Goal: Task Accomplishment & Management: Complete application form

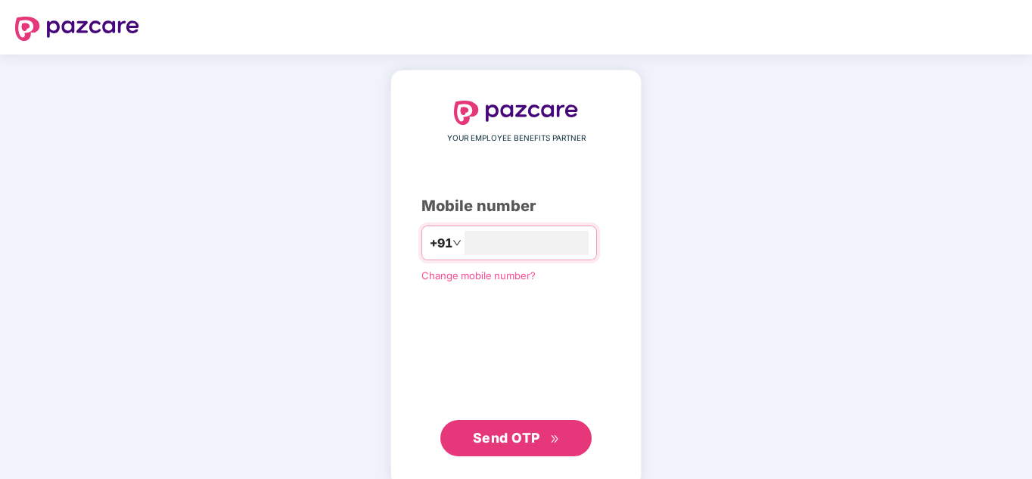
type input "*"
type input "**********"
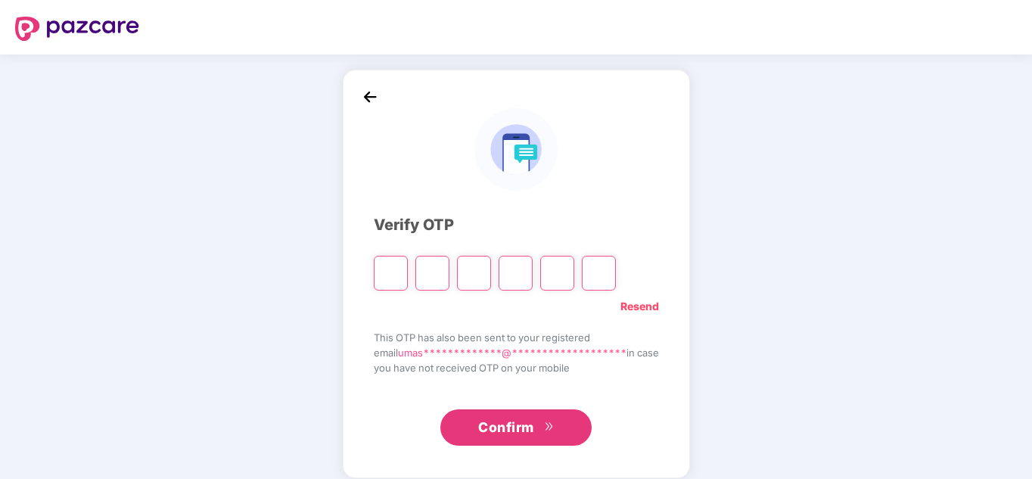
type input "*"
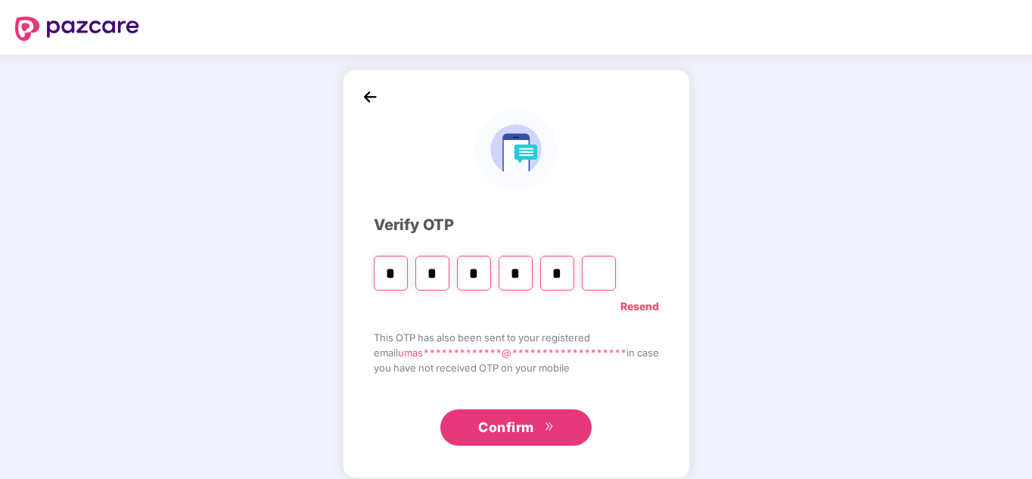
type input "*"
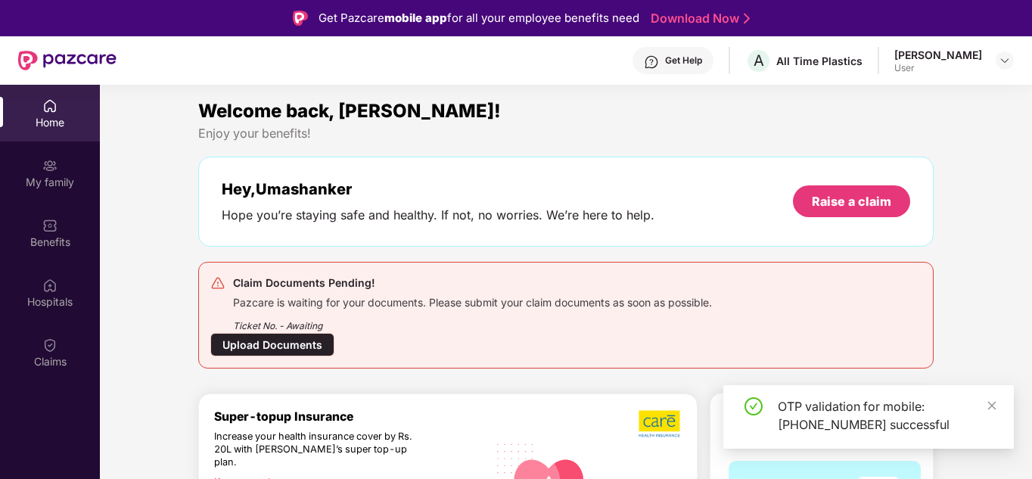
click at [308, 344] on div "Upload Documents" at bounding box center [272, 344] width 124 height 23
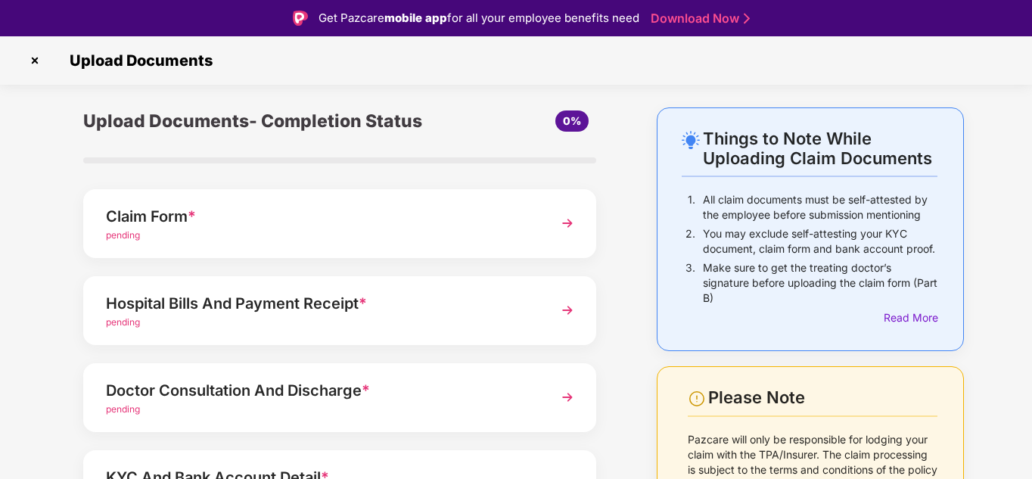
scroll to position [76, 0]
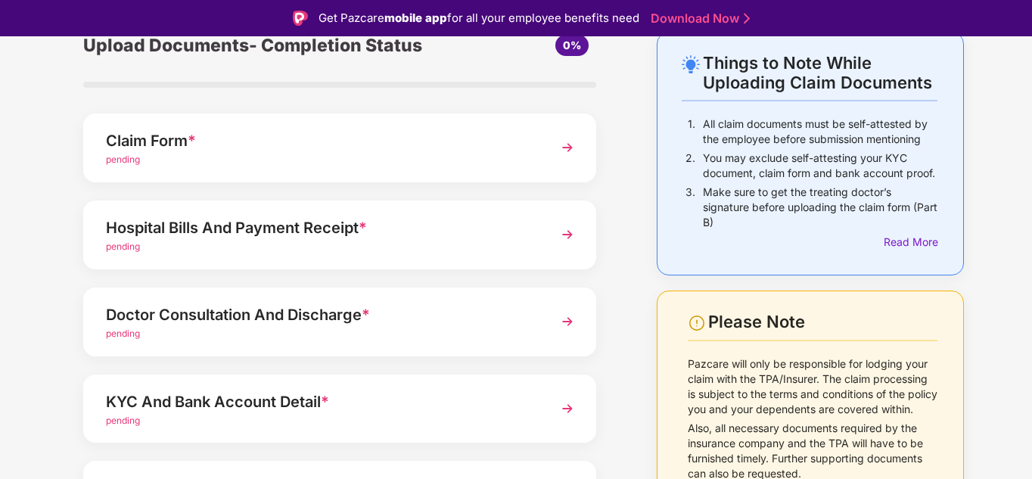
click at [374, 235] on div "Hospital Bills And Payment Receipt *" at bounding box center [320, 228] width 428 height 24
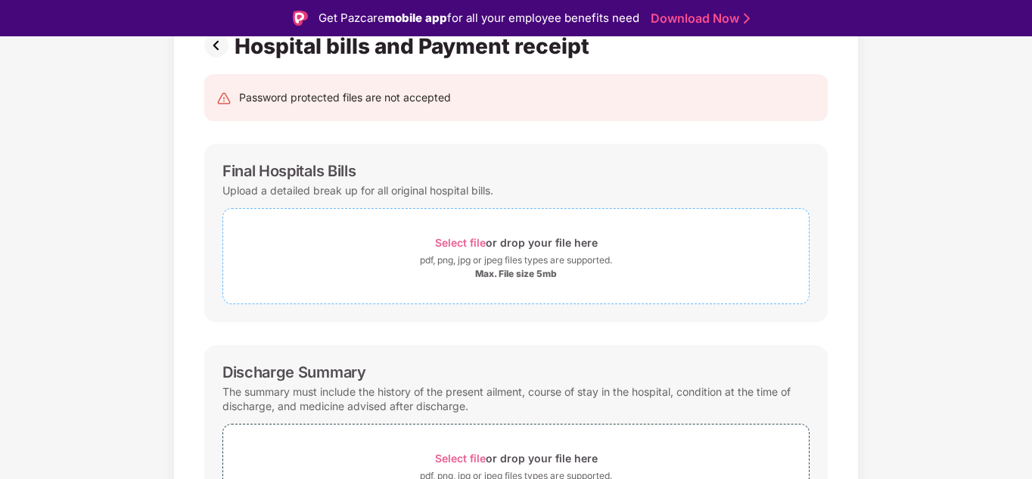
scroll to position [151, 0]
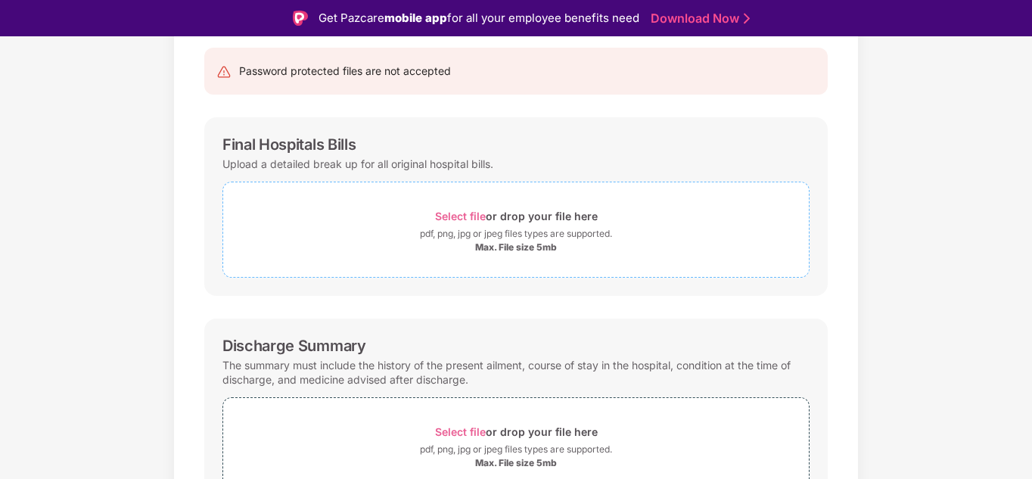
click at [461, 219] on span "Select file" at bounding box center [460, 216] width 51 height 13
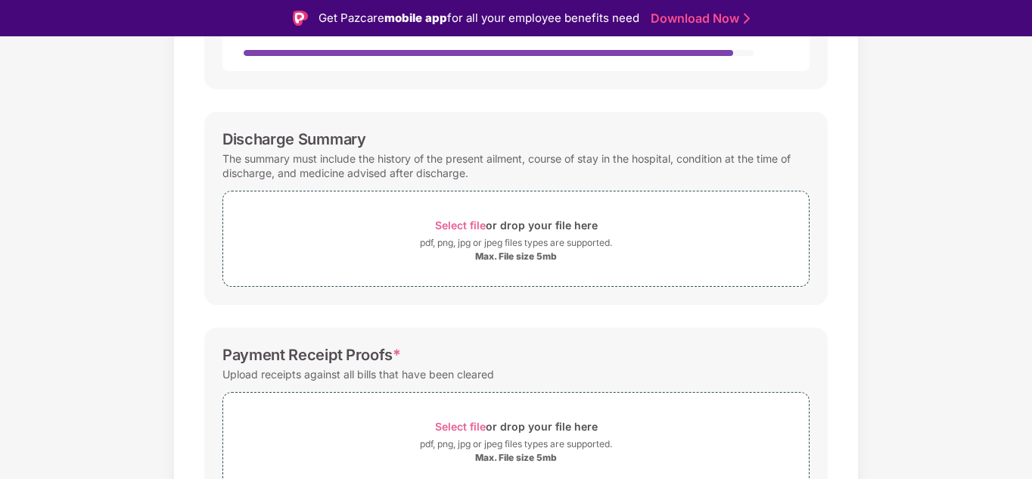
scroll to position [454, 0]
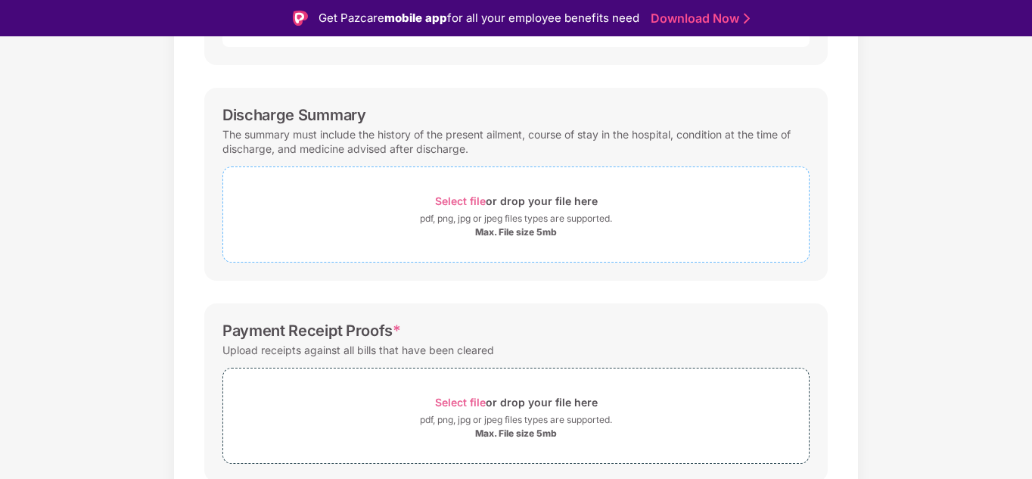
click at [465, 226] on div "pdf, png, jpg or jpeg files types are supported." at bounding box center [516, 218] width 192 height 15
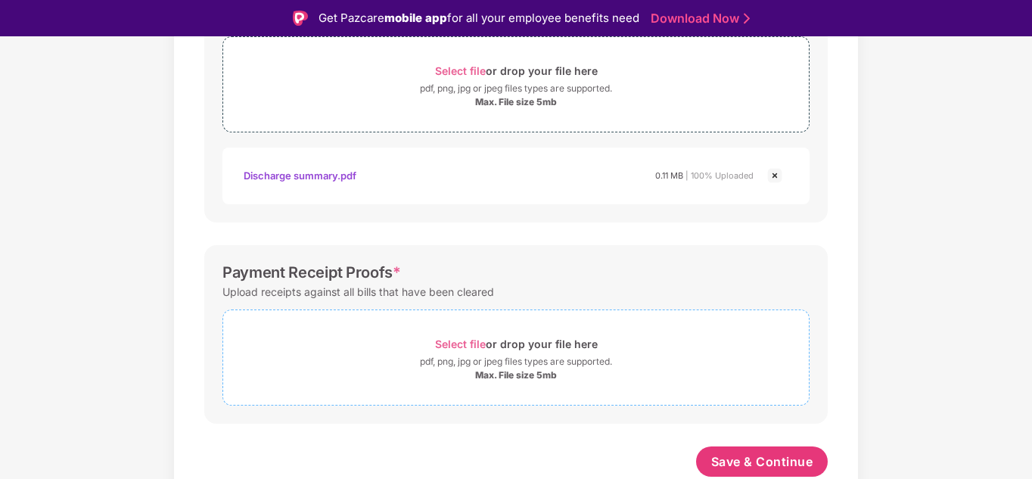
click at [486, 345] on div "Select file or drop your file here" at bounding box center [516, 344] width 163 height 20
click at [737, 460] on span "Save & Continue" at bounding box center [762, 461] width 102 height 17
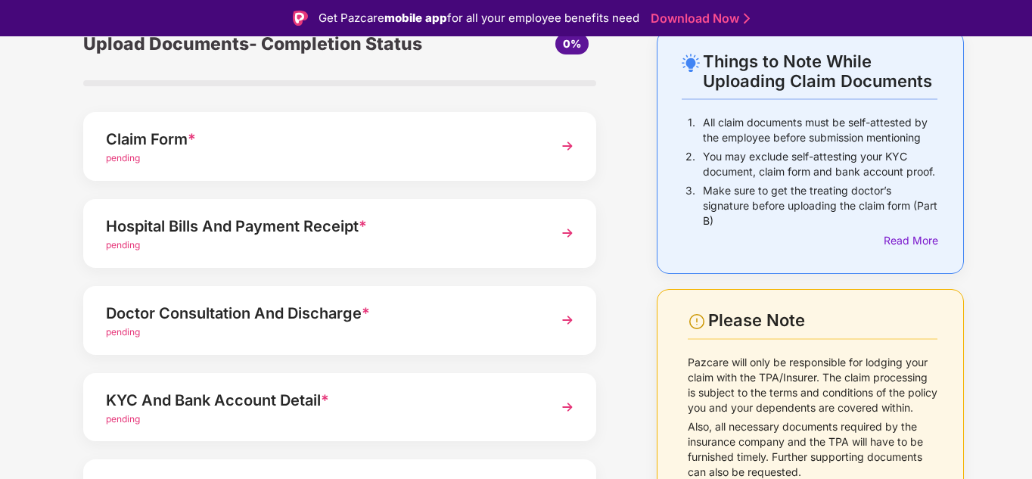
scroll to position [190, 0]
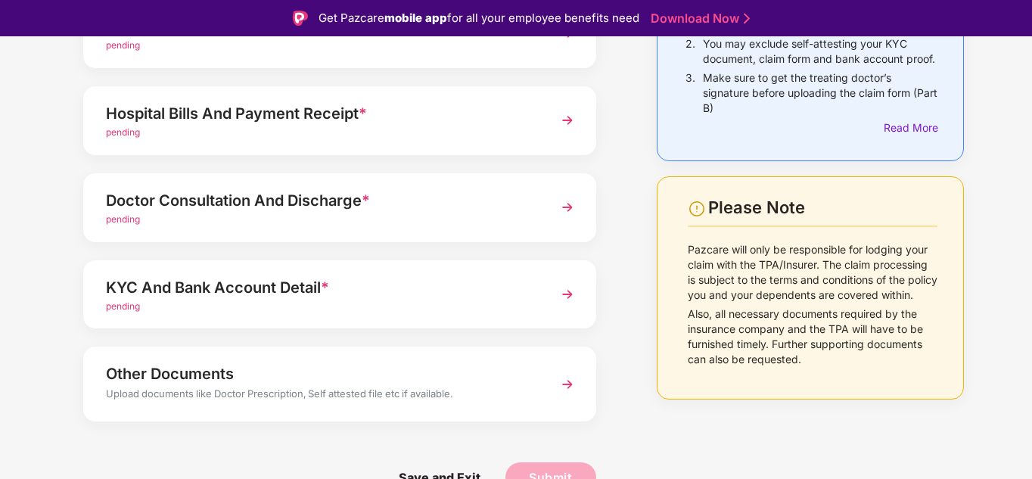
click at [353, 215] on div "pending" at bounding box center [320, 220] width 428 height 14
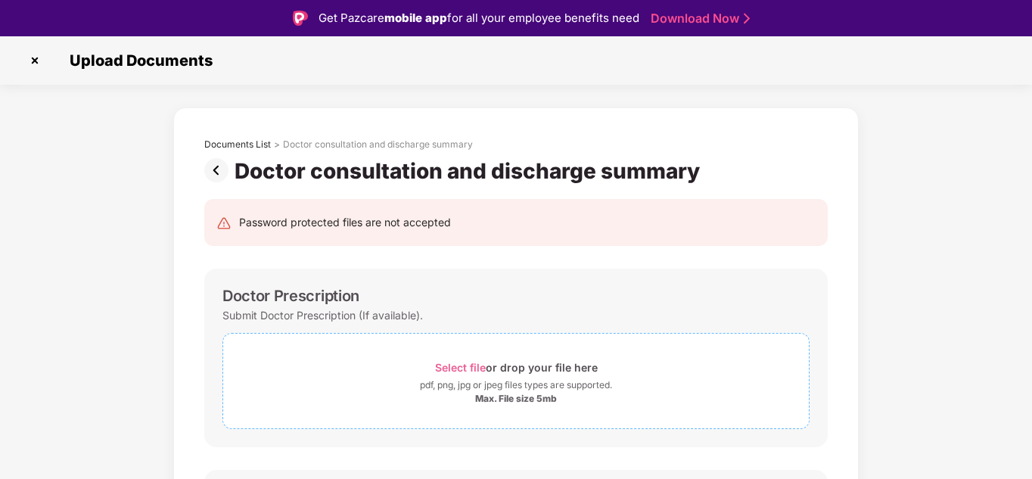
click at [521, 377] on div "Select file or drop your file here" at bounding box center [516, 367] width 163 height 20
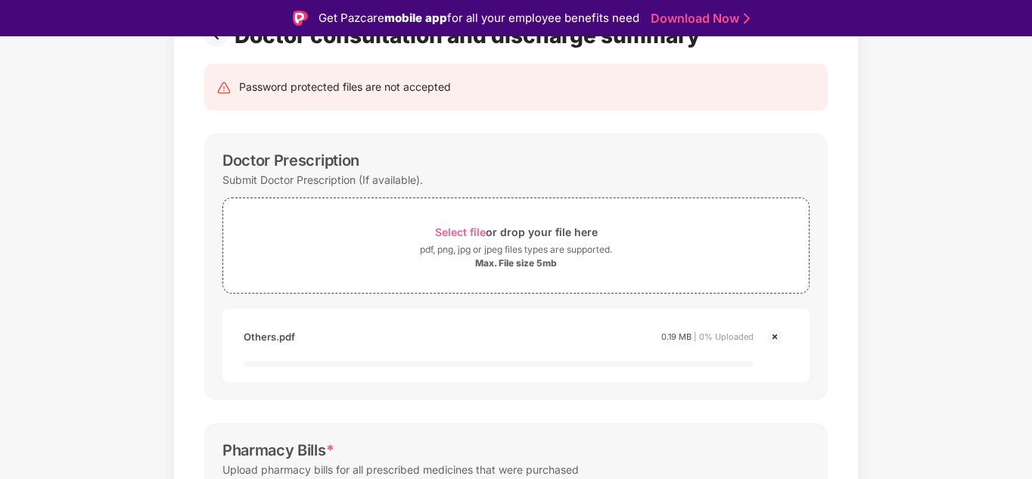
scroll to position [303, 0]
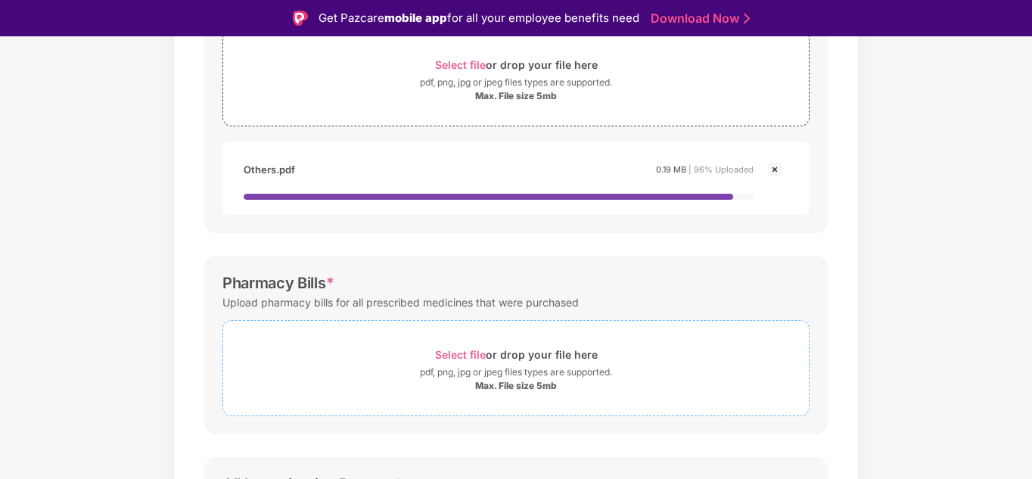
click at [582, 371] on div "pdf, png, jpg or jpeg files types are supported." at bounding box center [516, 372] width 192 height 15
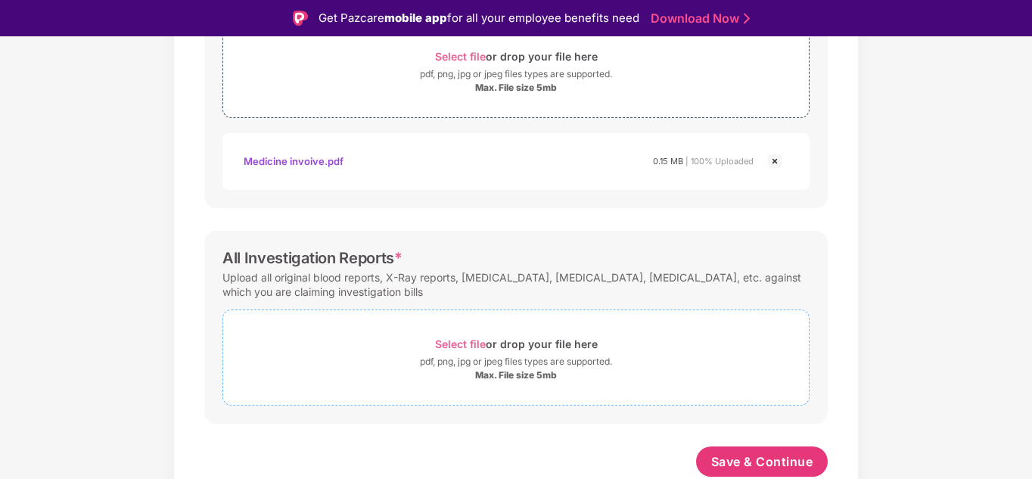
scroll to position [584, 0]
click at [568, 359] on div "pdf, png, jpg or jpeg files types are supported." at bounding box center [516, 361] width 192 height 15
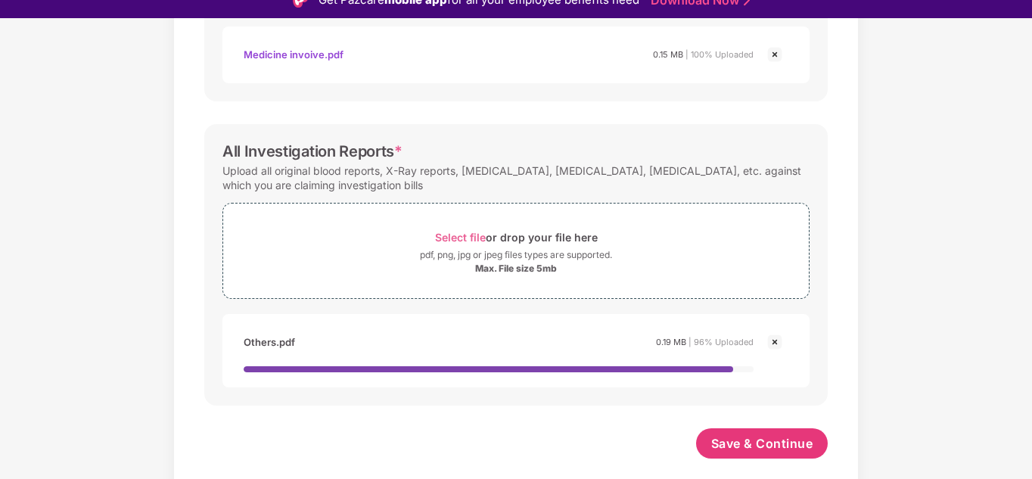
scroll to position [36, 0]
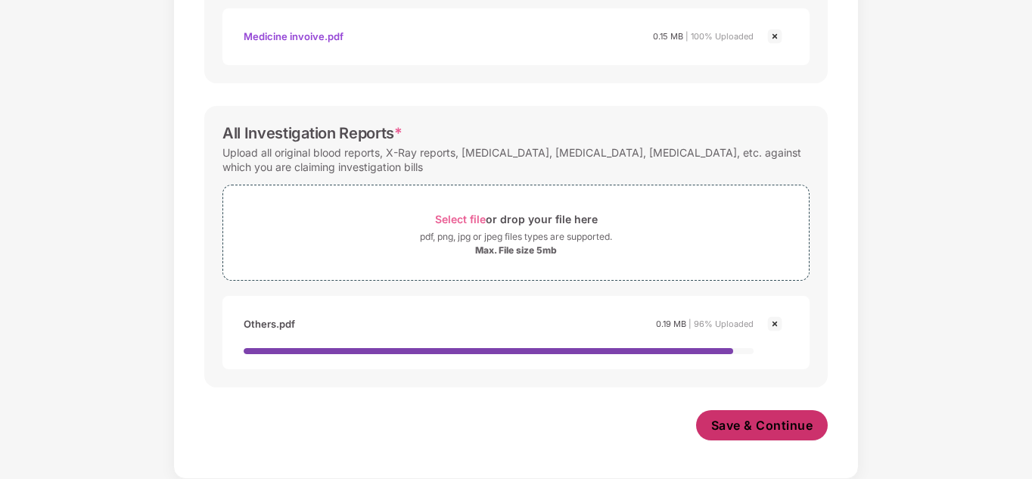
click at [757, 430] on span "Save & Continue" at bounding box center [762, 425] width 102 height 17
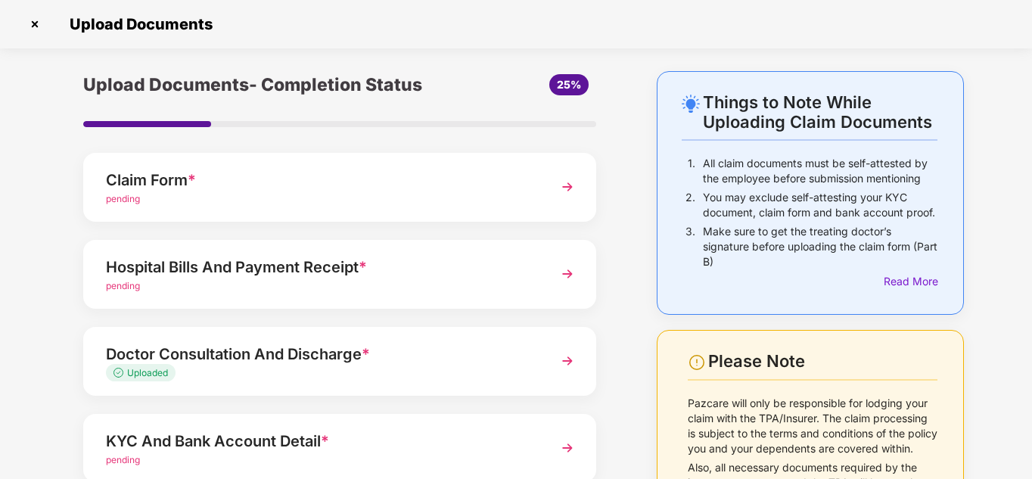
click at [212, 273] on div "Hospital Bills And Payment Receipt *" at bounding box center [320, 267] width 428 height 24
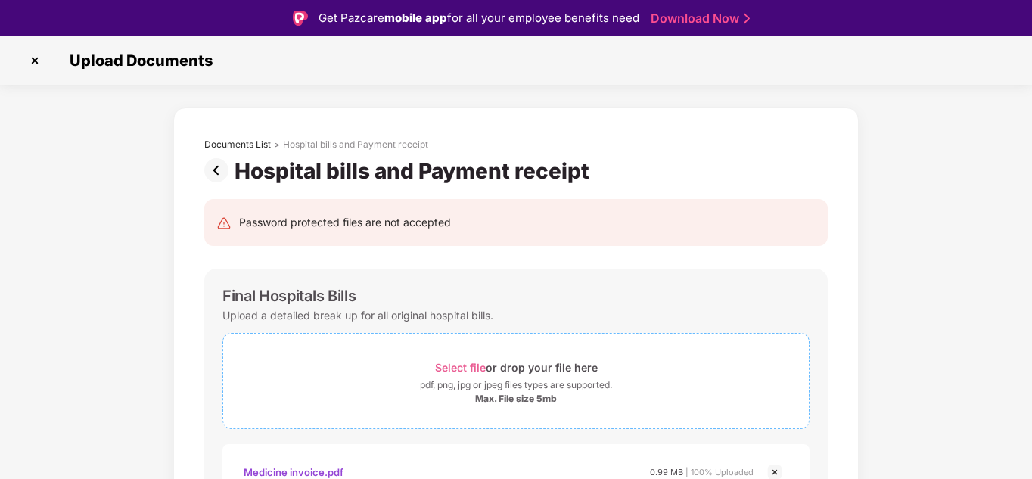
click at [445, 370] on span "Select file" at bounding box center [460, 367] width 51 height 13
click at [206, 161] on img at bounding box center [219, 170] width 30 height 24
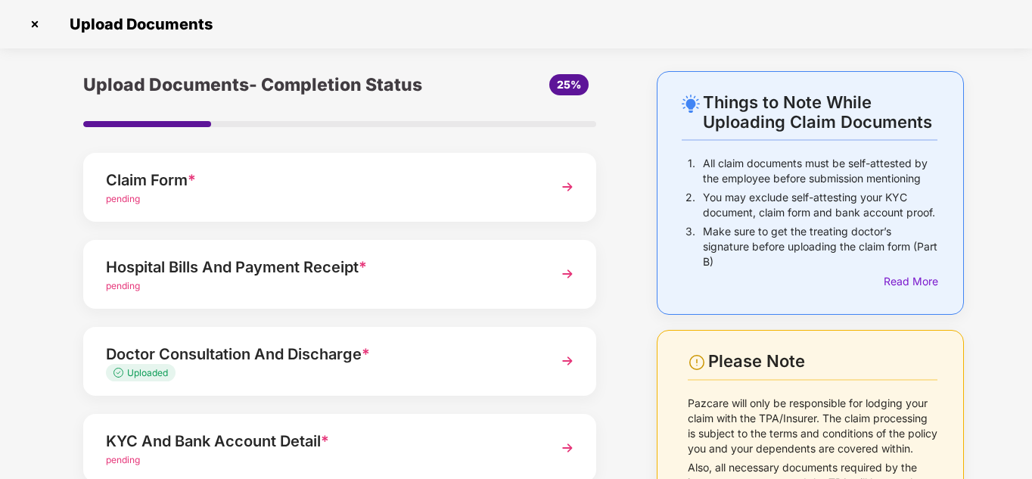
click at [170, 268] on div "Hospital Bills And Payment Receipt *" at bounding box center [320, 267] width 428 height 24
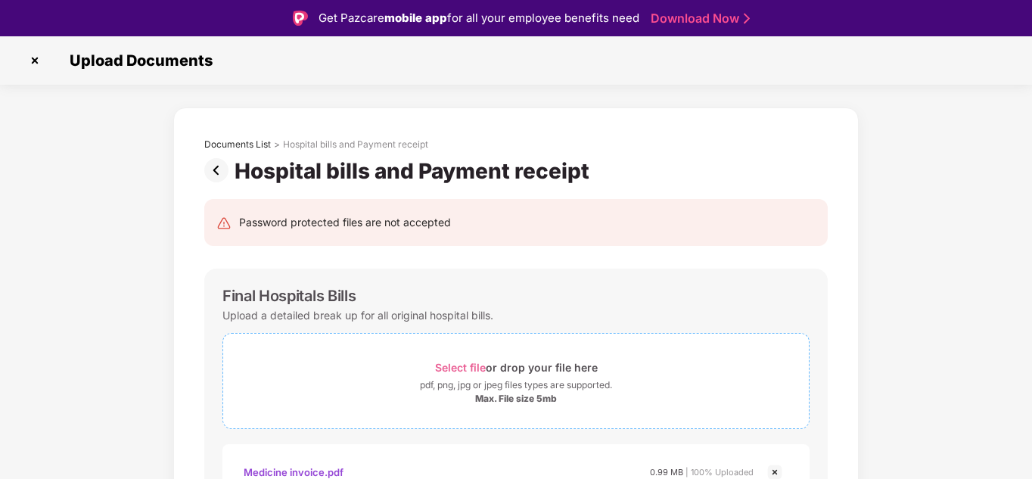
click at [463, 375] on div "Select file or drop your file here" at bounding box center [516, 367] width 163 height 20
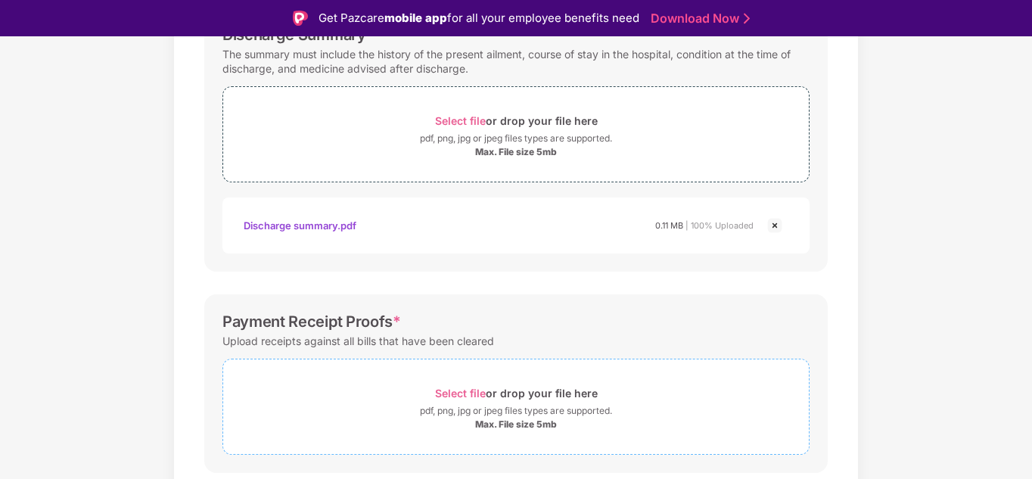
scroll to position [280, 0]
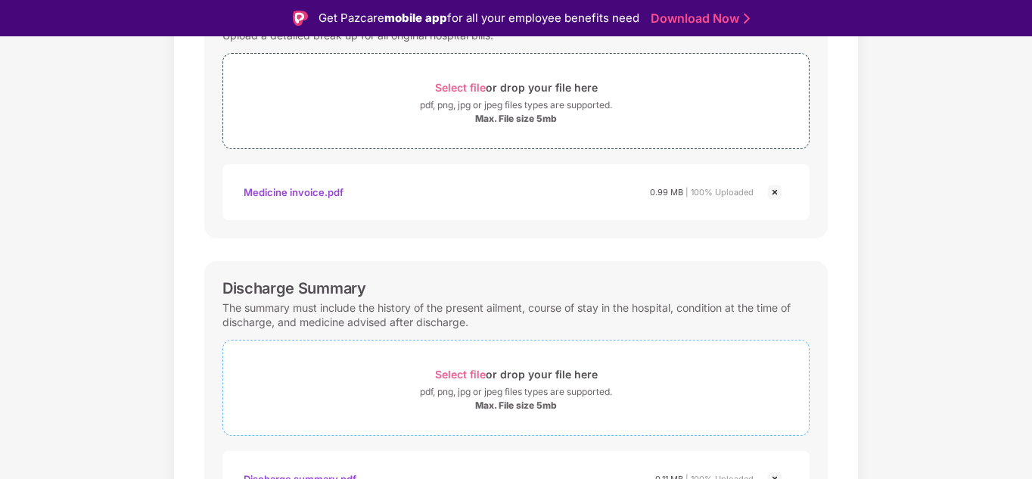
click at [504, 377] on div "Select file or drop your file here" at bounding box center [516, 374] width 163 height 20
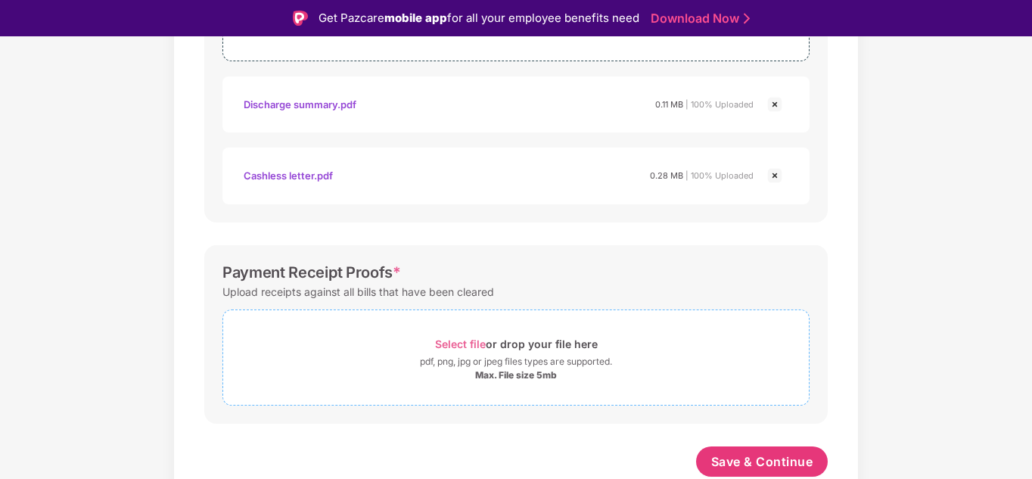
scroll to position [654, 0]
click at [567, 364] on div "pdf, png, jpg or jpeg files types are supported." at bounding box center [516, 361] width 192 height 15
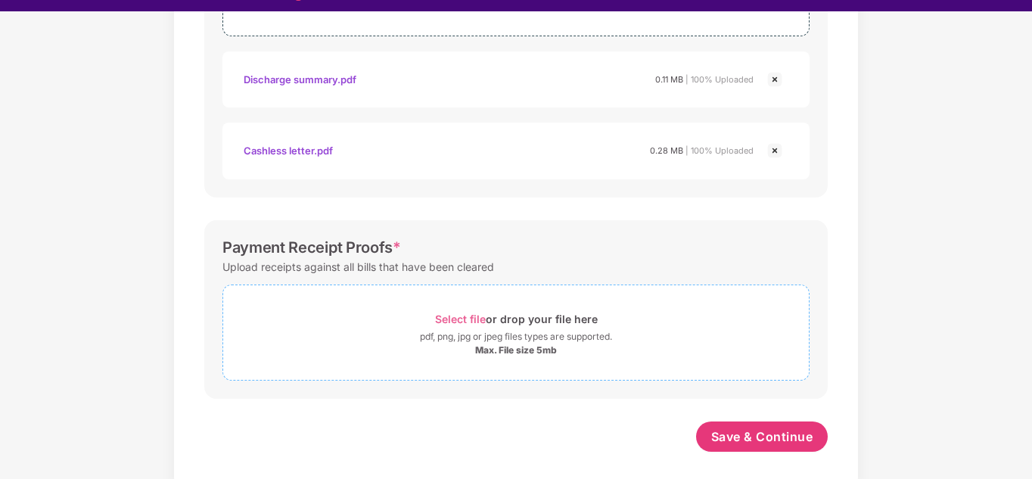
scroll to position [36, 0]
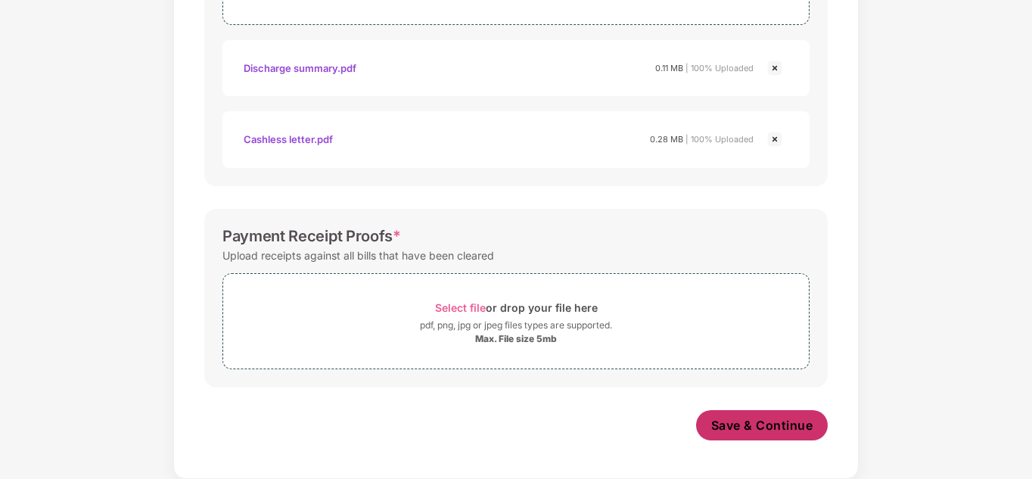
click at [758, 431] on span "Save & Continue" at bounding box center [762, 425] width 102 height 17
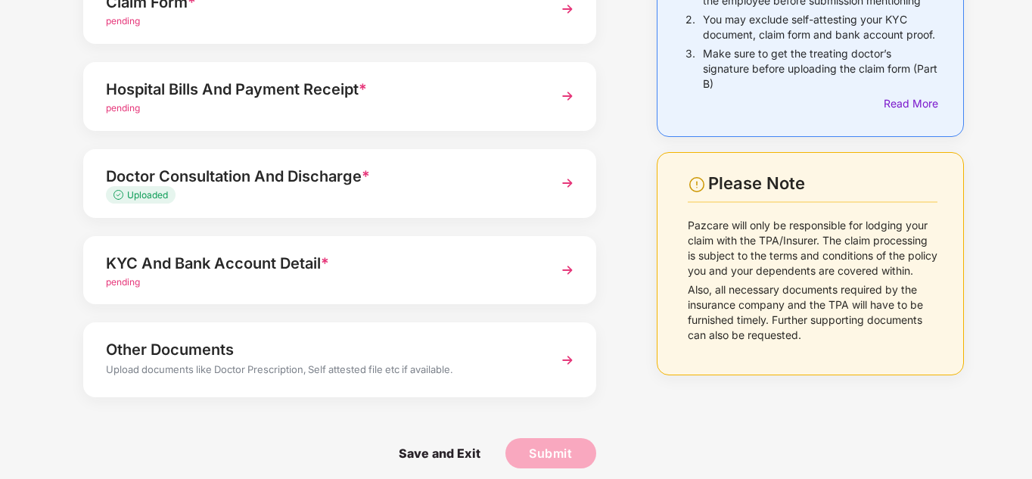
scroll to position [190, 0]
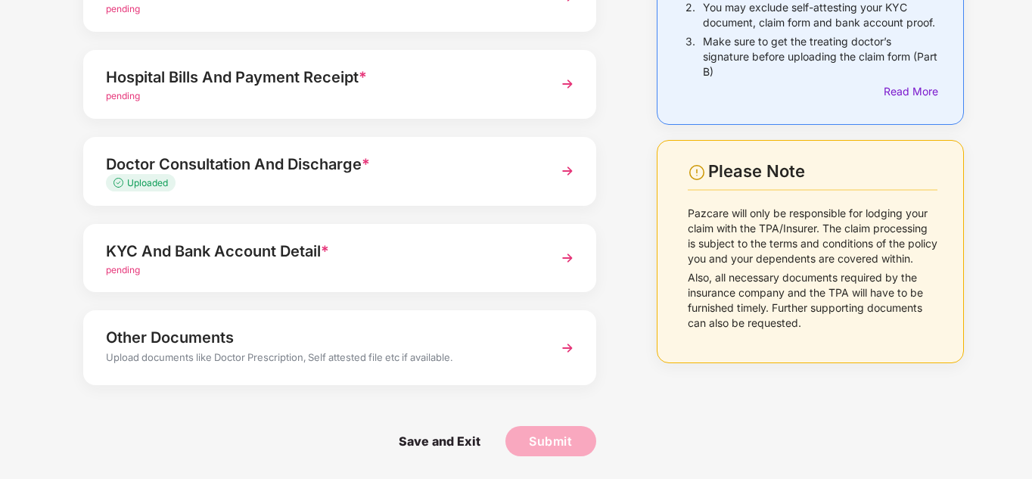
click at [222, 252] on div "KYC And Bank Account Detail *" at bounding box center [320, 251] width 428 height 24
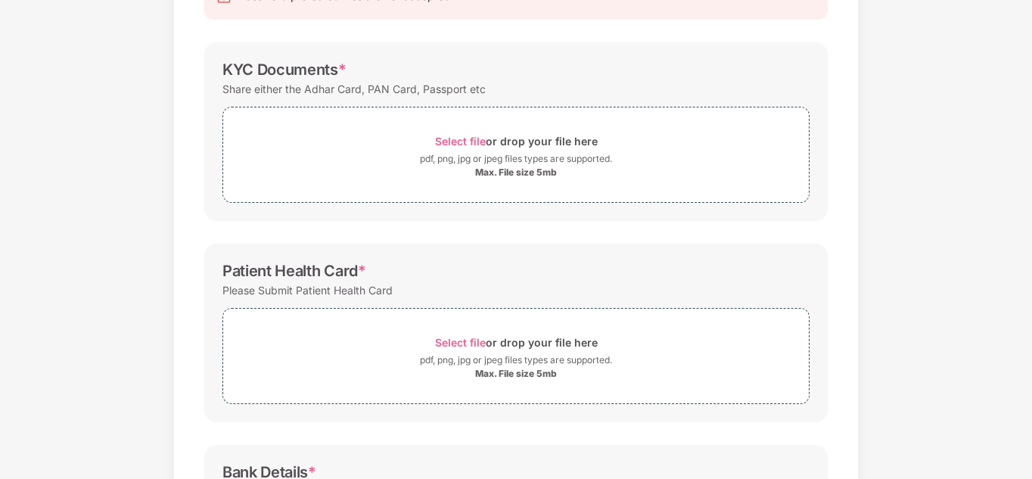
scroll to position [0, 0]
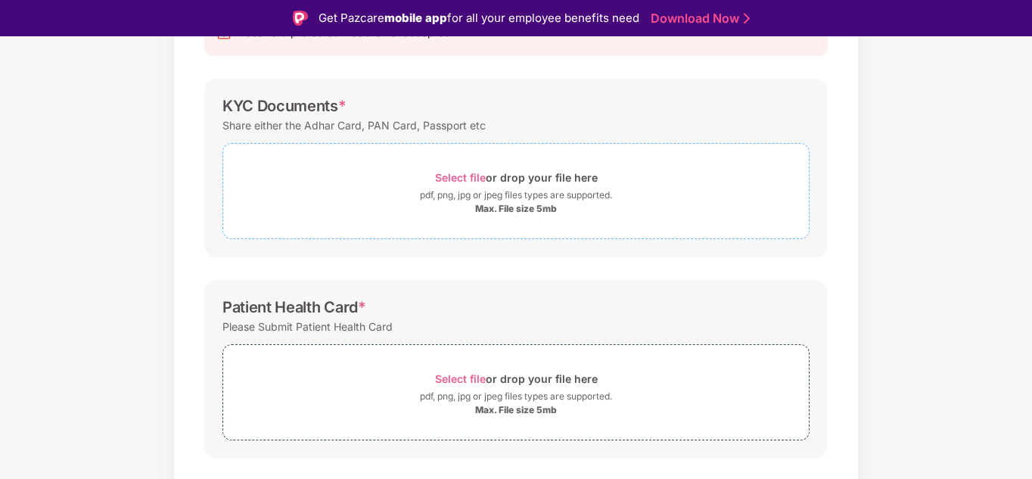
click at [475, 183] on span "Select file" at bounding box center [460, 177] width 51 height 13
click at [556, 182] on div "Select file or drop your file here" at bounding box center [516, 177] width 163 height 20
click at [474, 185] on div "Select file or drop your file here" at bounding box center [516, 177] width 163 height 20
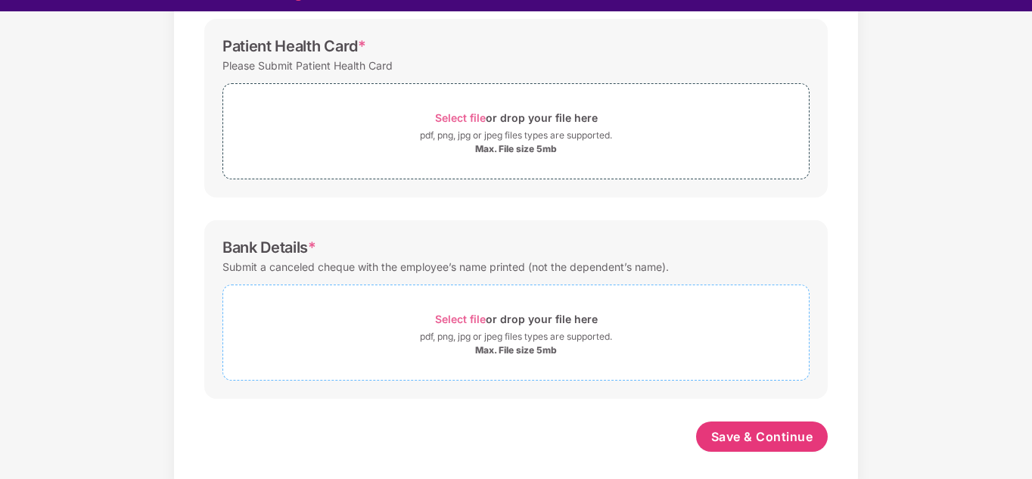
scroll to position [36, 0]
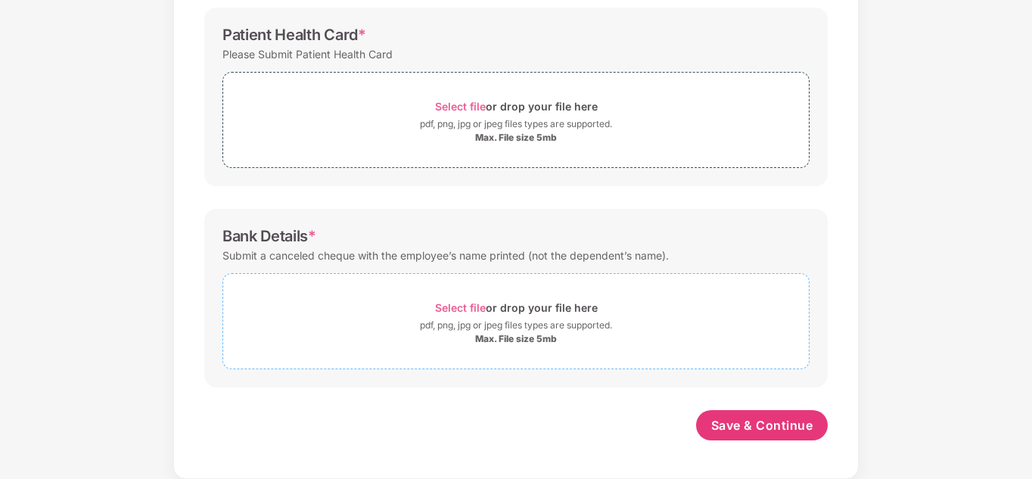
click at [553, 320] on div "pdf, png, jpg or jpeg files types are supported." at bounding box center [516, 325] width 192 height 15
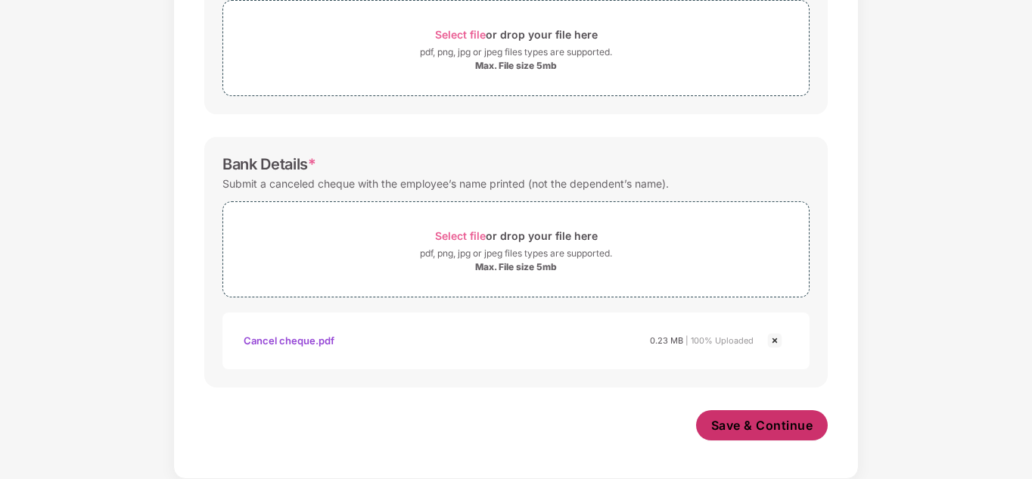
click at [736, 423] on span "Save & Continue" at bounding box center [762, 425] width 102 height 17
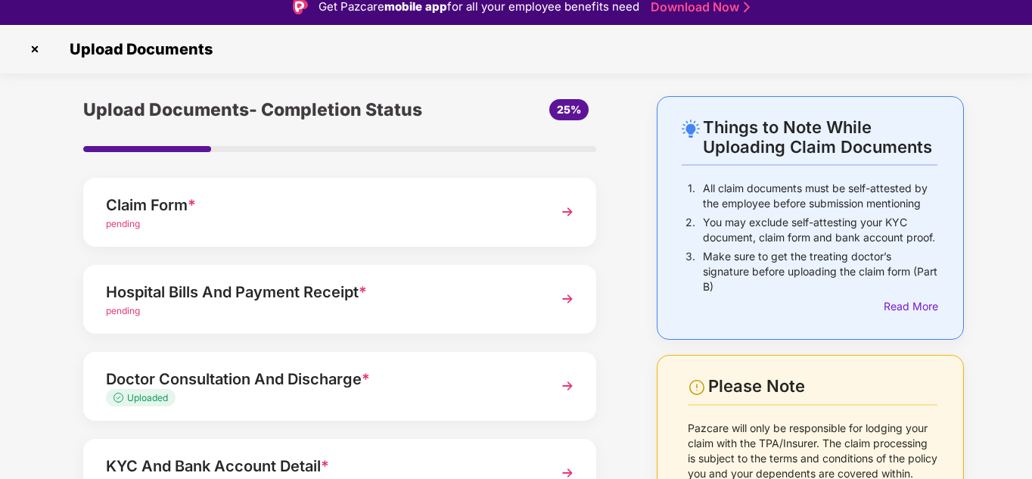
scroll to position [0, 0]
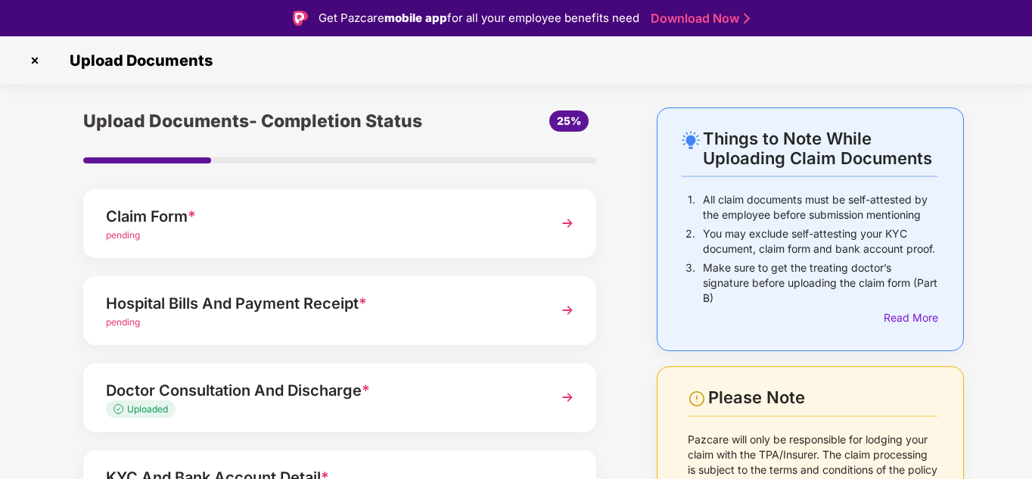
click at [38, 57] on img at bounding box center [35, 60] width 24 height 24
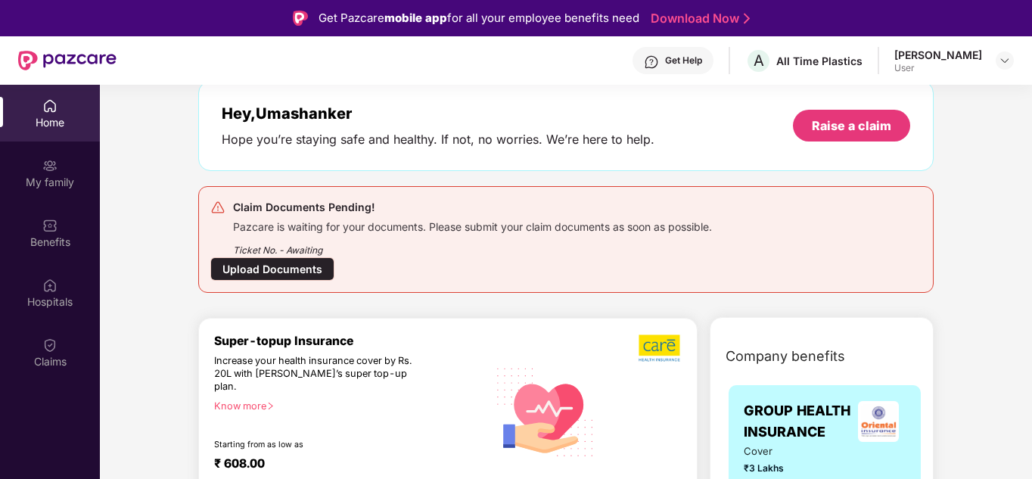
scroll to position [151, 0]
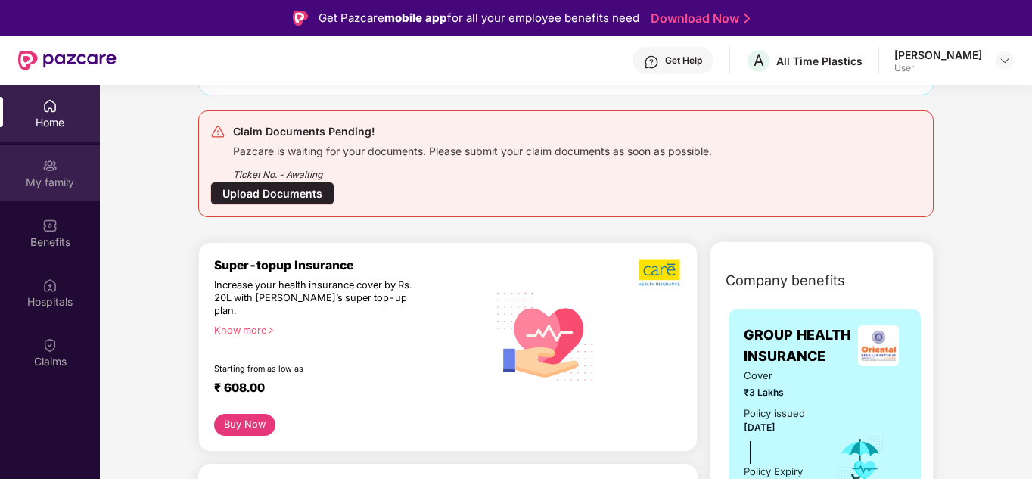
click at [68, 171] on div "My family" at bounding box center [50, 172] width 100 height 57
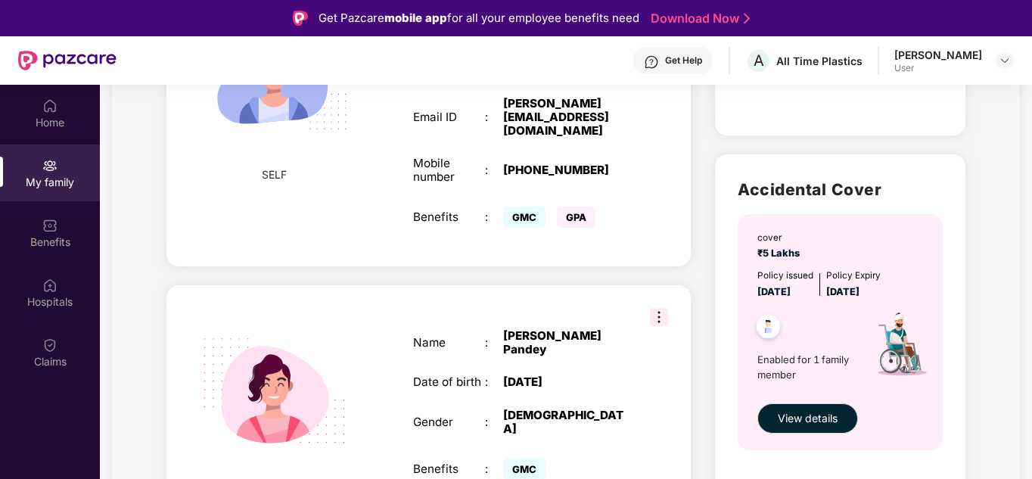
scroll to position [406, 0]
click at [660, 307] on img at bounding box center [659, 316] width 18 height 18
click at [576, 328] on div "[PERSON_NAME] Pandey" at bounding box center [566, 341] width 126 height 27
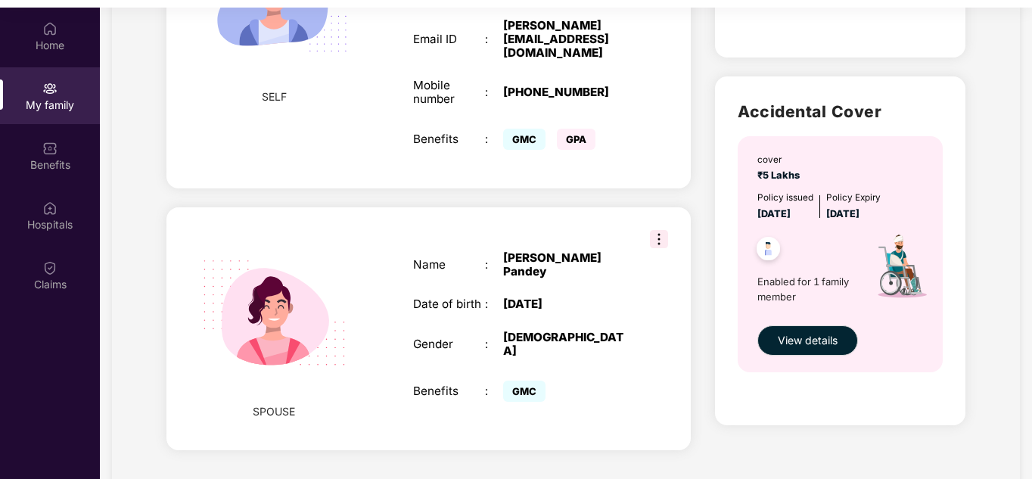
scroll to position [85, 0]
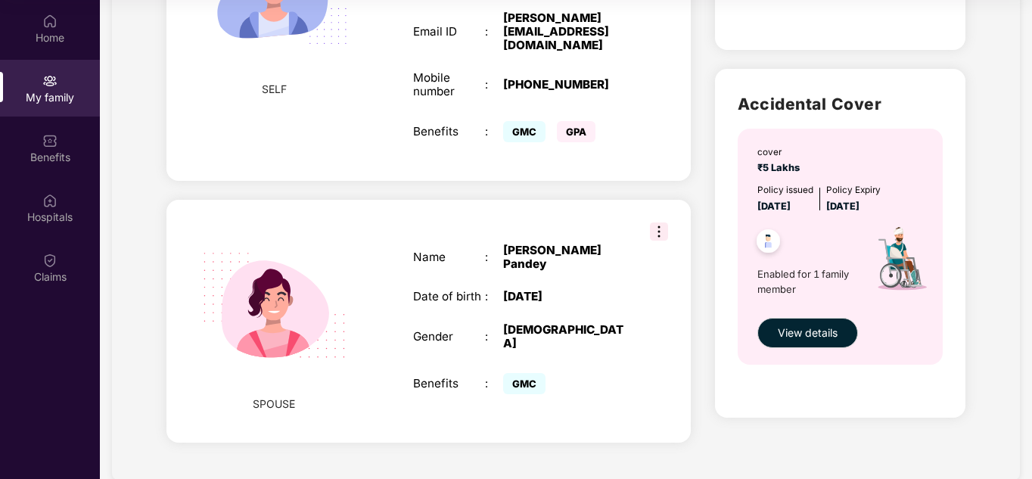
click at [423, 330] on div "Gender" at bounding box center [449, 337] width 73 height 14
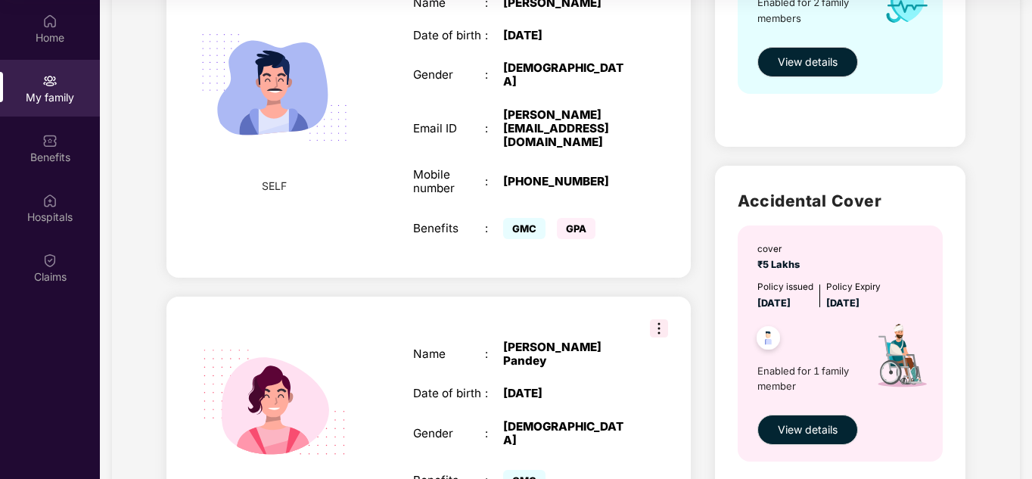
scroll to position [255, 0]
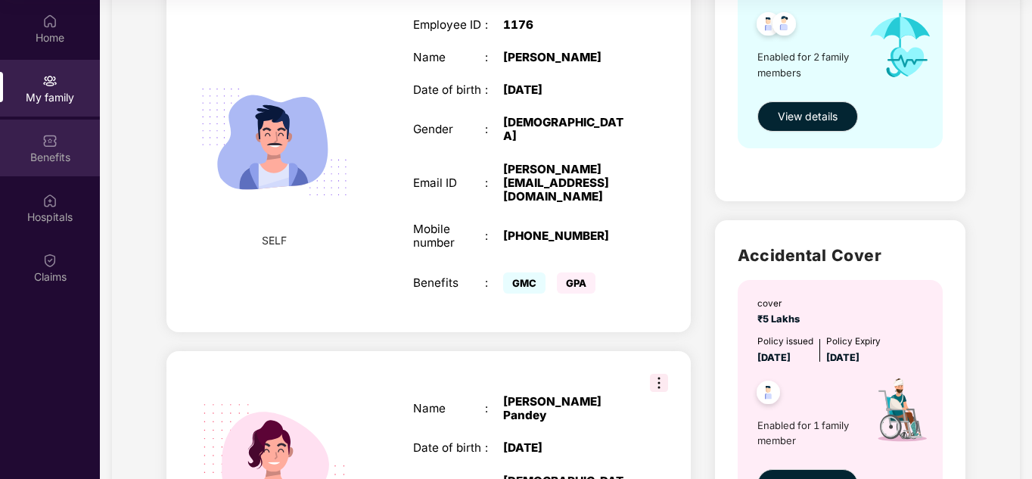
click at [61, 150] on div "Benefits" at bounding box center [50, 157] width 100 height 15
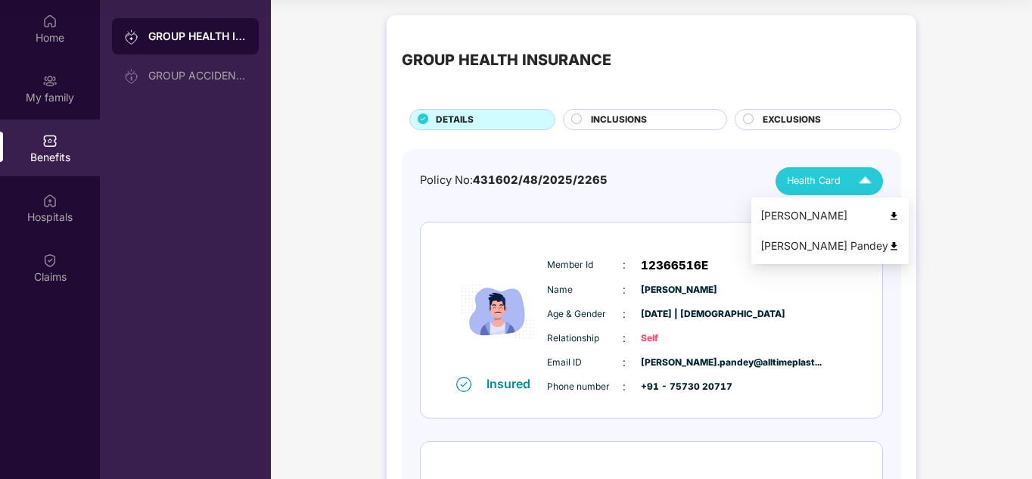
click at [864, 183] on img at bounding box center [865, 181] width 26 height 26
click at [893, 245] on img at bounding box center [893, 246] width 11 height 11
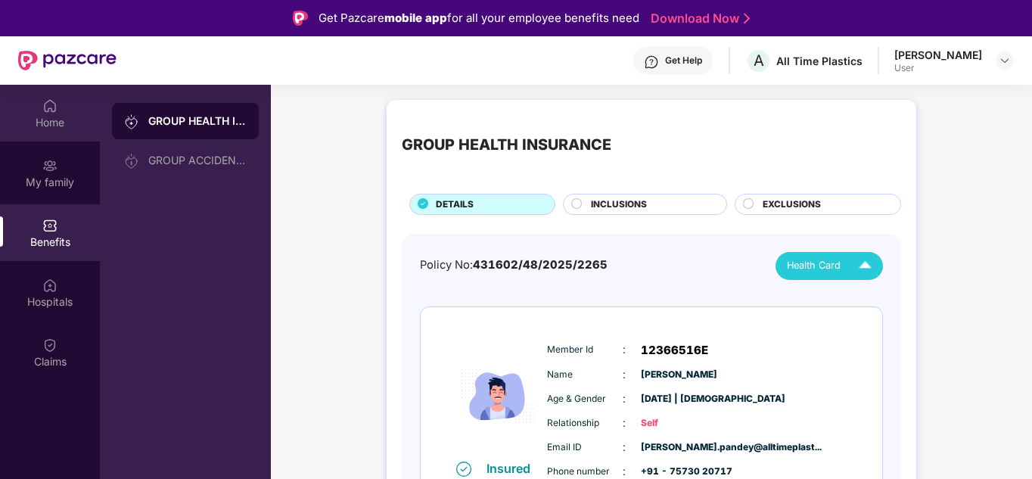
click at [48, 117] on div "Home" at bounding box center [50, 122] width 100 height 15
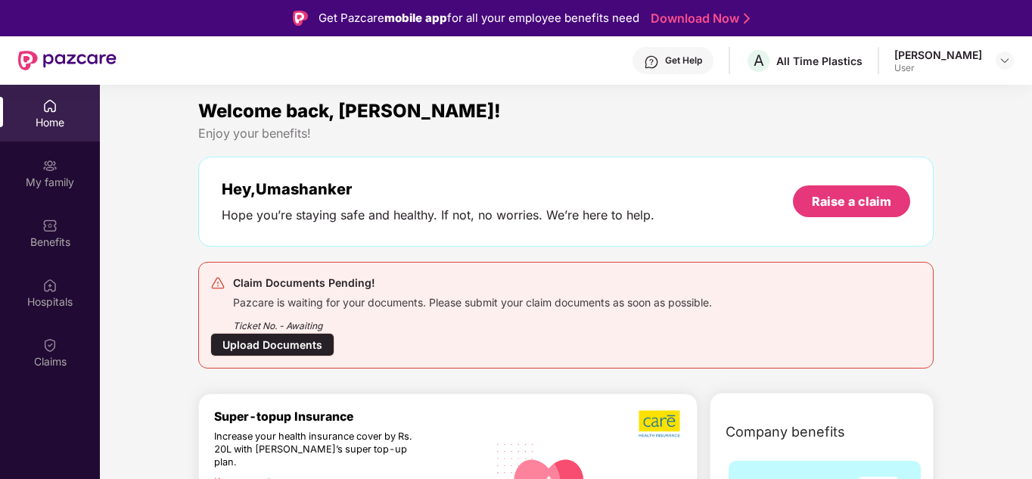
click at [289, 345] on div "Upload Documents" at bounding box center [272, 344] width 124 height 23
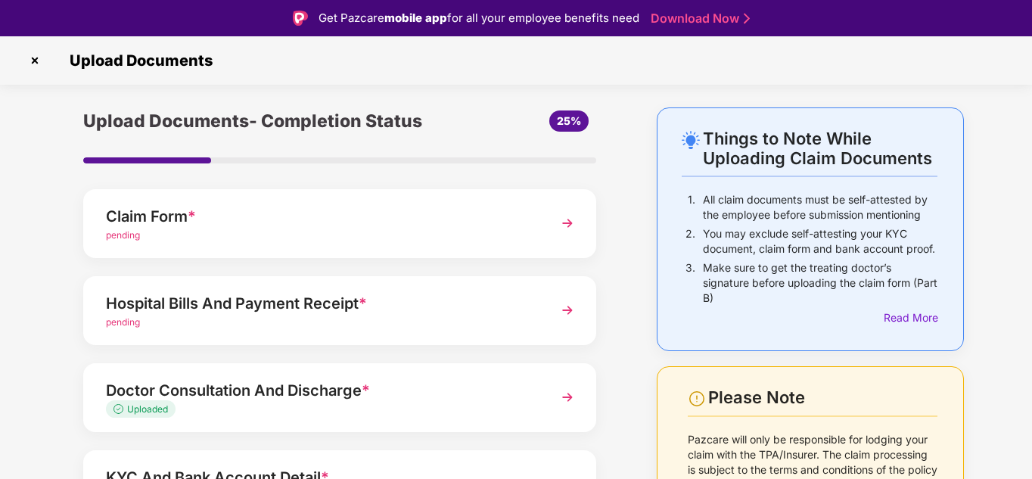
click at [202, 214] on div "Claim Form *" at bounding box center [320, 216] width 428 height 24
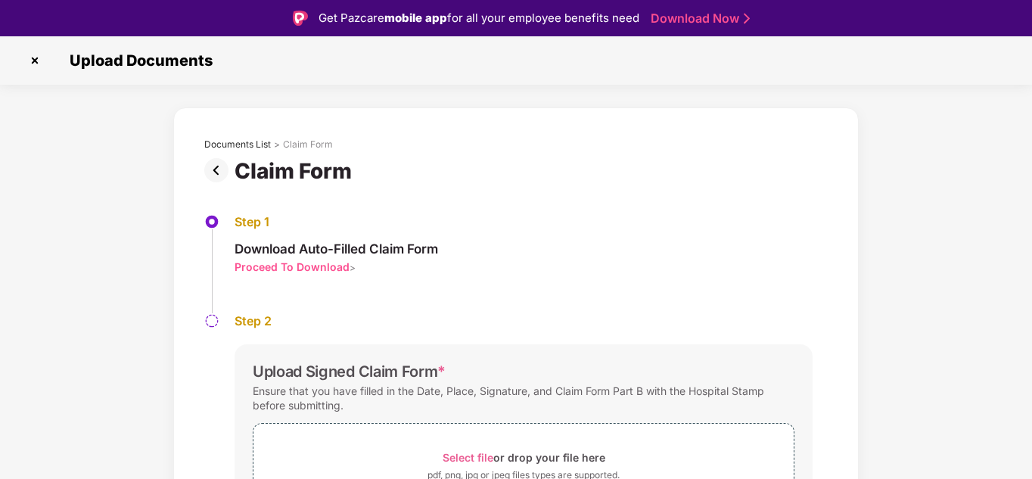
click at [23, 54] on img at bounding box center [35, 60] width 24 height 24
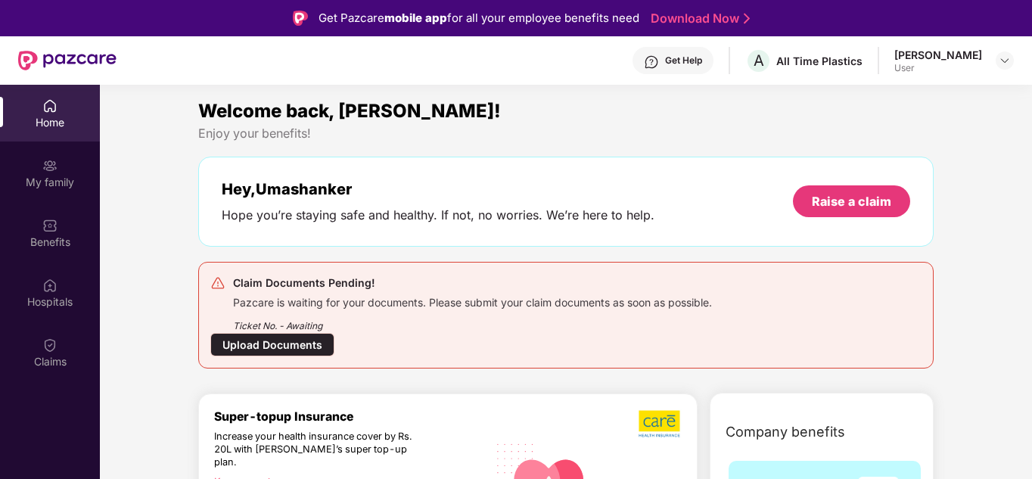
click at [279, 337] on div "Upload Documents" at bounding box center [272, 344] width 124 height 23
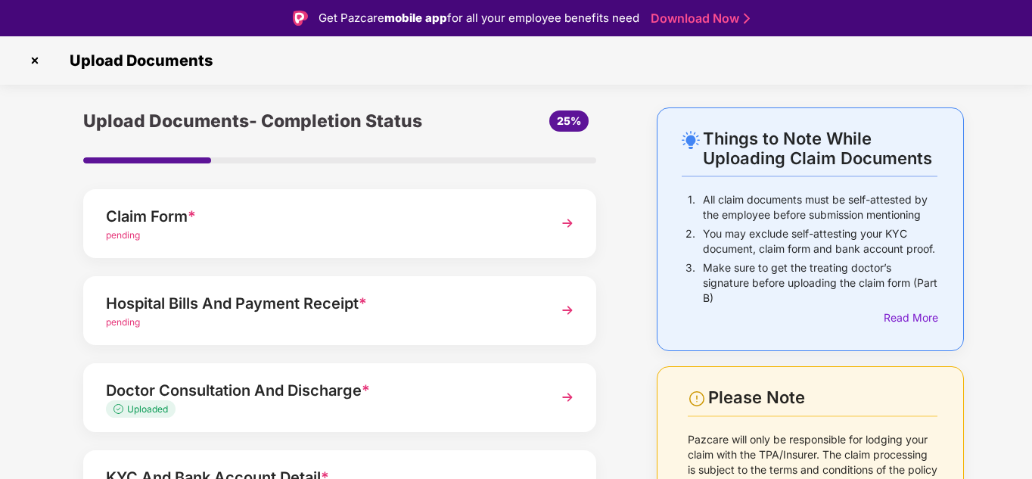
scroll to position [151, 0]
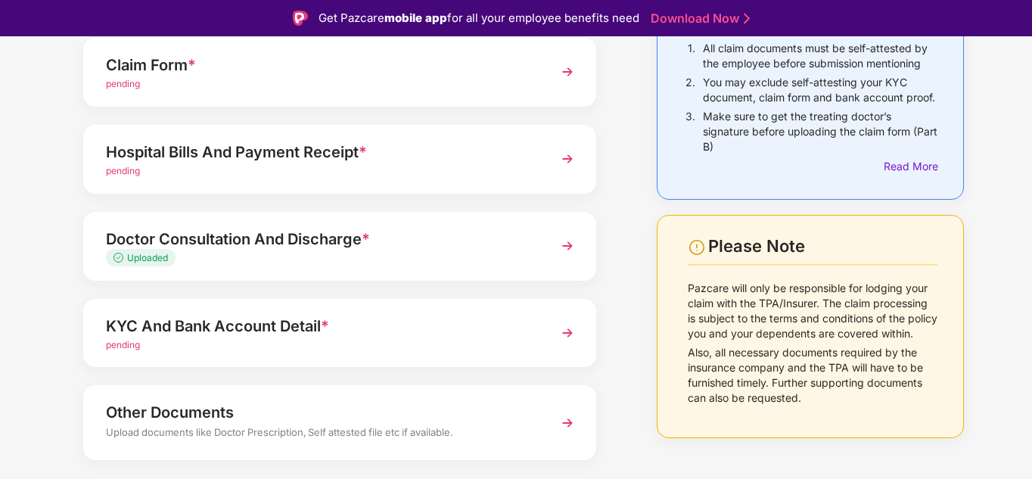
click at [228, 334] on div "KYC And Bank Account Detail *" at bounding box center [320, 326] width 428 height 24
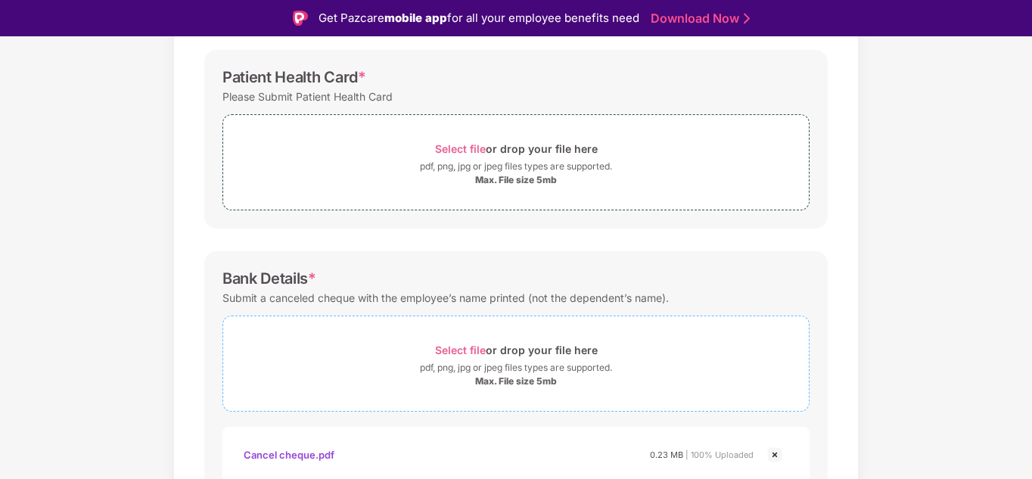
scroll to position [417, 0]
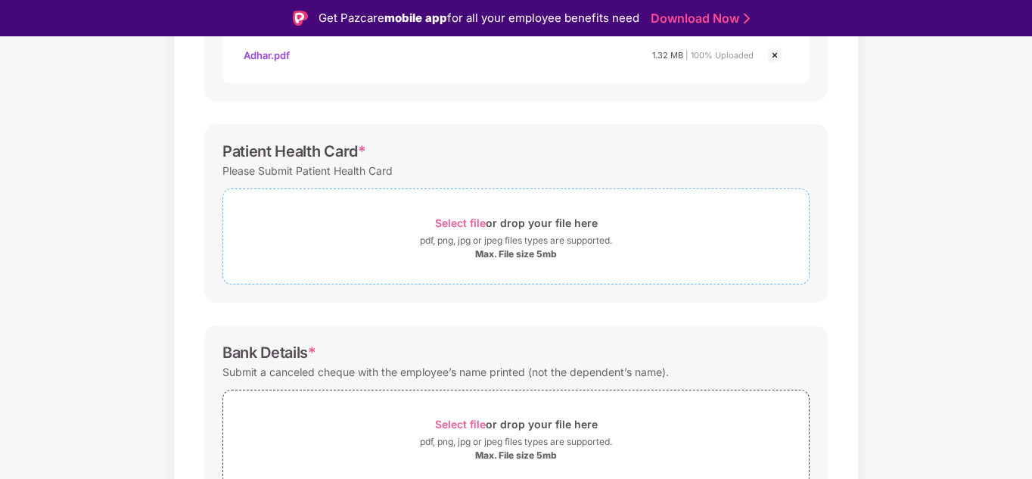
click at [509, 250] on div "Max. File size 5mb" at bounding box center [516, 254] width 82 height 12
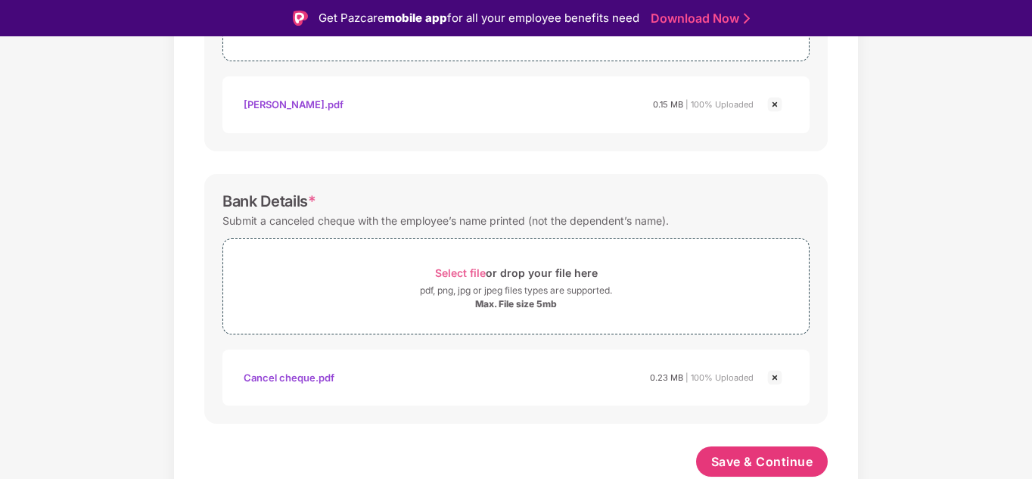
scroll to position [640, 0]
click at [731, 455] on span "Save & Continue" at bounding box center [762, 461] width 102 height 17
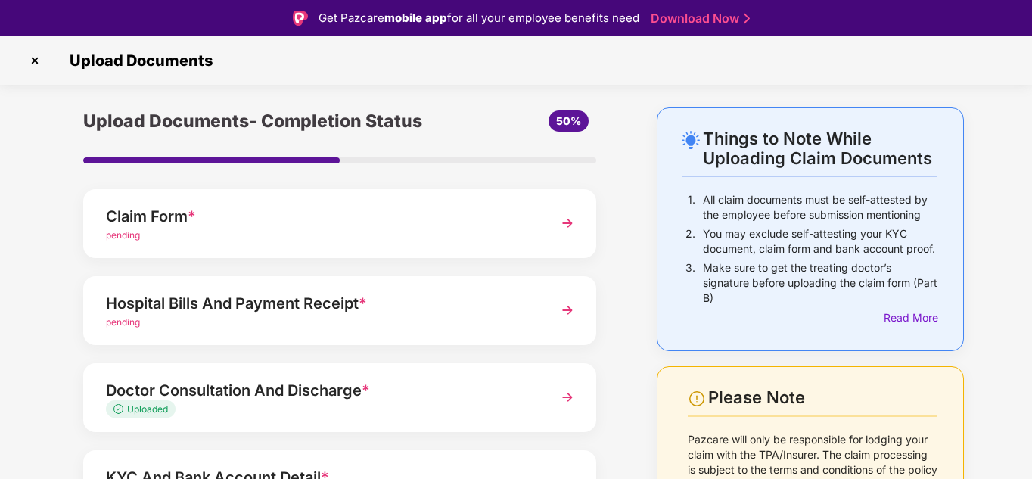
click at [201, 303] on div "Hospital Bills And Payment Receipt *" at bounding box center [320, 303] width 428 height 24
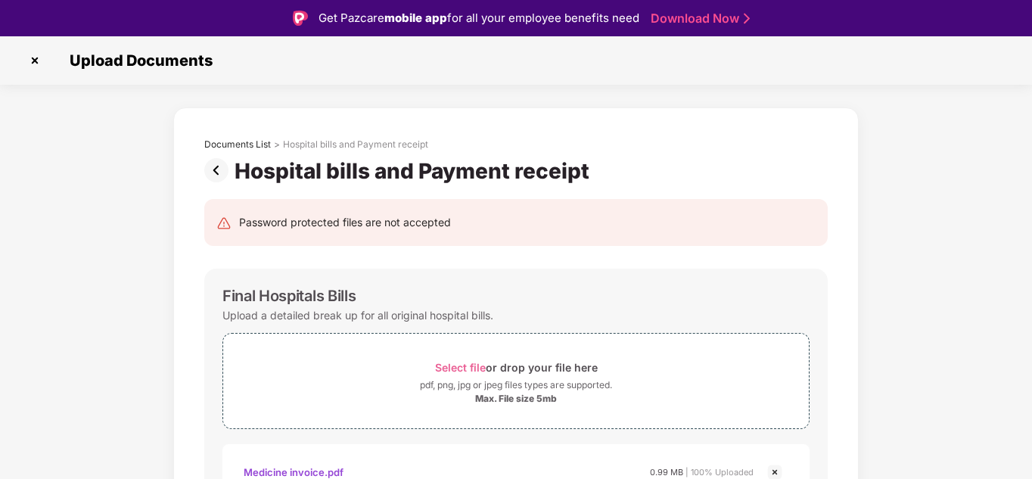
click at [225, 165] on img at bounding box center [219, 170] width 30 height 24
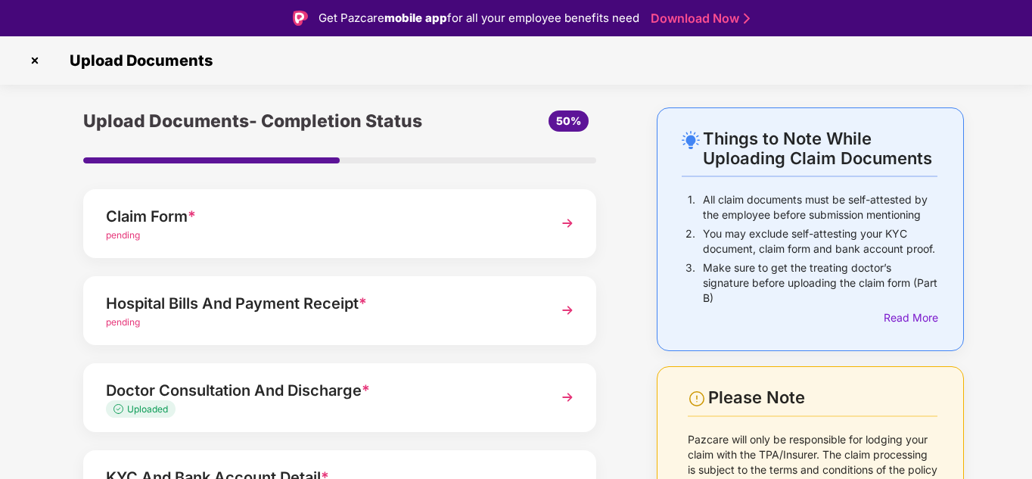
click at [33, 61] on img at bounding box center [35, 60] width 24 height 24
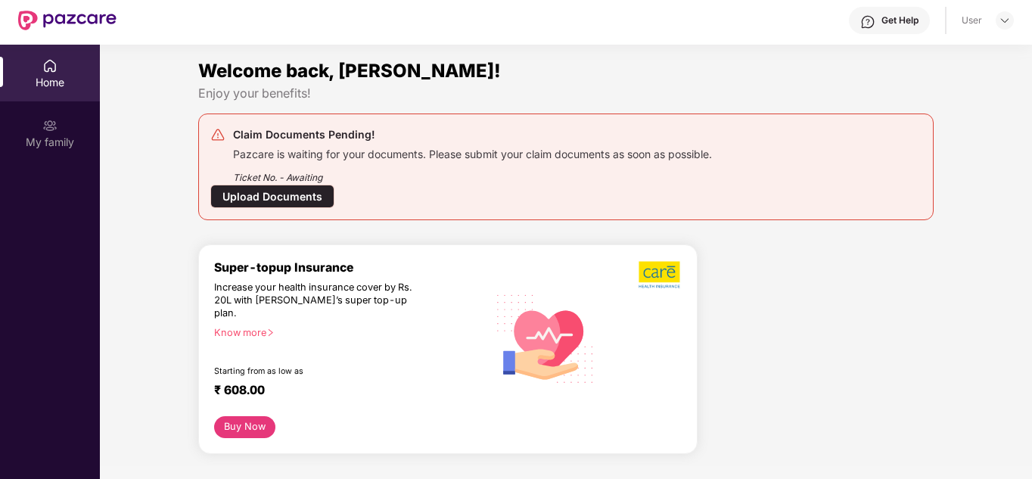
scroll to position [76, 0]
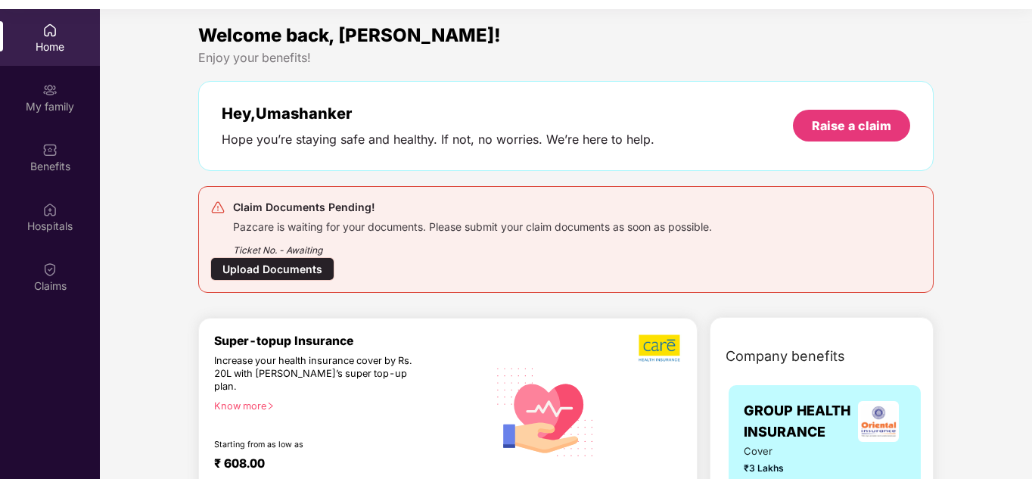
click at [274, 163] on div "Hey, Umashanker Hope you’re staying safe and healthy. If not, no worries. We’re…" at bounding box center [565, 126] width 735 height 90
click at [280, 267] on div "Upload Documents" at bounding box center [272, 268] width 124 height 23
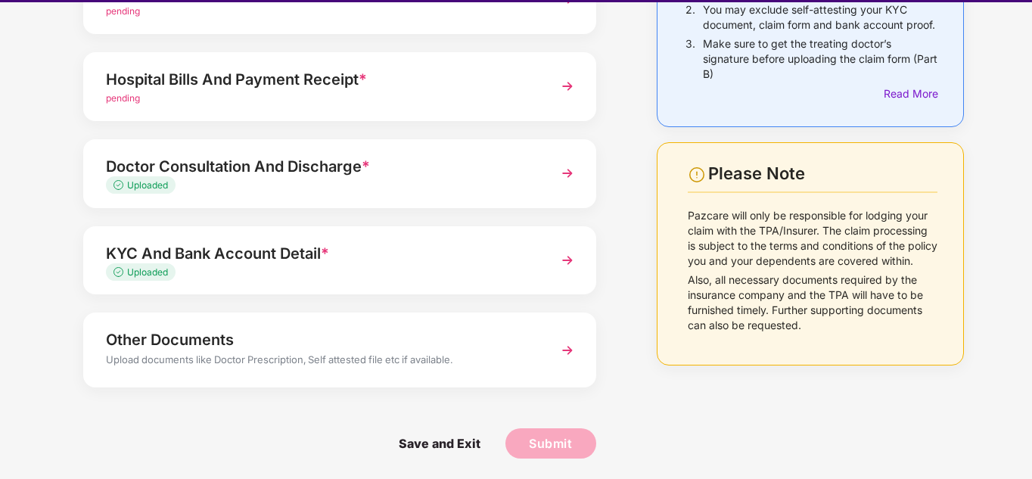
scroll to position [36, 0]
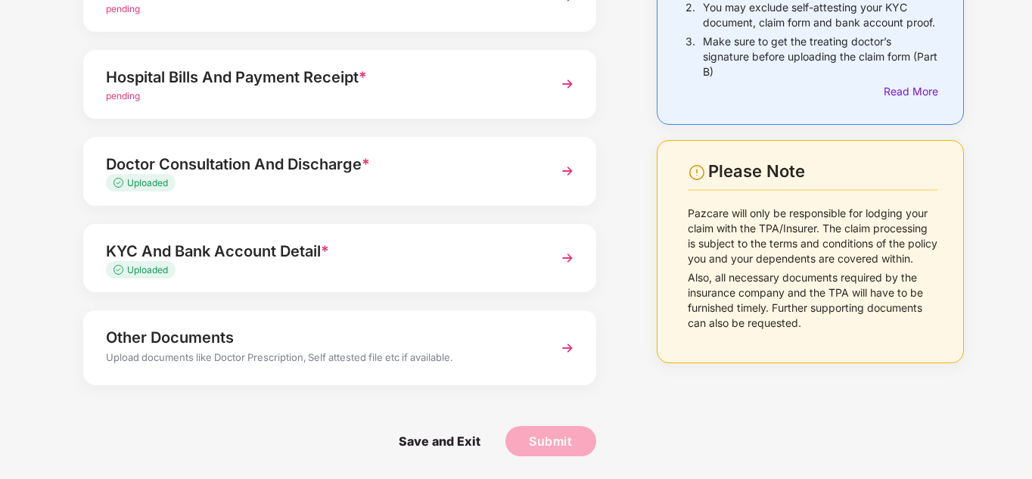
click at [277, 252] on div "KYC And Bank Account Detail *" at bounding box center [320, 251] width 428 height 24
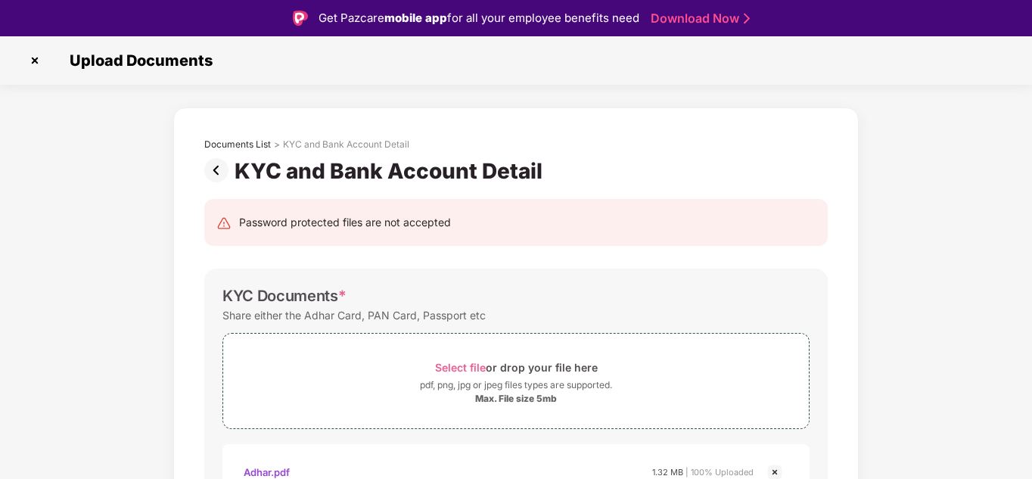
click at [51, 55] on div "Upload Documents" at bounding box center [516, 60] width 986 height 24
click at [42, 62] on img at bounding box center [35, 60] width 24 height 24
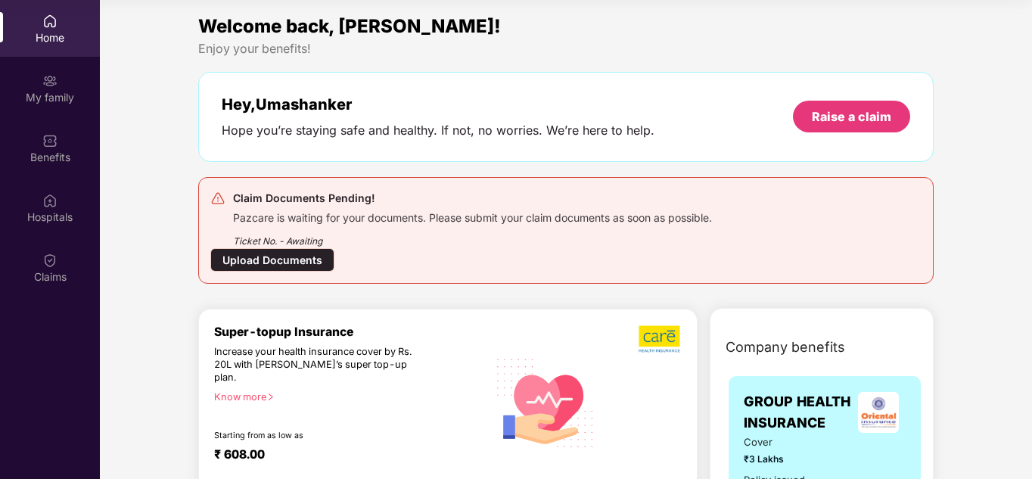
scroll to position [85, 0]
click at [399, 219] on div "Pazcare is waiting for your documents. Please submit your claim documents as so…" at bounding box center [472, 215] width 479 height 17
click at [244, 253] on div "Upload Documents" at bounding box center [272, 259] width 124 height 23
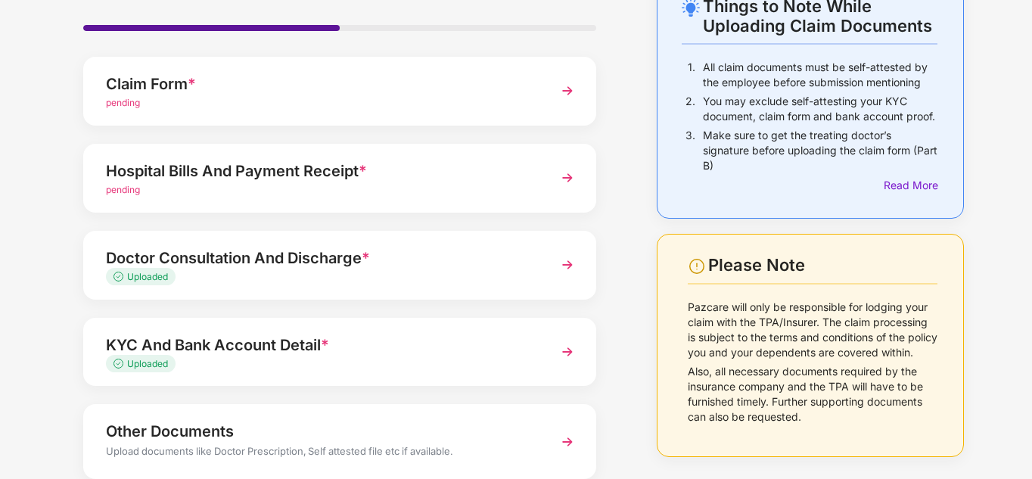
scroll to position [190, 0]
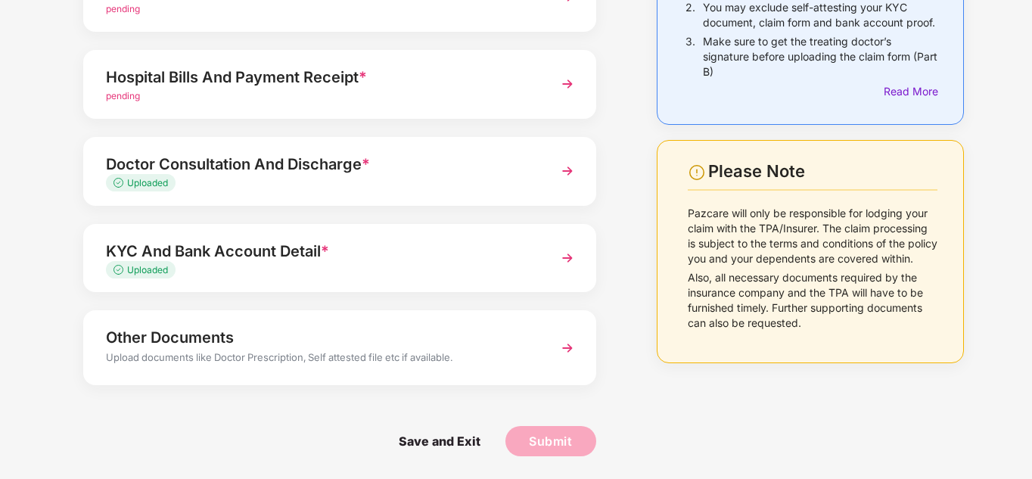
click at [697, 175] on img at bounding box center [697, 172] width 18 height 18
click at [892, 98] on div "Read More" at bounding box center [910, 91] width 54 height 17
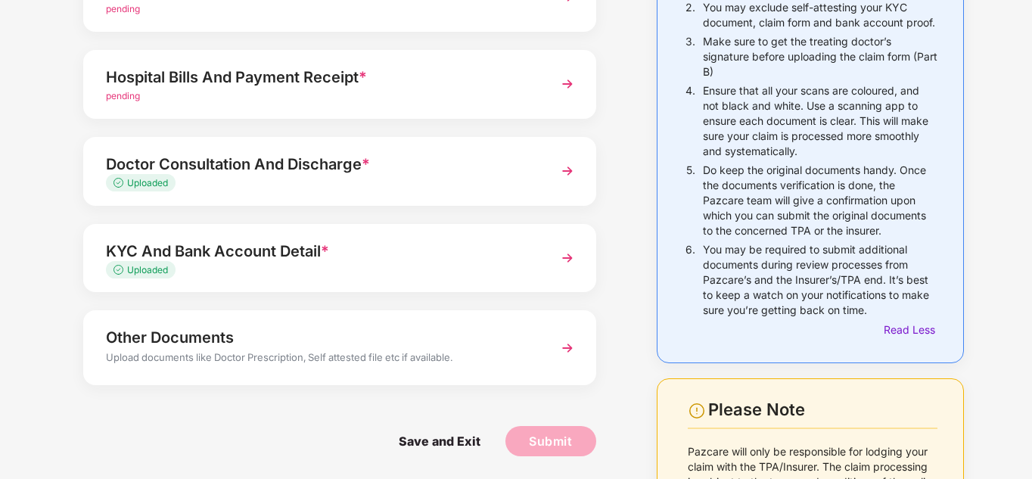
scroll to position [343, 0]
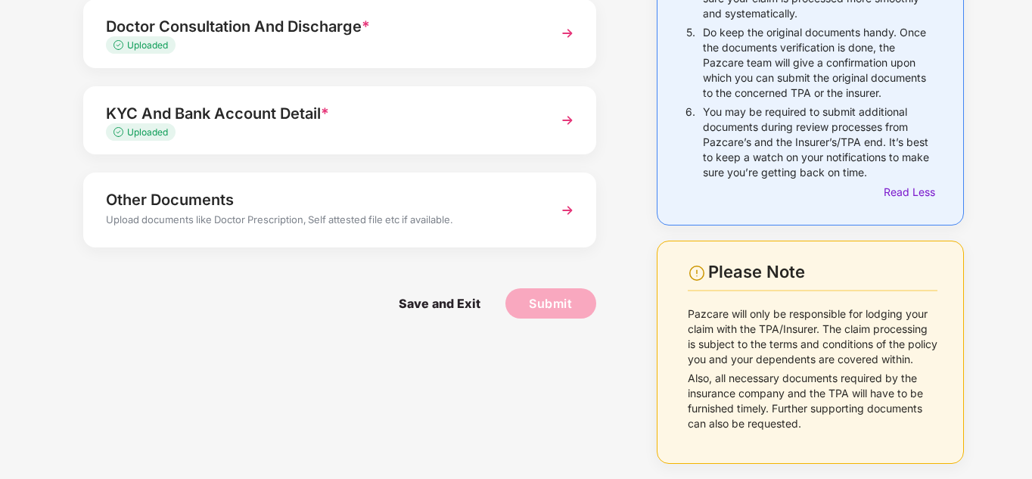
click at [281, 212] on div "Upload documents like Doctor Prescription, Self attested file etc if available." at bounding box center [320, 222] width 428 height 20
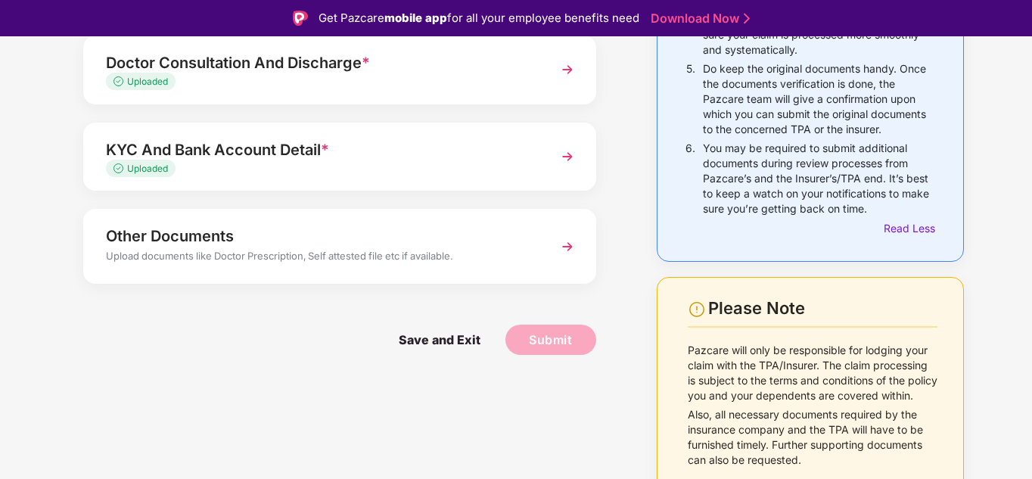
scroll to position [23, 0]
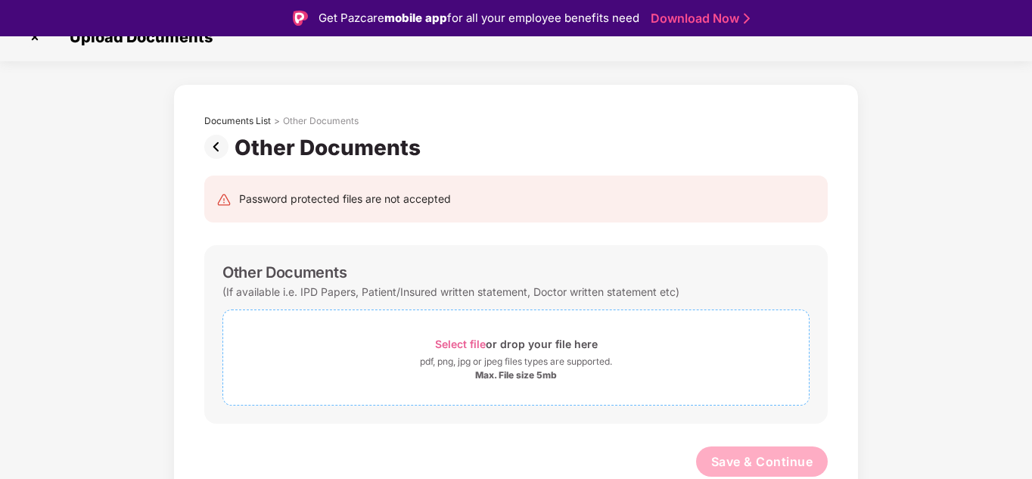
click at [514, 344] on div "Select file or drop your file here" at bounding box center [516, 344] width 163 height 20
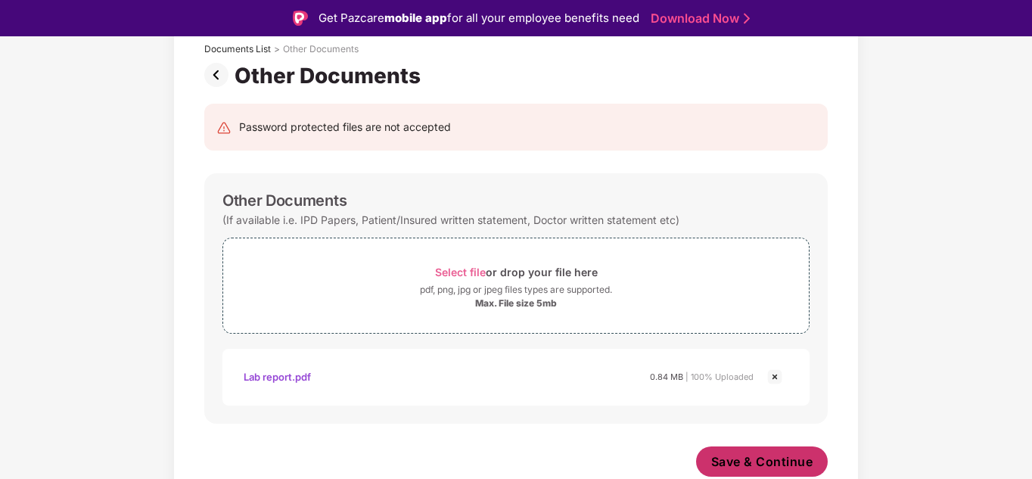
scroll to position [95, 0]
click at [799, 458] on span "Save & Continue" at bounding box center [762, 461] width 102 height 17
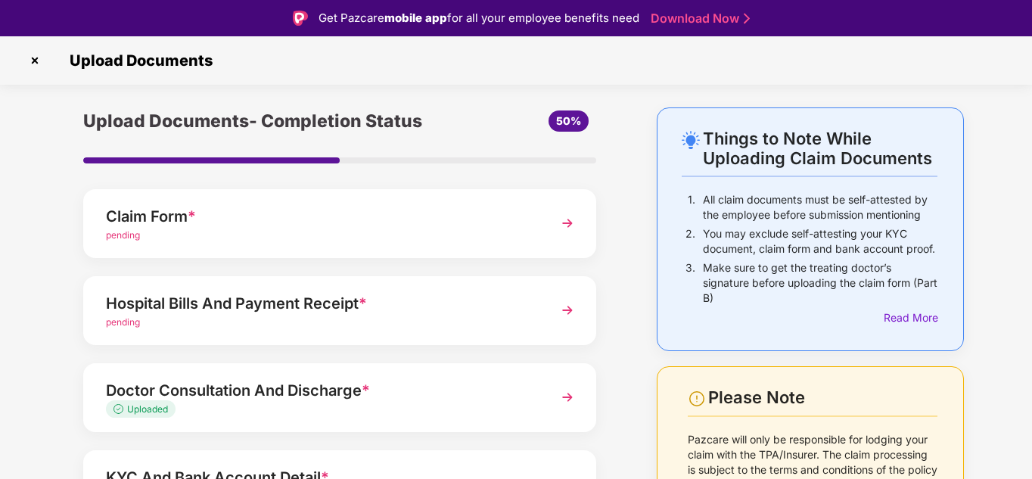
click at [167, 300] on div "Hospital Bills And Payment Receipt *" at bounding box center [320, 303] width 428 height 24
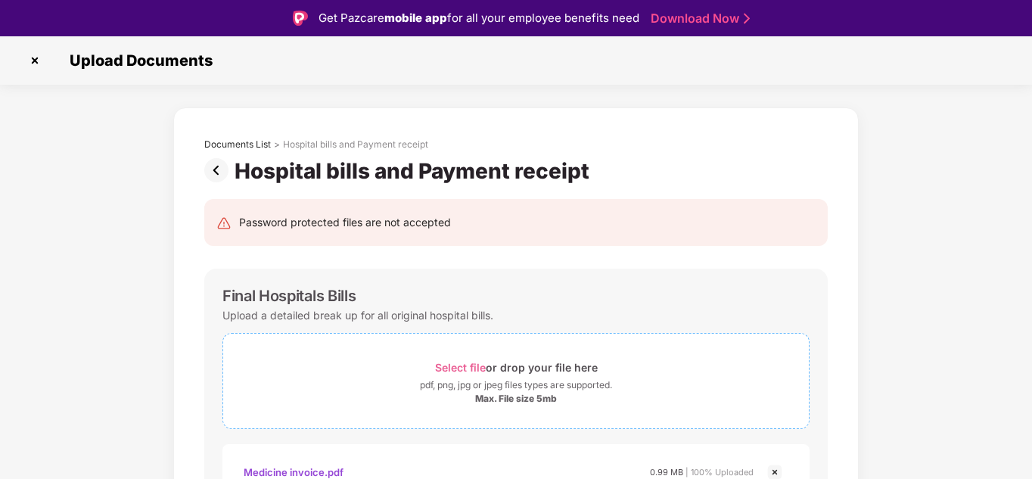
click at [545, 386] on div "pdf, png, jpg or jpeg files types are supported." at bounding box center [516, 384] width 192 height 15
click at [39, 63] on img at bounding box center [35, 60] width 24 height 24
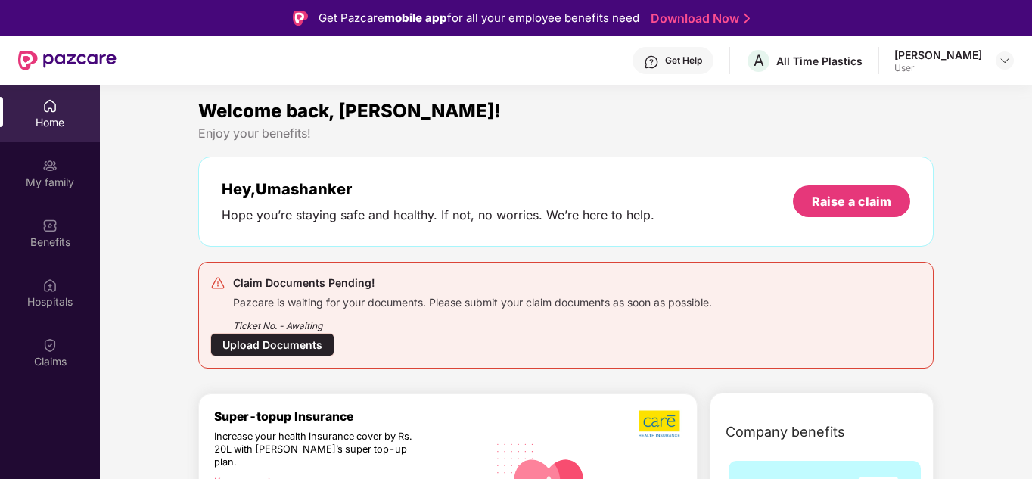
click at [269, 340] on div "Upload Documents" at bounding box center [272, 344] width 124 height 23
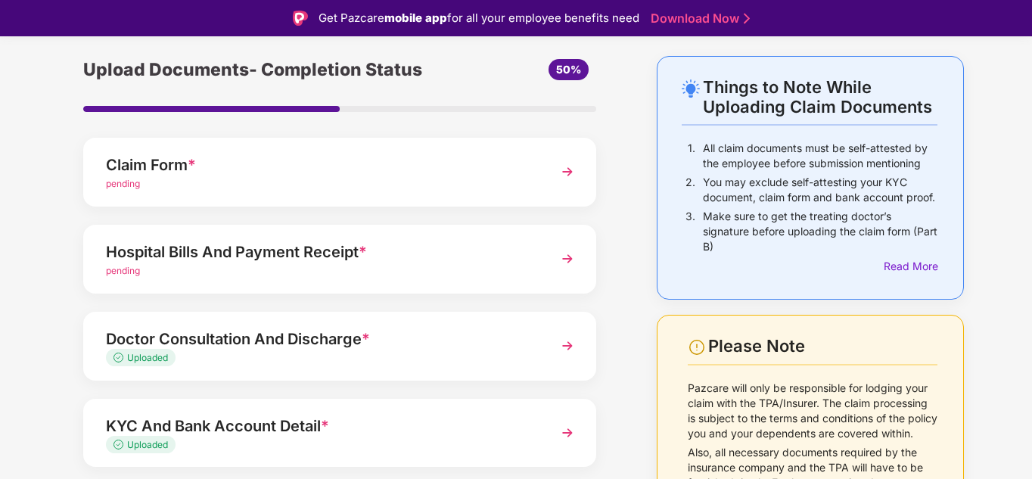
scroll to position [76, 0]
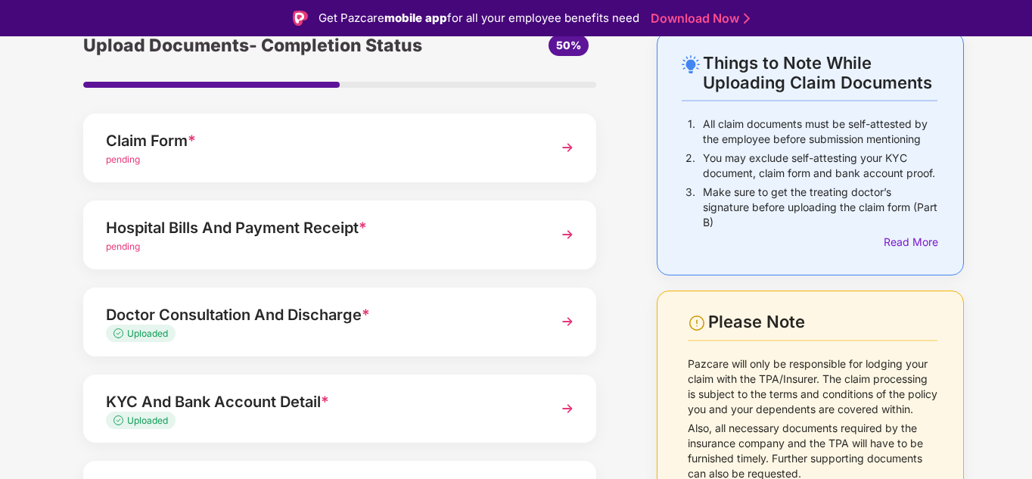
click at [197, 142] on div "Claim Form *" at bounding box center [320, 141] width 428 height 24
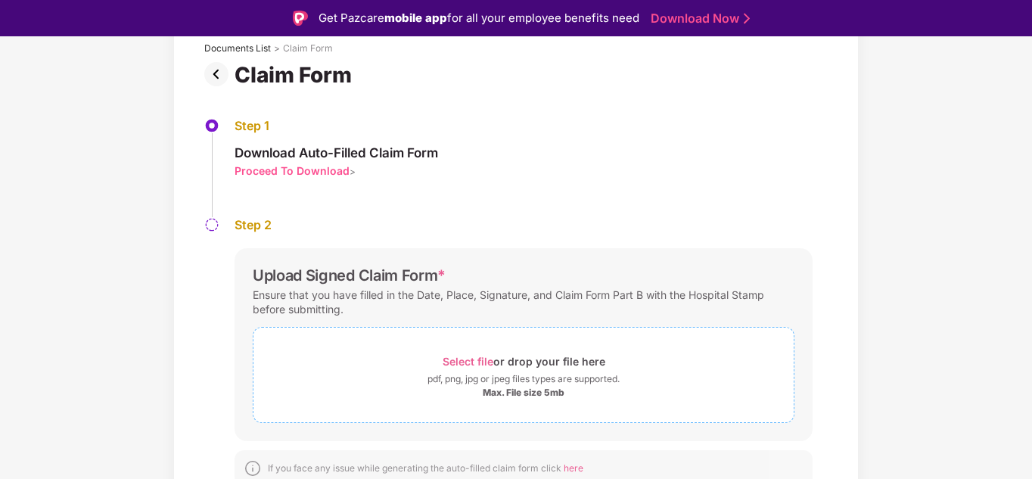
scroll to position [106, 0]
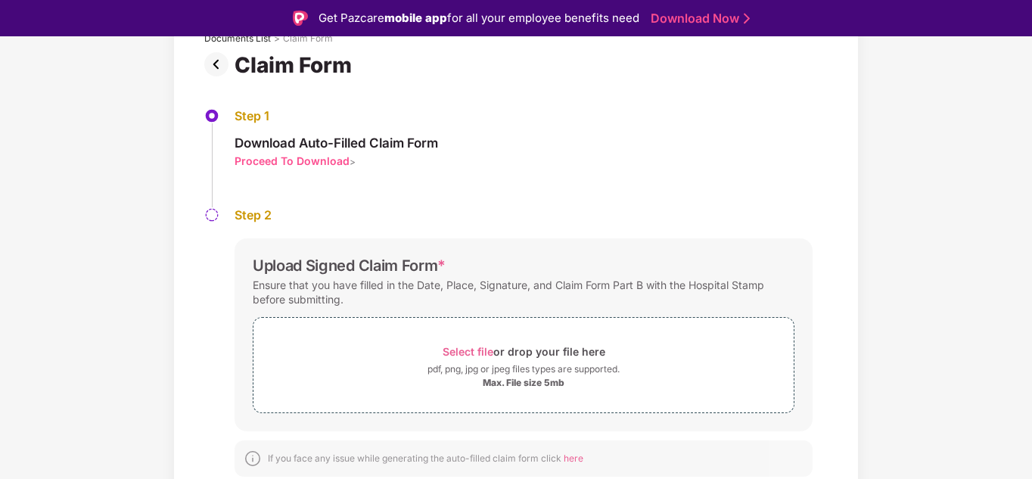
click at [282, 166] on div "Proceed To Download" at bounding box center [291, 161] width 115 height 14
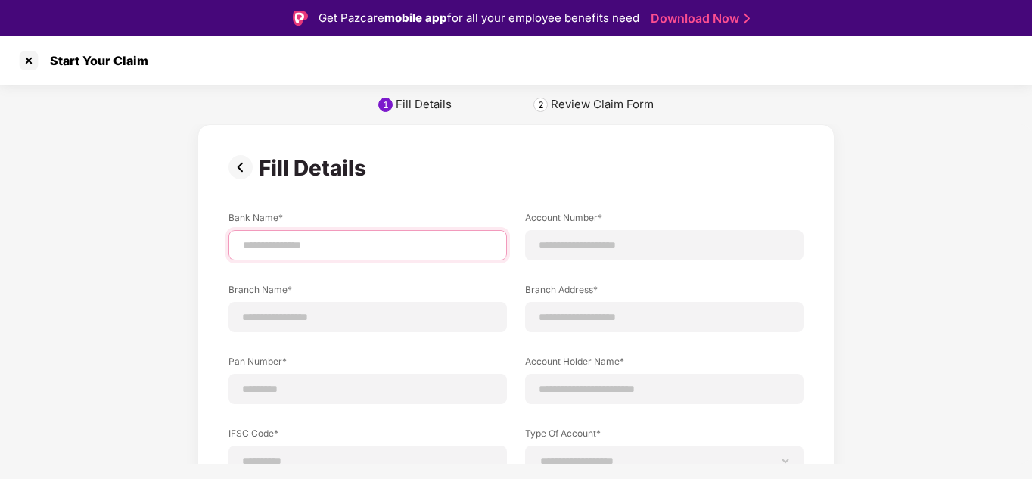
click at [294, 240] on input at bounding box center [367, 245] width 253 height 16
type input "*********"
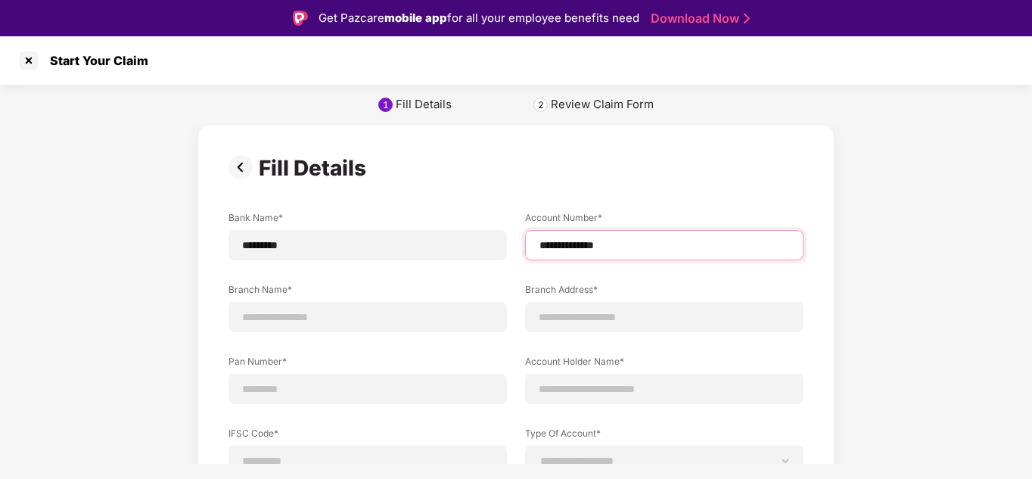
type input "**********"
type input "*****"
type input "**********"
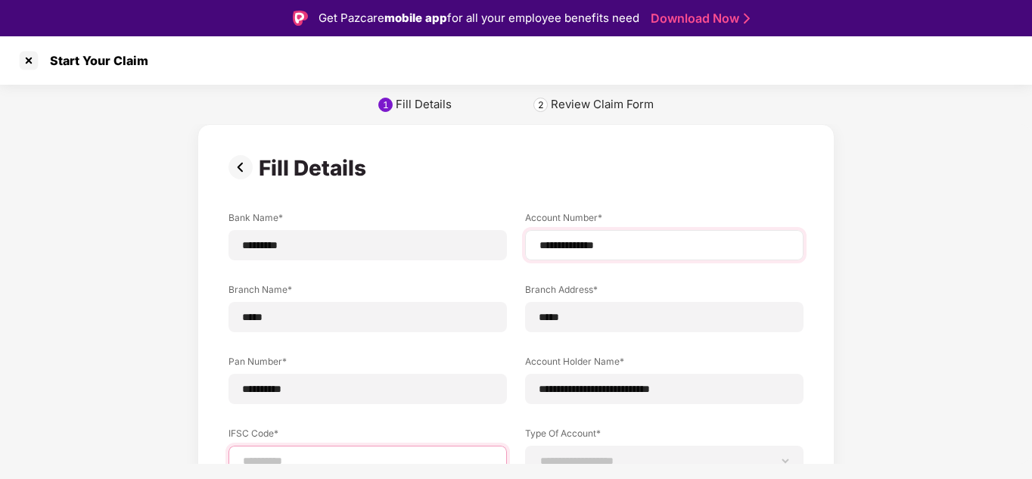
scroll to position [5, 0]
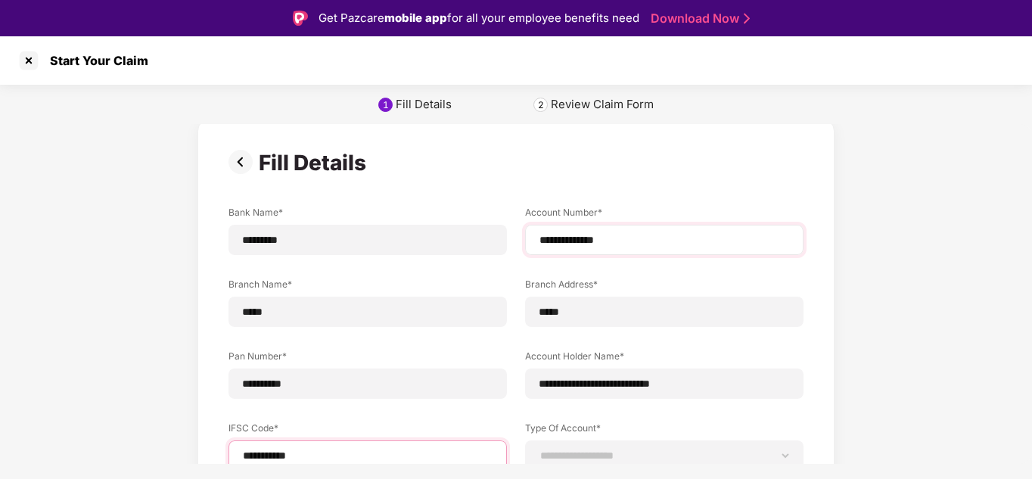
type input "**********"
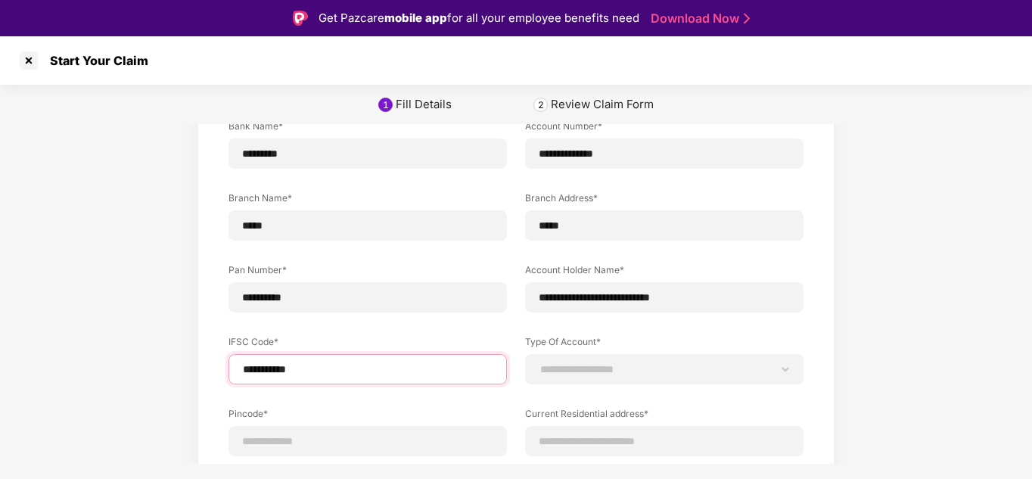
scroll to position [177, 0]
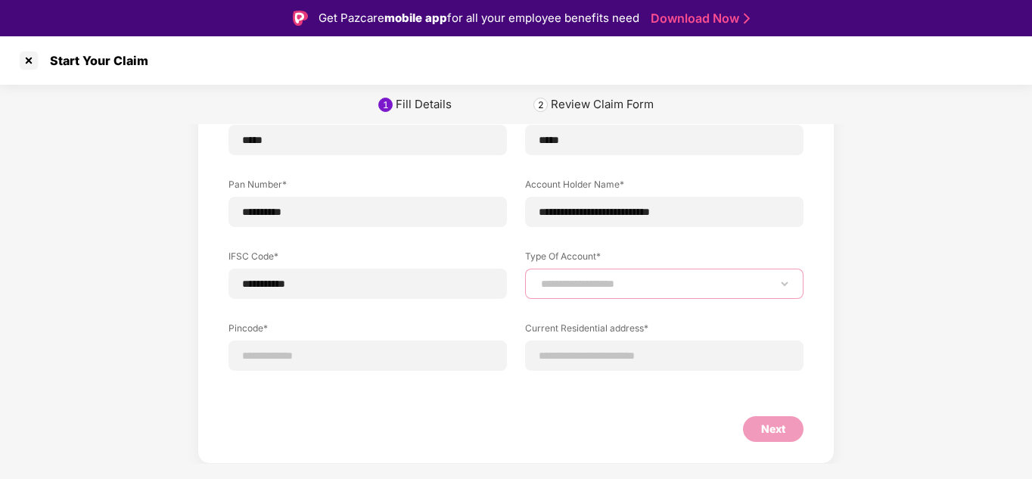
click at [597, 287] on select "**********" at bounding box center [664, 284] width 253 height 12
select select "*******"
click at [538, 278] on select "**********" at bounding box center [664, 284] width 253 height 12
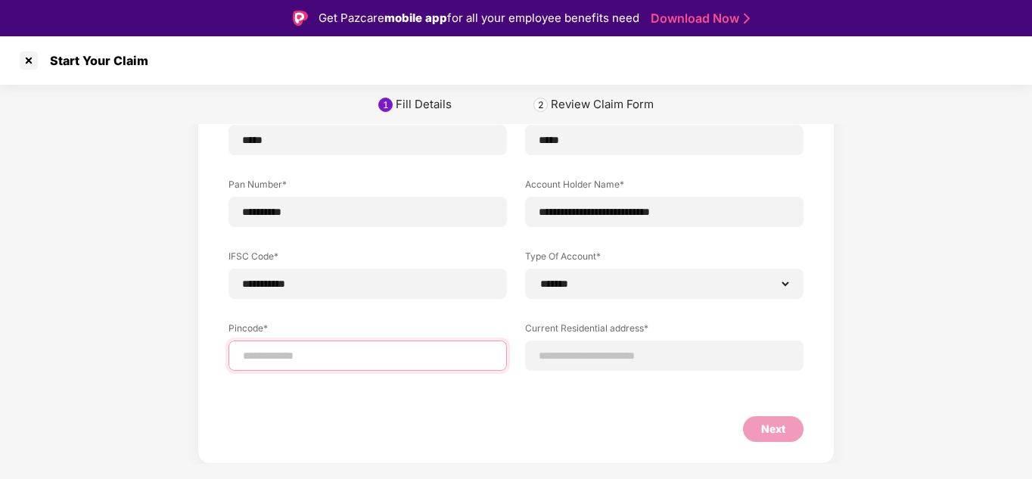
click at [351, 350] on input at bounding box center [367, 356] width 253 height 16
type input "*****"
select select "*******"
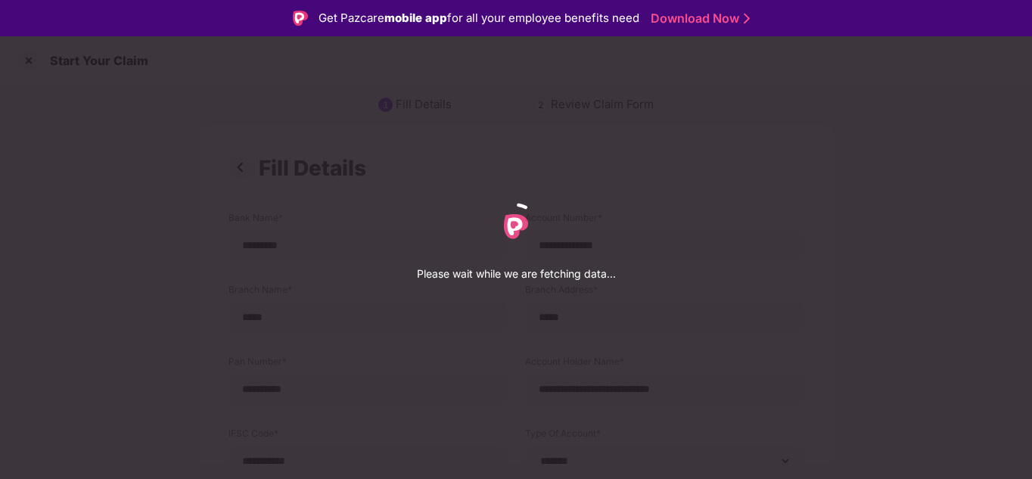
select select "*******"
select select "*****"
select select "**********"
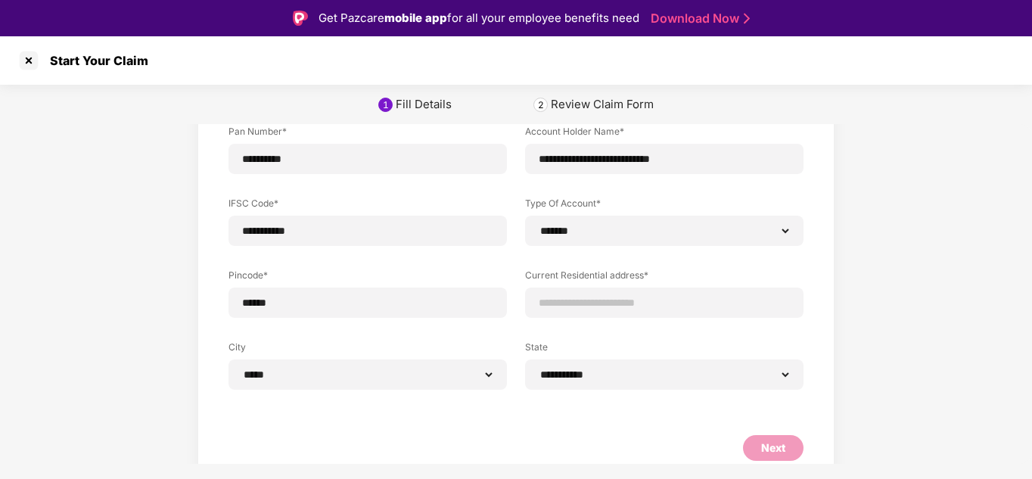
scroll to position [249, 0]
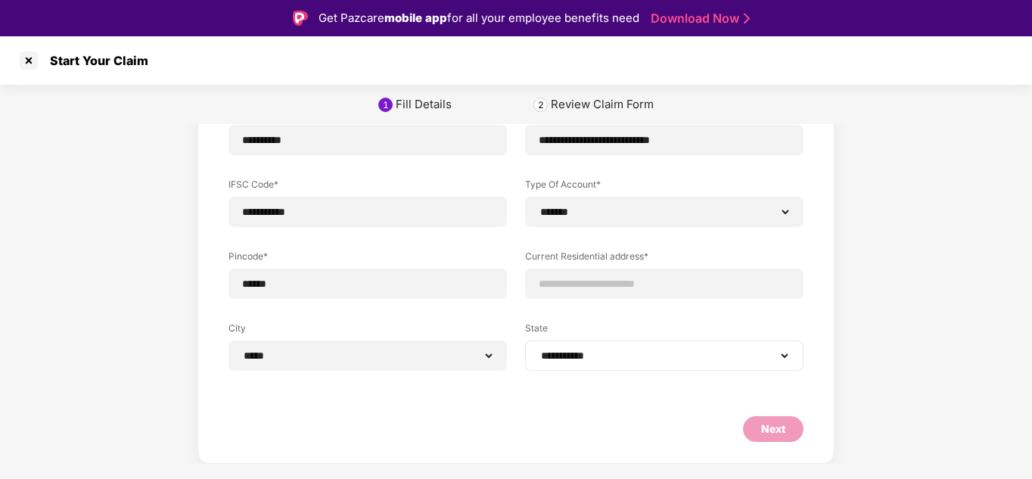
click at [737, 364] on div "**********" at bounding box center [664, 355] width 278 height 30
click at [737, 358] on select "**********" at bounding box center [664, 355] width 253 height 12
click at [784, 355] on select "**********" at bounding box center [664, 355] width 253 height 12
click at [676, 406] on form "**********" at bounding box center [515, 212] width 575 height 501
click at [781, 427] on div "Next" at bounding box center [773, 429] width 24 height 17
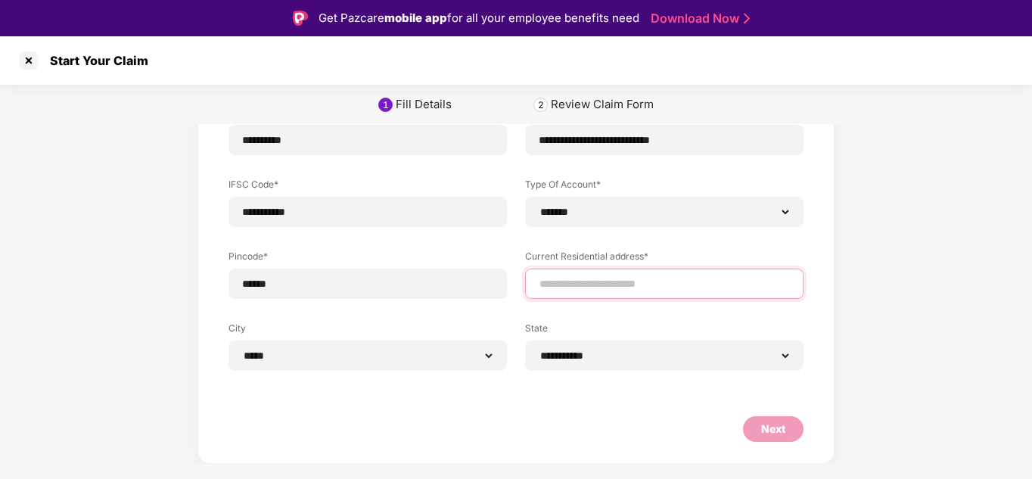
click at [582, 281] on input at bounding box center [664, 284] width 253 height 16
type input "**********"
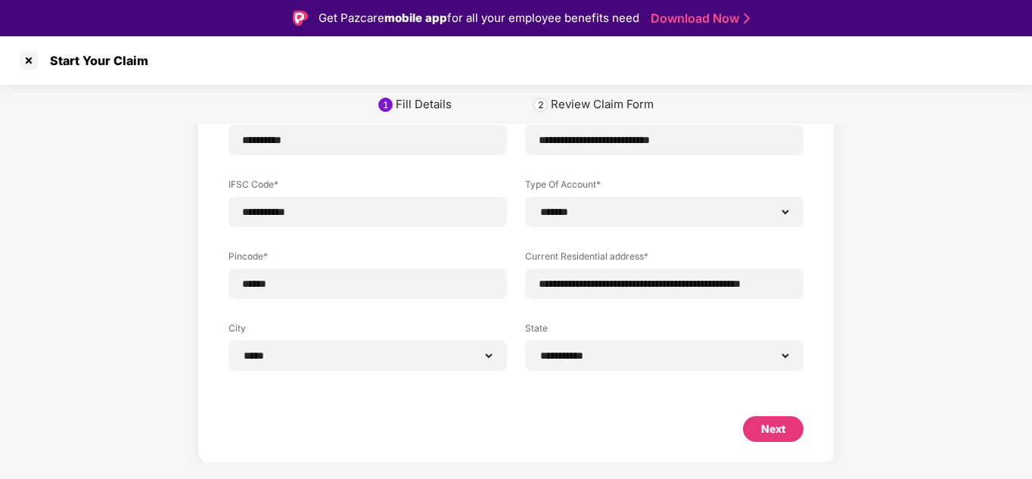
click at [762, 421] on div "Next" at bounding box center [773, 429] width 24 height 17
select select "*******"
select select "*****"
select select "**********"
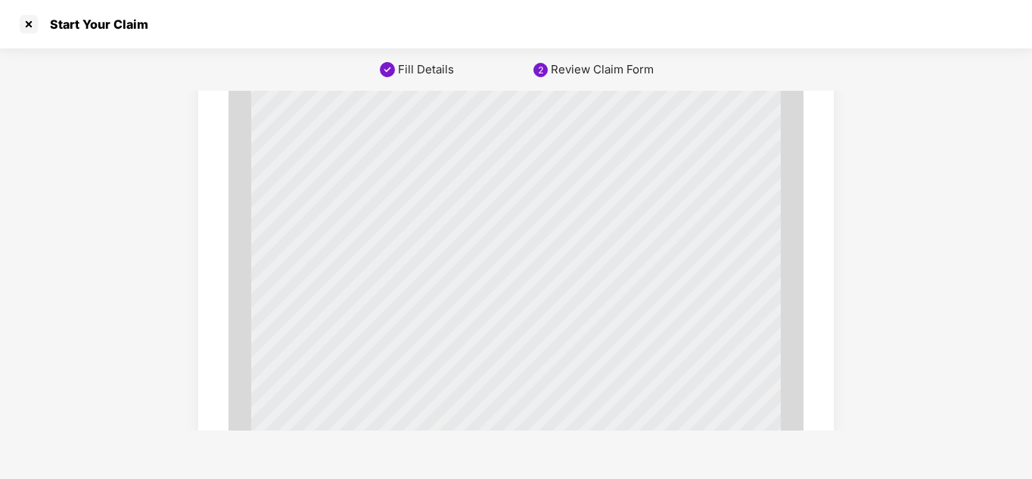
scroll to position [5253, 0]
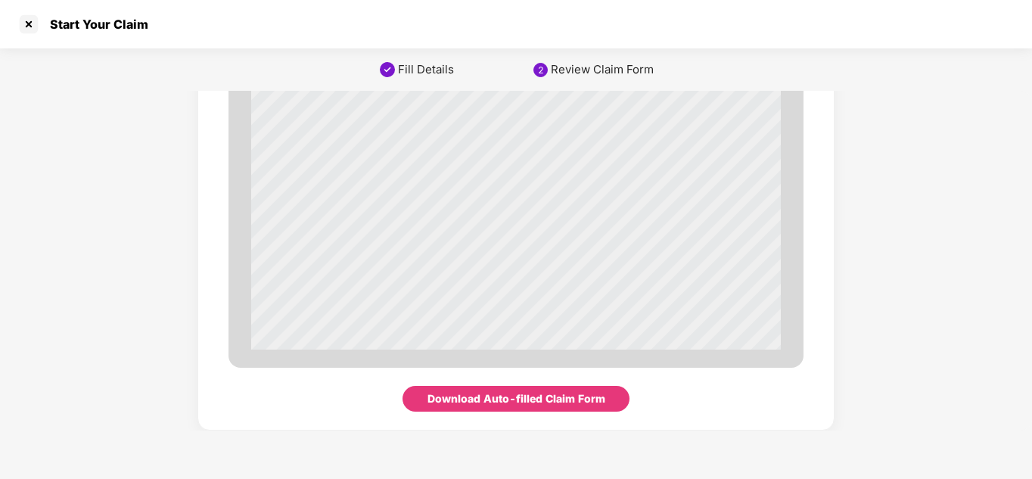
click at [484, 402] on div "Download Auto-filled Claim Form" at bounding box center [516, 398] width 178 height 17
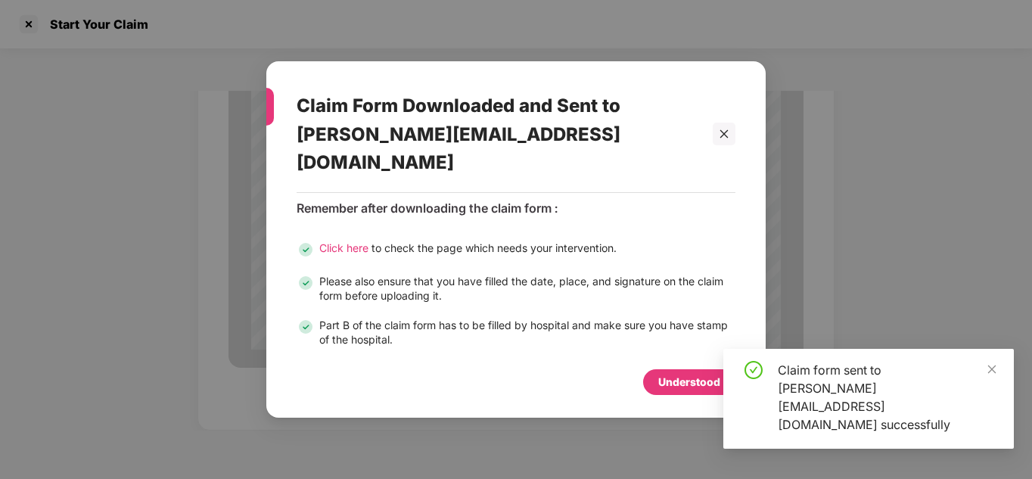
click at [669, 374] on div "Understood" at bounding box center [689, 382] width 62 height 17
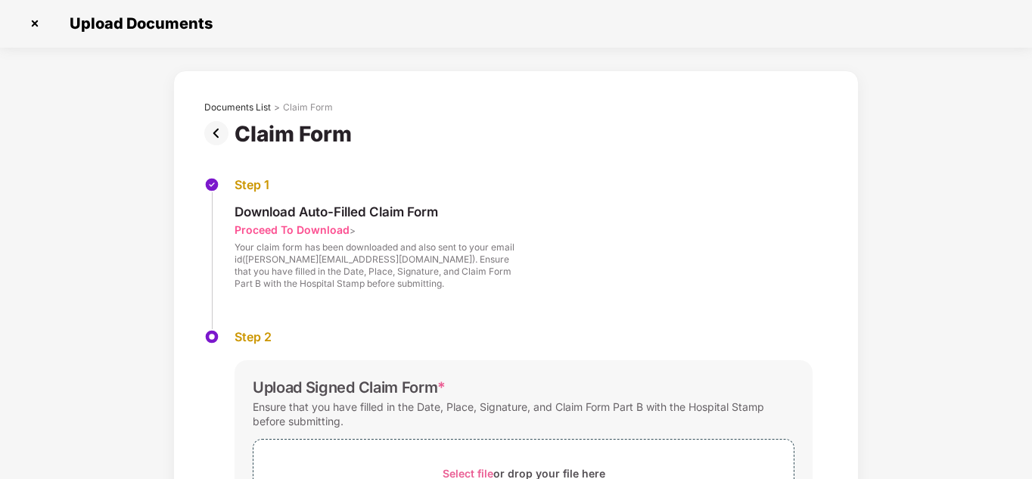
scroll to position [0, 0]
click at [33, 24] on img at bounding box center [35, 24] width 24 height 24
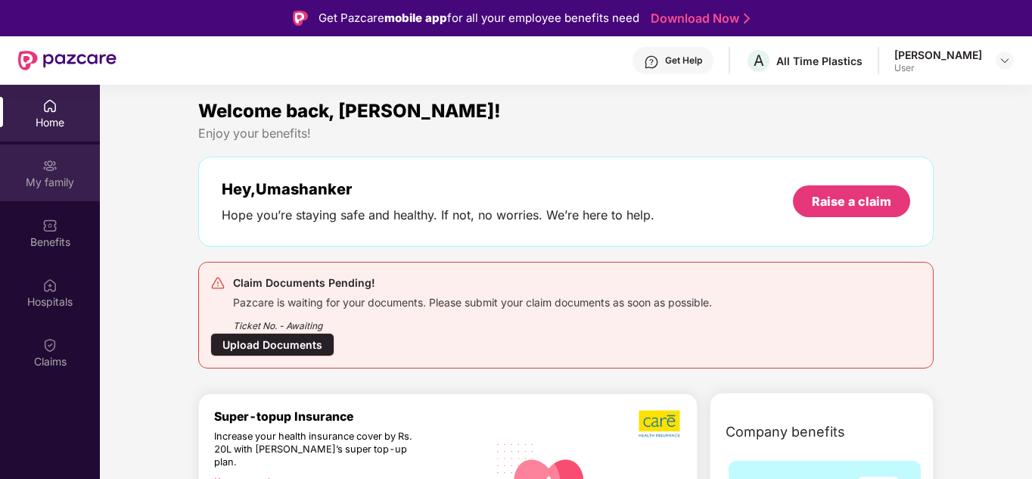
click at [48, 179] on div "My family" at bounding box center [50, 182] width 100 height 15
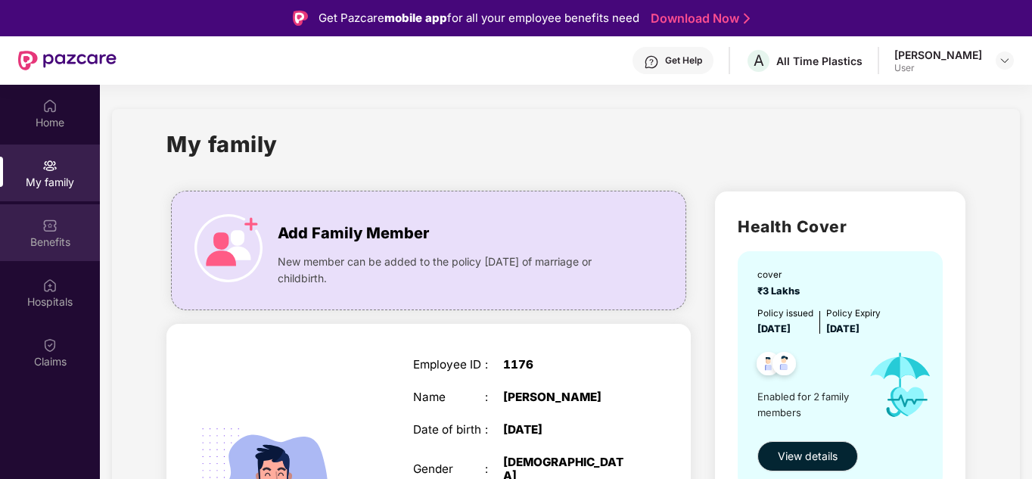
click at [48, 229] on img at bounding box center [49, 225] width 15 height 15
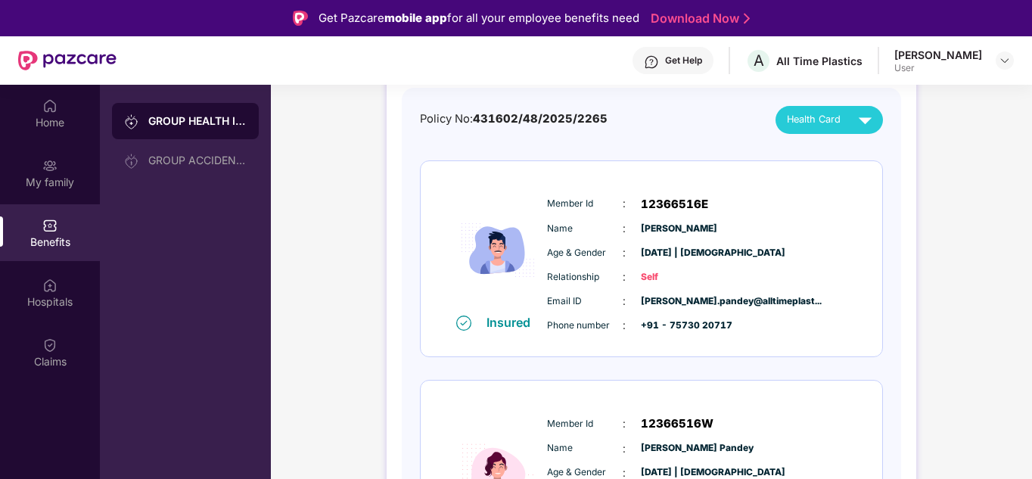
scroll to position [151, 0]
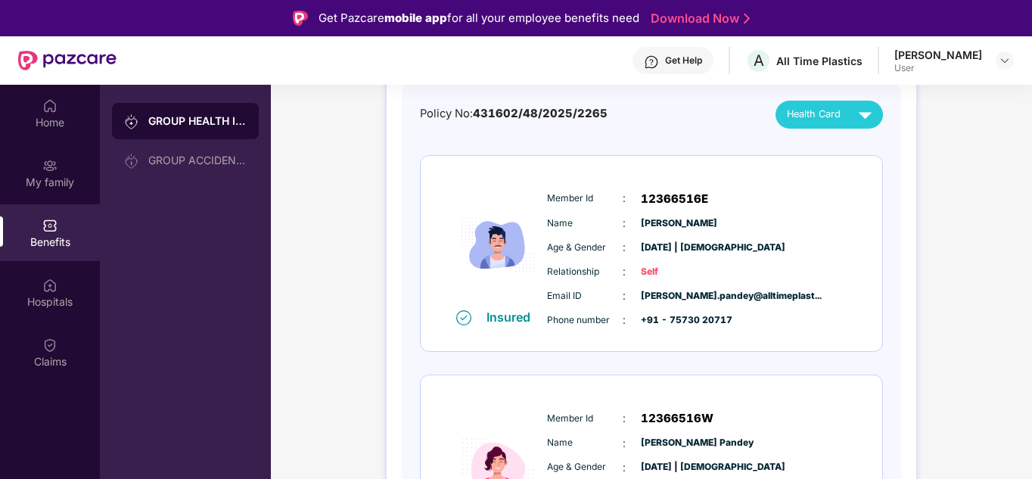
click at [863, 104] on img at bounding box center [865, 114] width 26 height 26
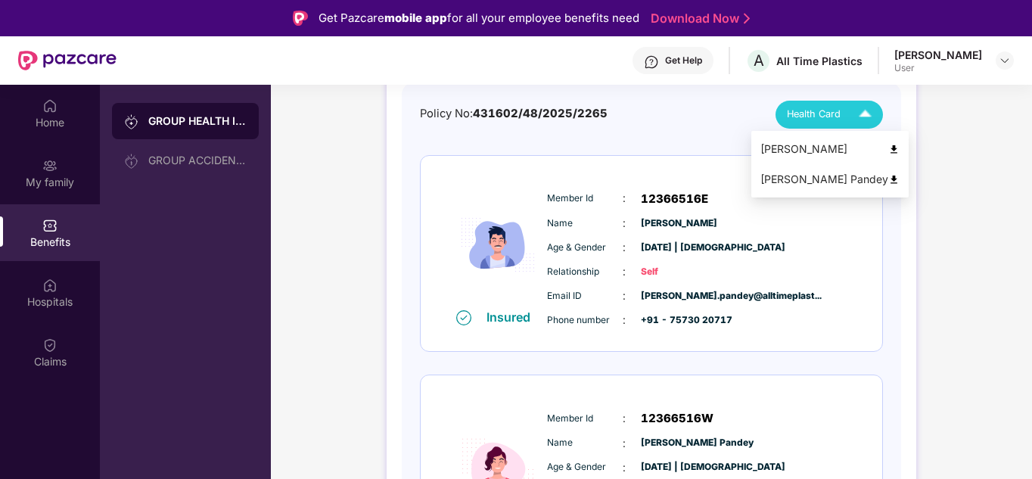
click at [889, 147] on img at bounding box center [893, 149] width 11 height 11
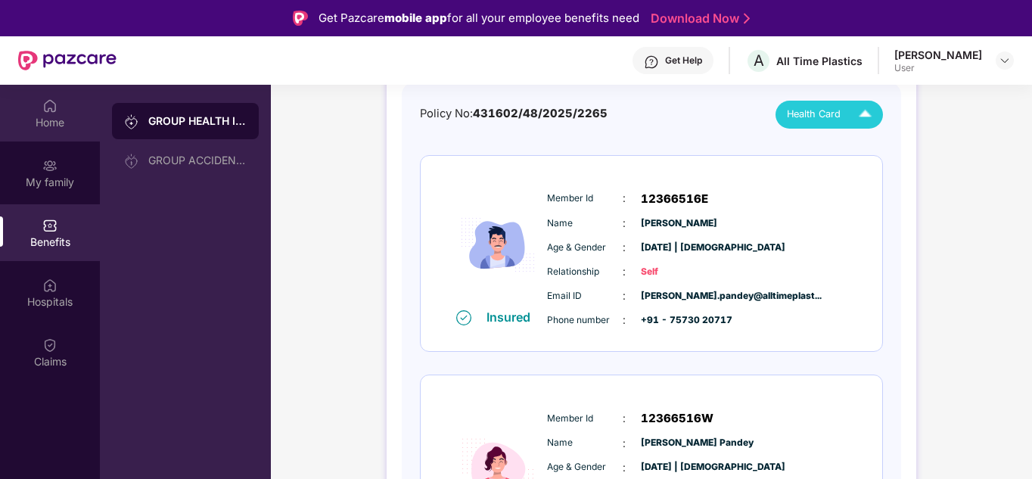
click at [42, 120] on div "Home" at bounding box center [50, 122] width 100 height 15
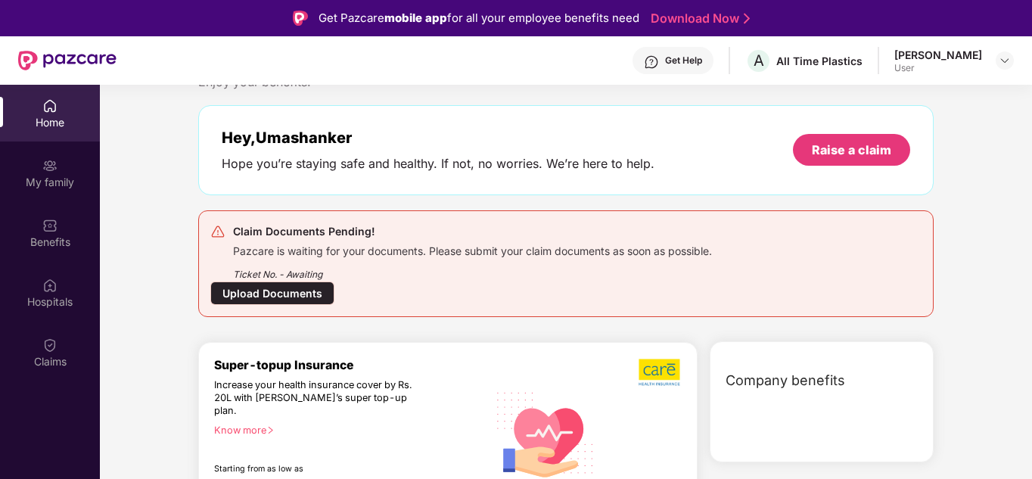
scroll to position [0, 0]
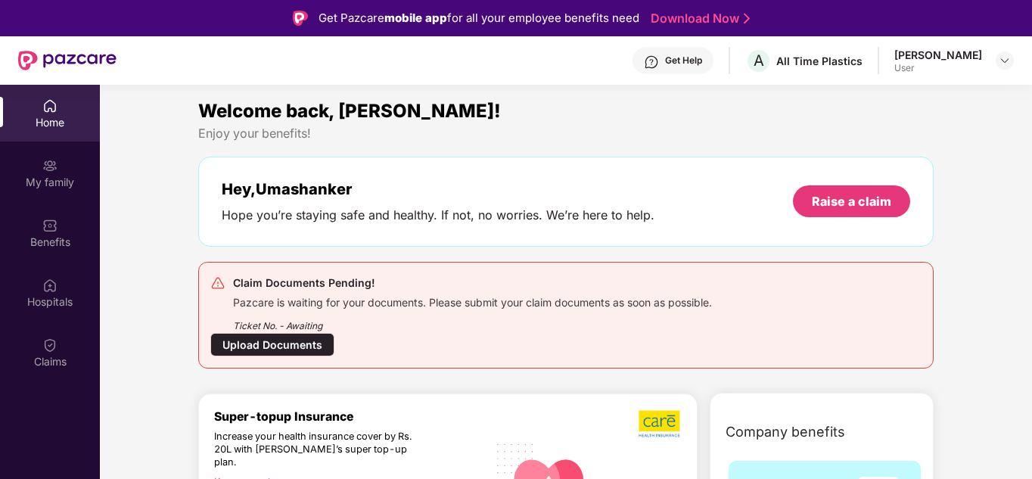
click at [342, 191] on div "Hey, Umashanker" at bounding box center [438, 189] width 433 height 18
click at [294, 349] on div "Upload Documents" at bounding box center [272, 344] width 124 height 23
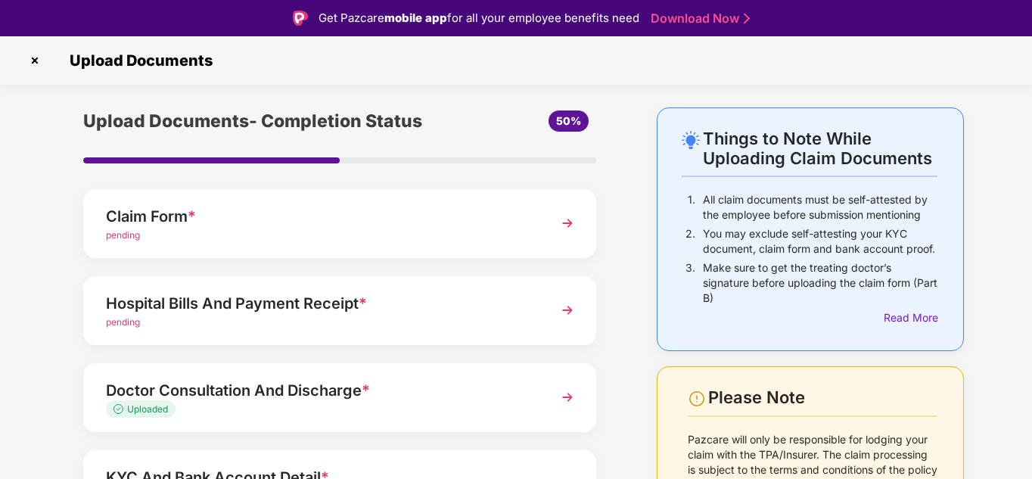
click at [247, 218] on div "Claim Form *" at bounding box center [320, 216] width 428 height 24
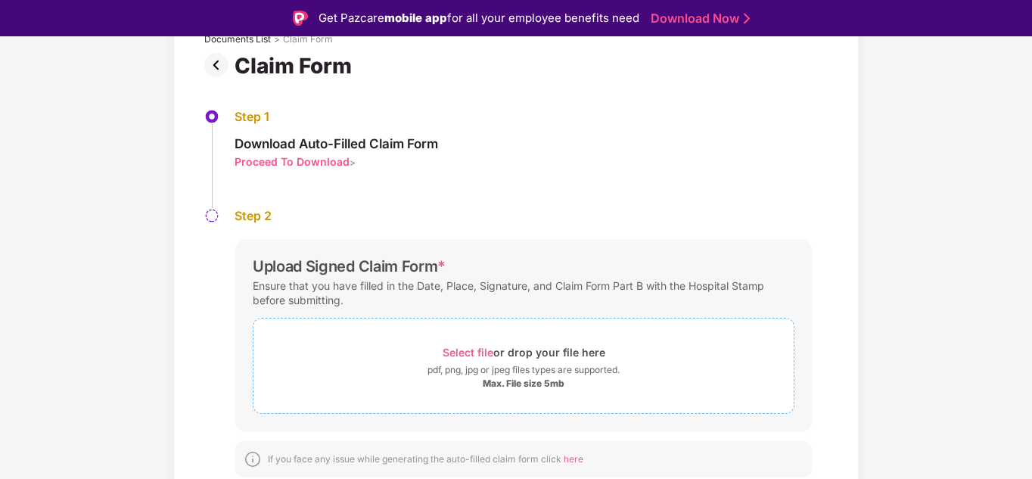
scroll to position [106, 0]
click at [544, 360] on div "Select file or drop your file here" at bounding box center [523, 351] width 163 height 20
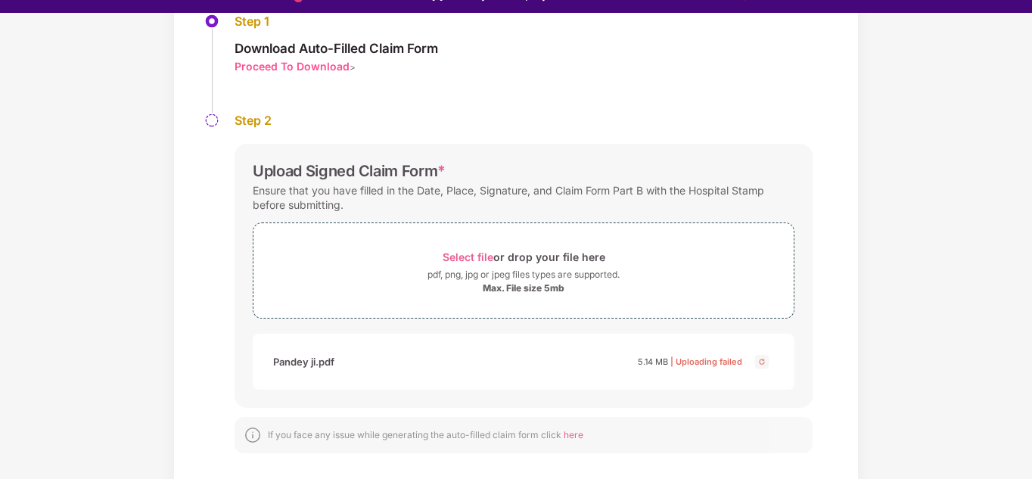
scroll to position [36, 0]
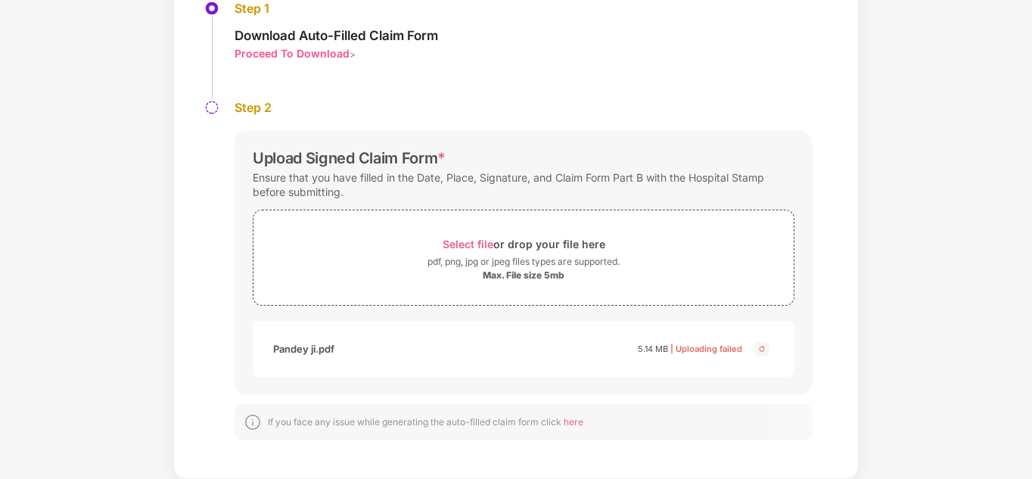
click at [761, 344] on img at bounding box center [762, 349] width 18 height 18
click at [753, 349] on img at bounding box center [762, 349] width 18 height 18
click at [525, 262] on div "pdf, png, jpg or jpeg files types are supported." at bounding box center [523, 261] width 192 height 15
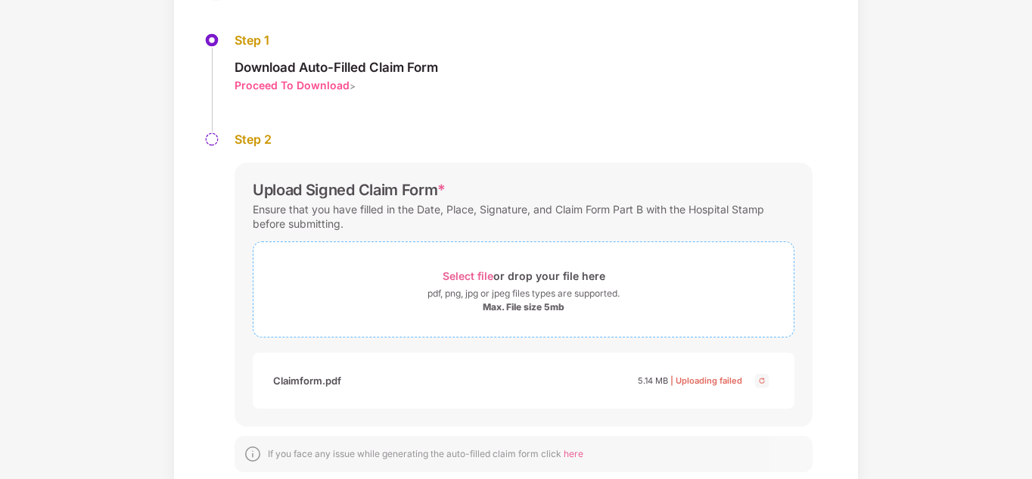
scroll to position [177, 0]
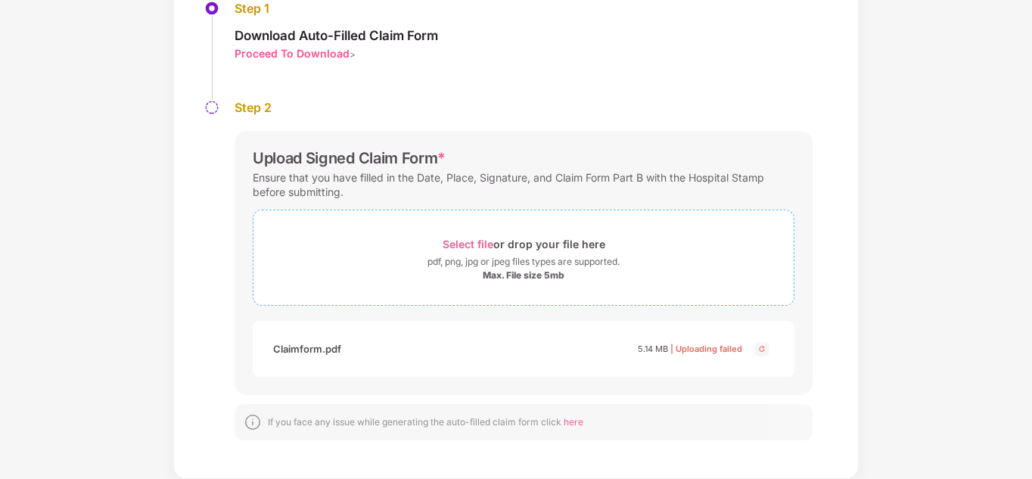
click at [455, 248] on span "Select file" at bounding box center [467, 243] width 51 height 13
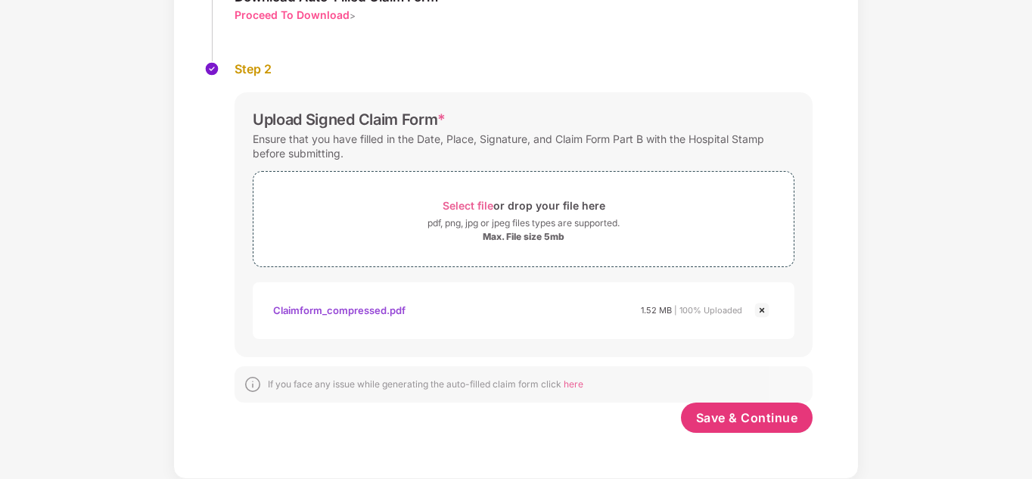
scroll to position [216, 0]
click at [781, 418] on span "Save & Continue" at bounding box center [747, 417] width 102 height 17
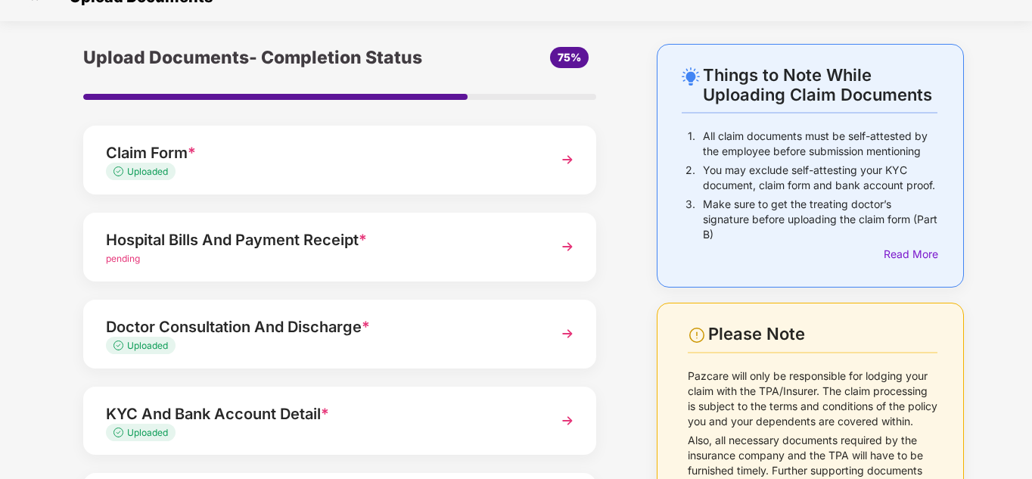
scroll to position [76, 0]
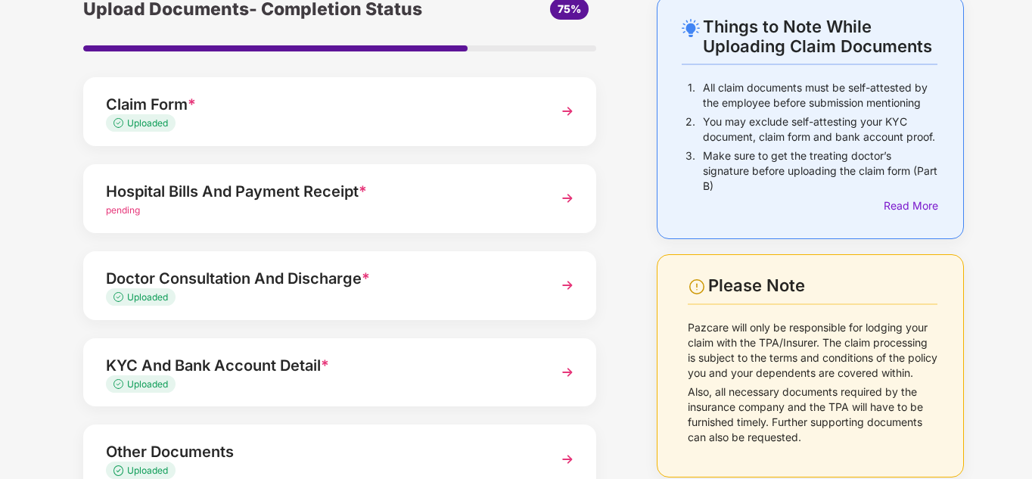
click at [322, 201] on div "Hospital Bills And Payment Receipt *" at bounding box center [320, 191] width 428 height 24
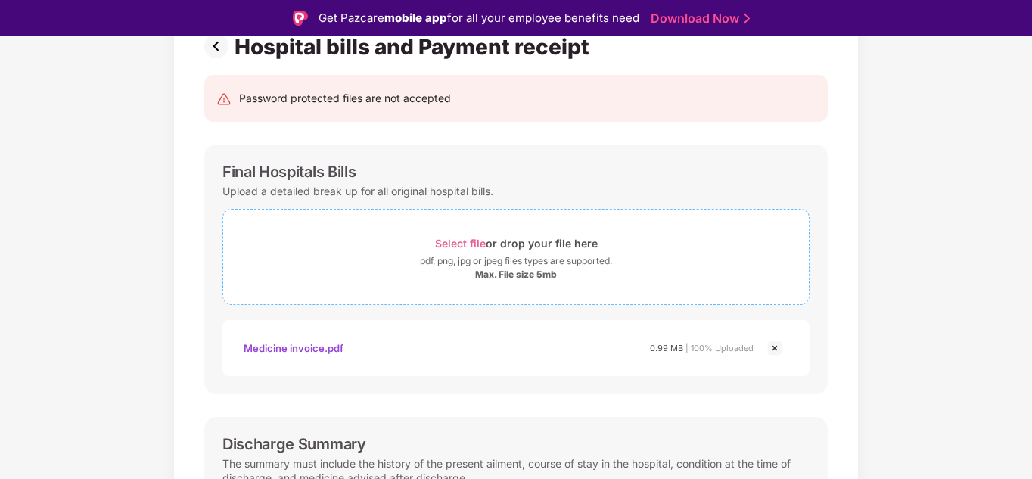
scroll to position [0, 0]
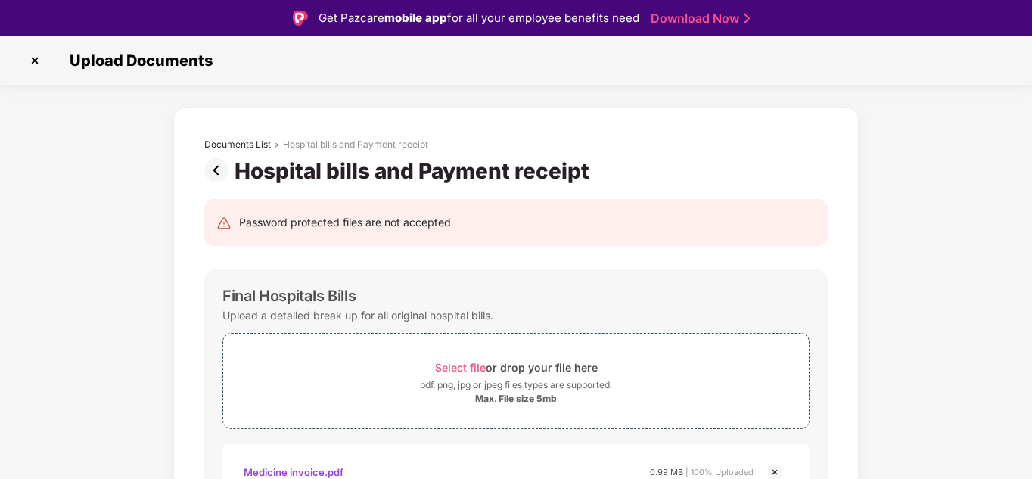
click at [40, 60] on img at bounding box center [35, 60] width 24 height 24
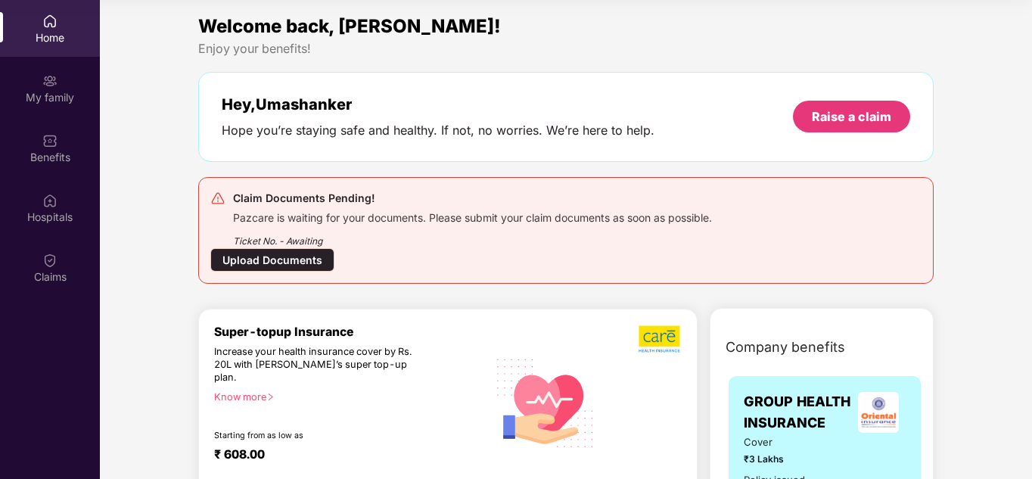
click at [261, 260] on div "Upload Documents" at bounding box center [272, 259] width 124 height 23
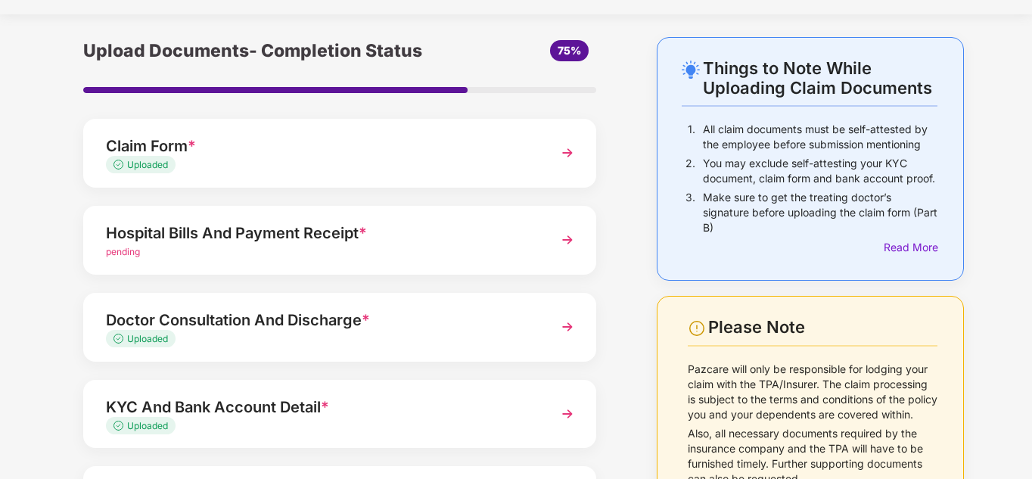
scroll to position [33, 0]
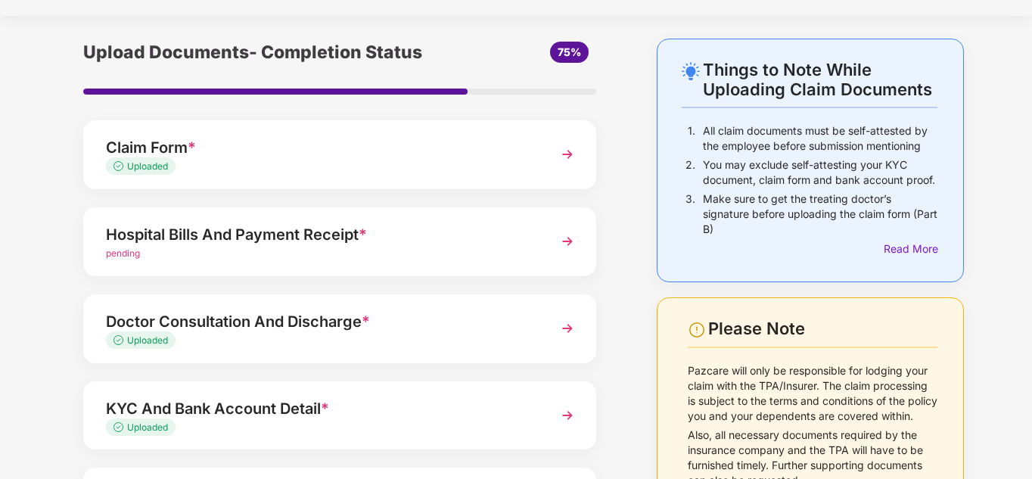
click at [168, 237] on div "Hospital Bills And Payment Receipt *" at bounding box center [320, 234] width 428 height 24
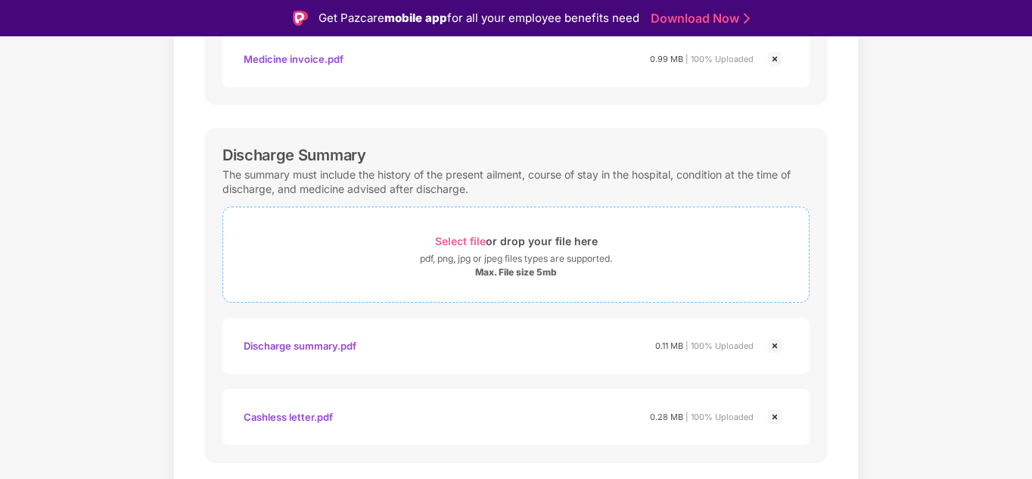
scroll to position [411, 0]
click at [461, 242] on span "Select file" at bounding box center [460, 243] width 51 height 13
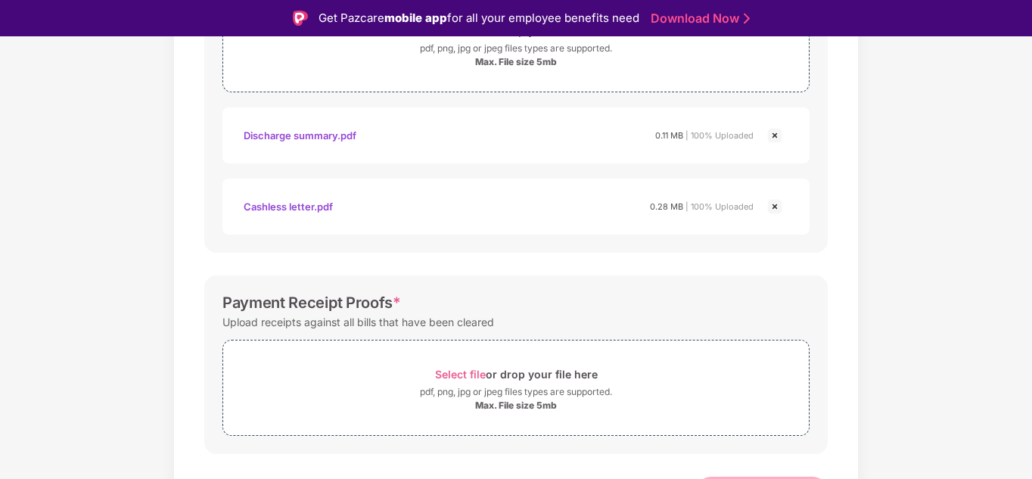
scroll to position [653, 0]
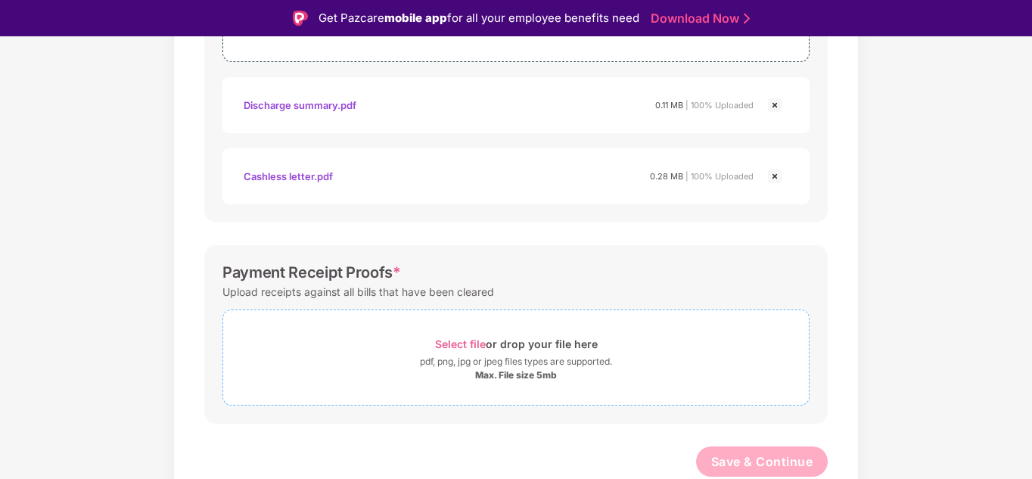
click at [530, 344] on div "Select file or drop your file here" at bounding box center [516, 344] width 163 height 20
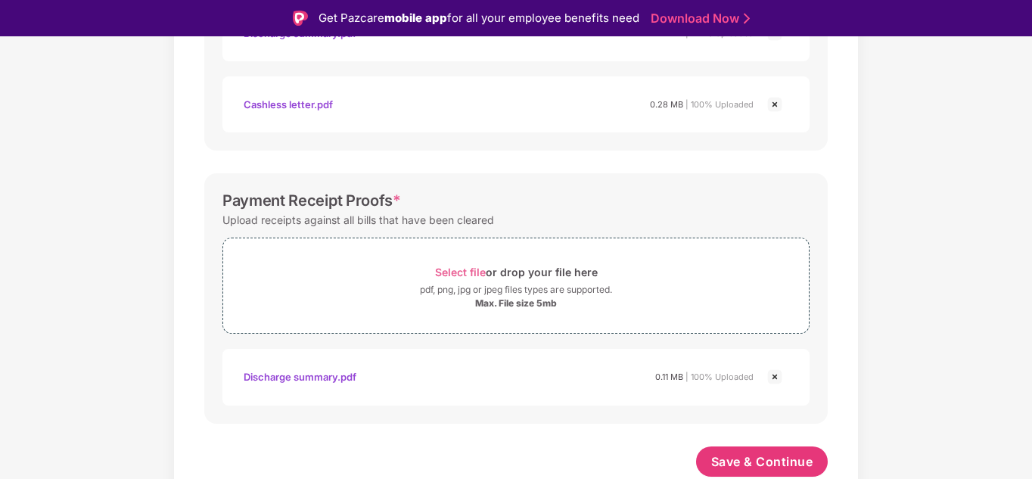
scroll to position [725, 0]
click at [744, 455] on span "Save & Continue" at bounding box center [762, 461] width 102 height 17
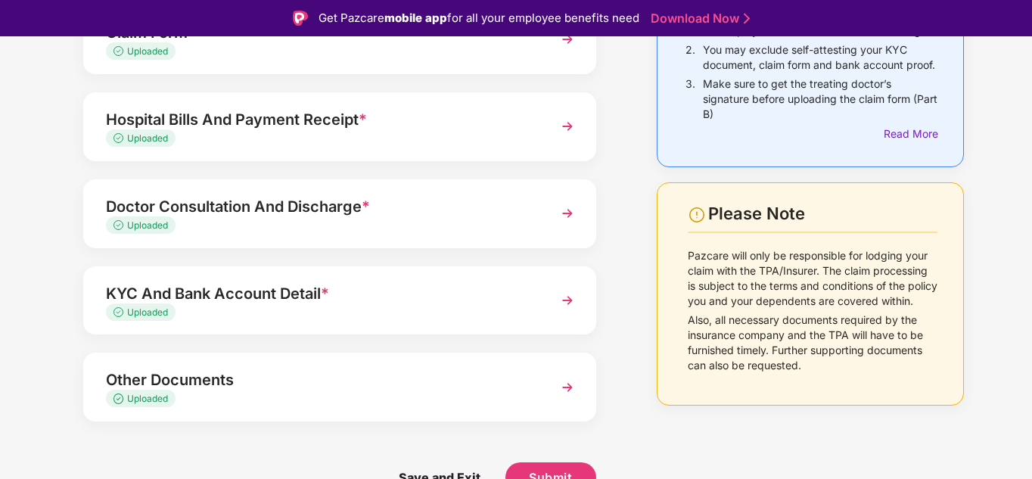
scroll to position [36, 0]
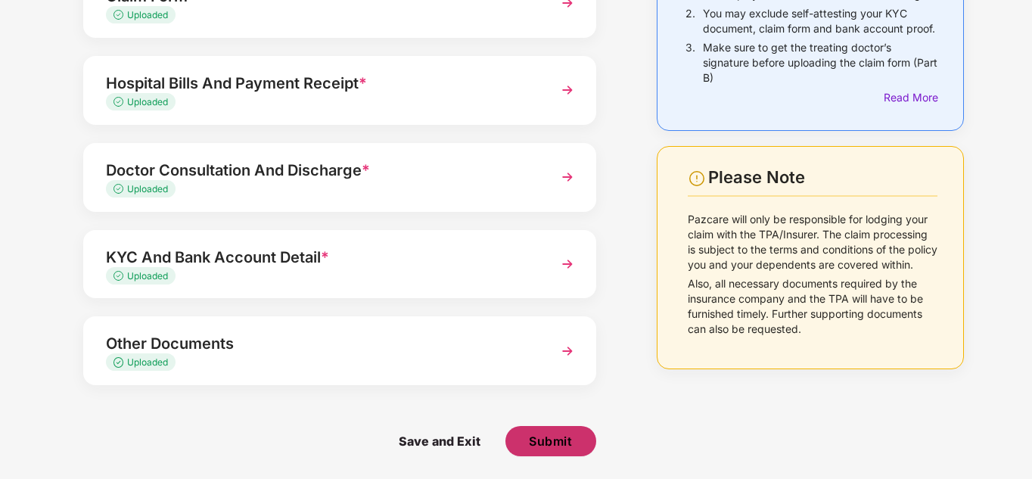
click at [553, 433] on span "Submit" at bounding box center [550, 441] width 43 height 17
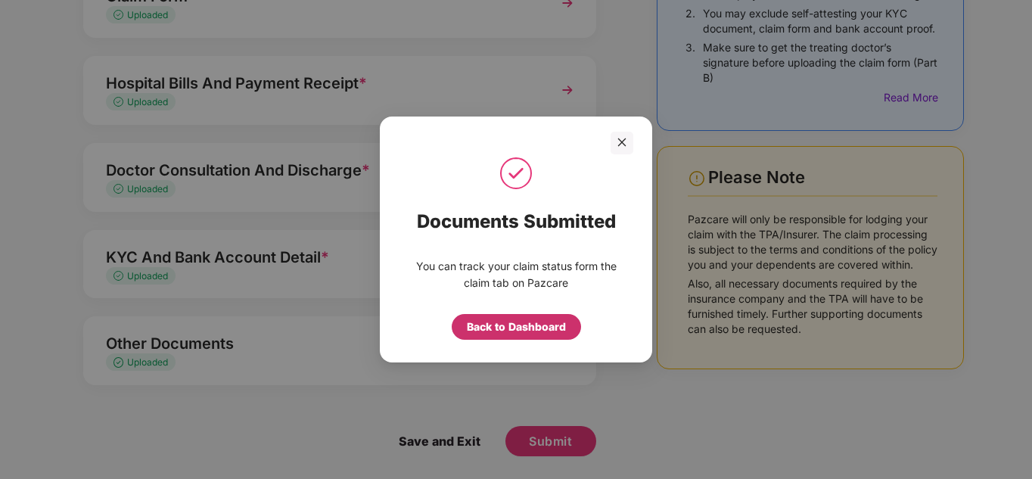
click at [517, 328] on div "Back to Dashboard" at bounding box center [516, 326] width 99 height 17
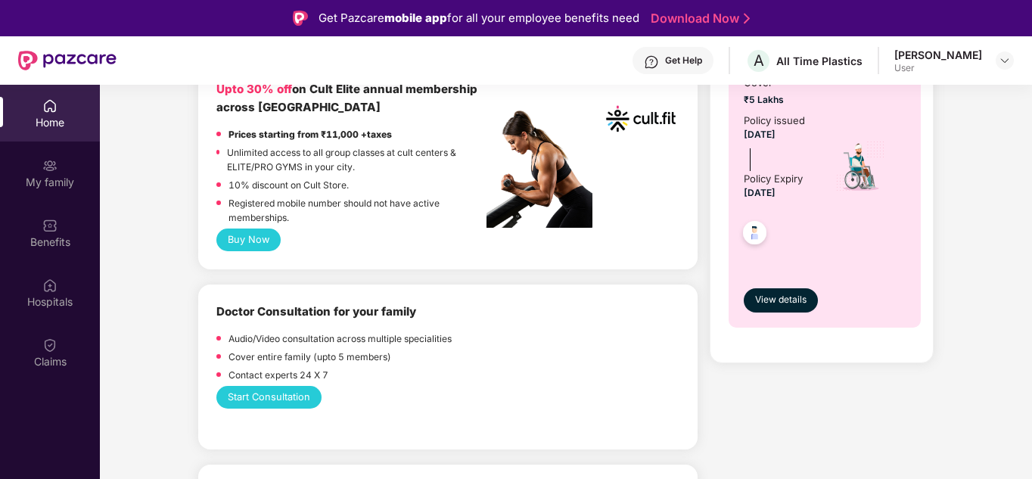
scroll to position [908, 0]
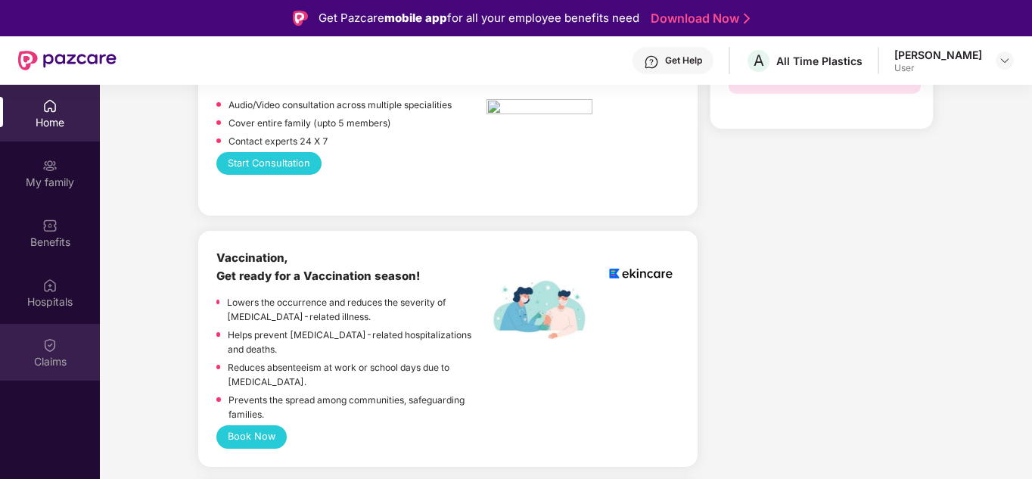
click at [54, 342] on img at bounding box center [49, 344] width 15 height 15
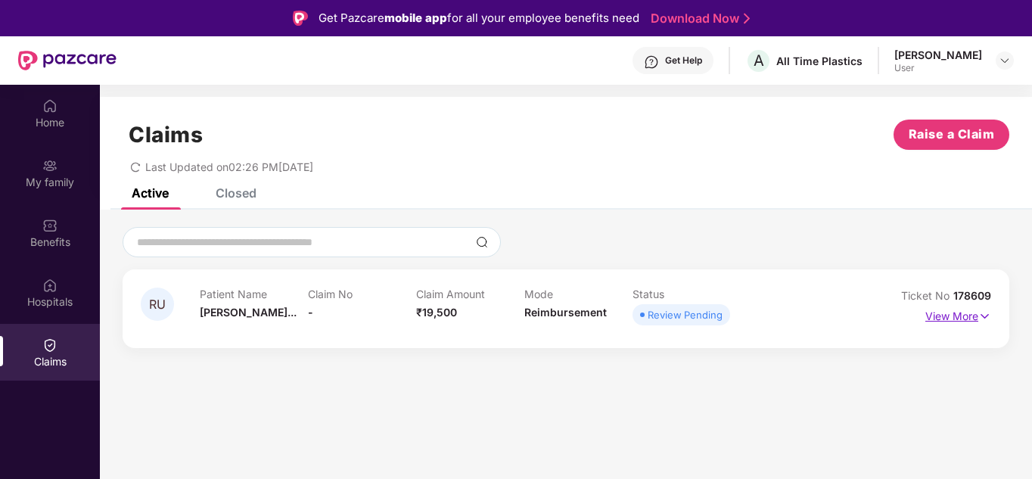
click at [981, 310] on img at bounding box center [984, 316] width 13 height 17
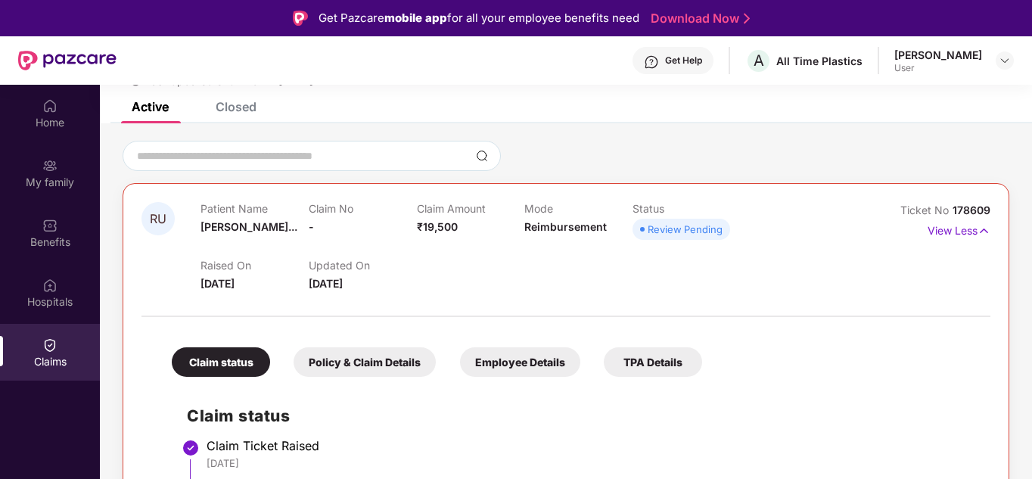
scroll to position [175, 0]
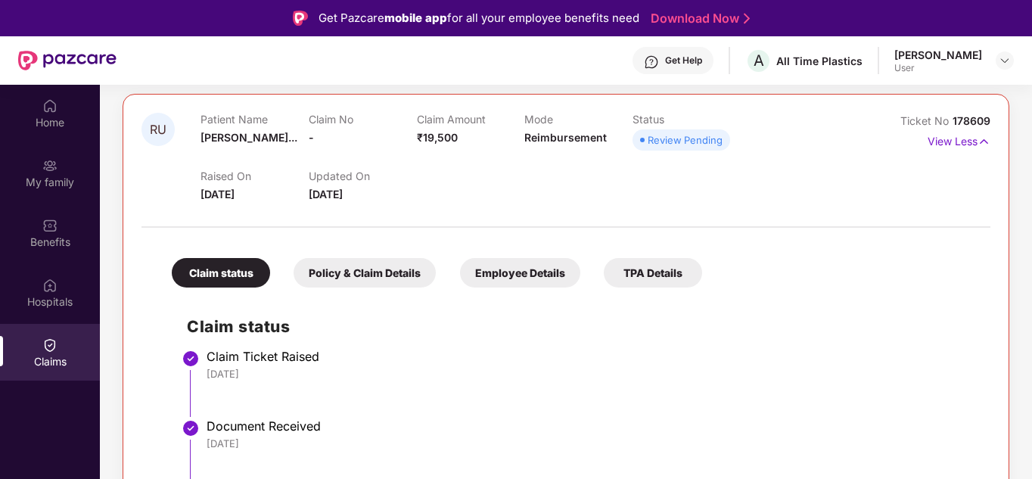
click at [315, 250] on div "Claim status Policy & Claim Details Employee Details TPA Details" at bounding box center [429, 265] width 545 height 45
click at [329, 269] on div "Policy & Claim Details" at bounding box center [364, 272] width 142 height 29
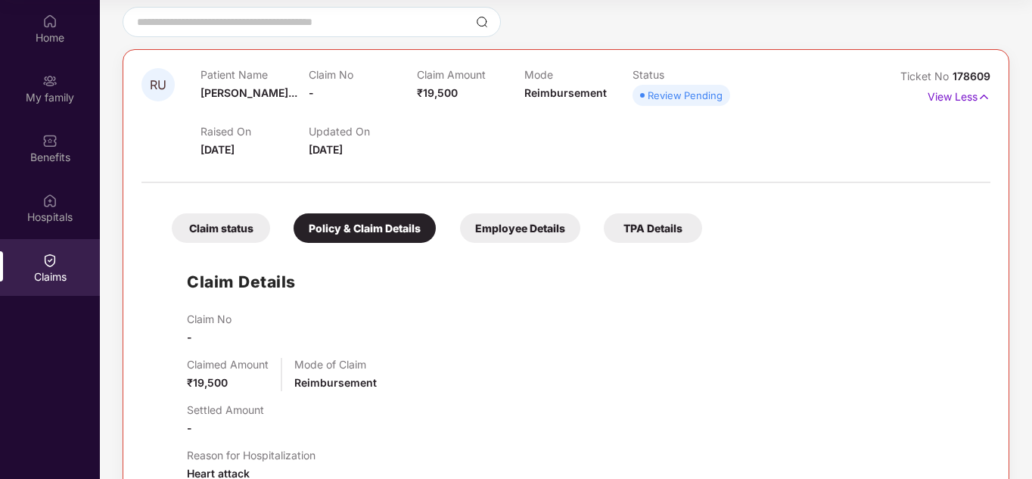
scroll to position [0, 0]
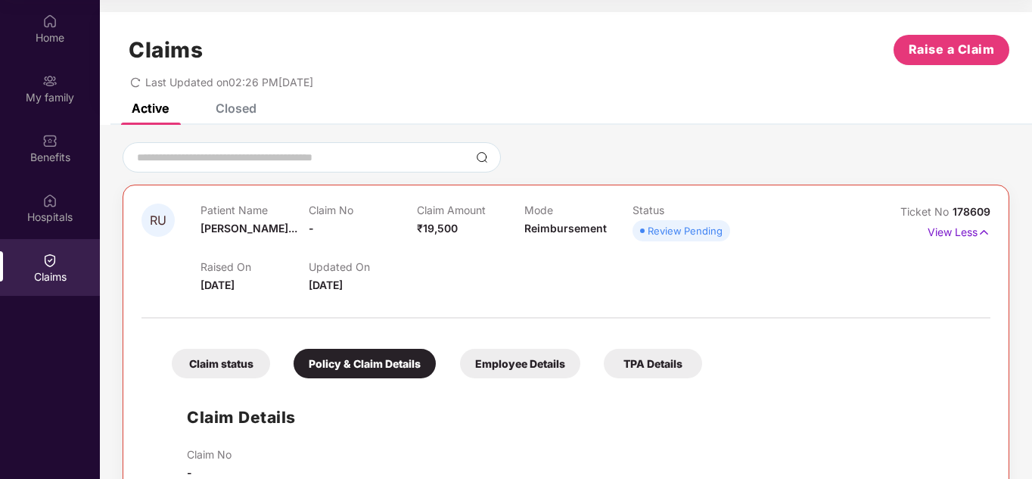
click at [517, 357] on div "Employee Details" at bounding box center [520, 363] width 120 height 29
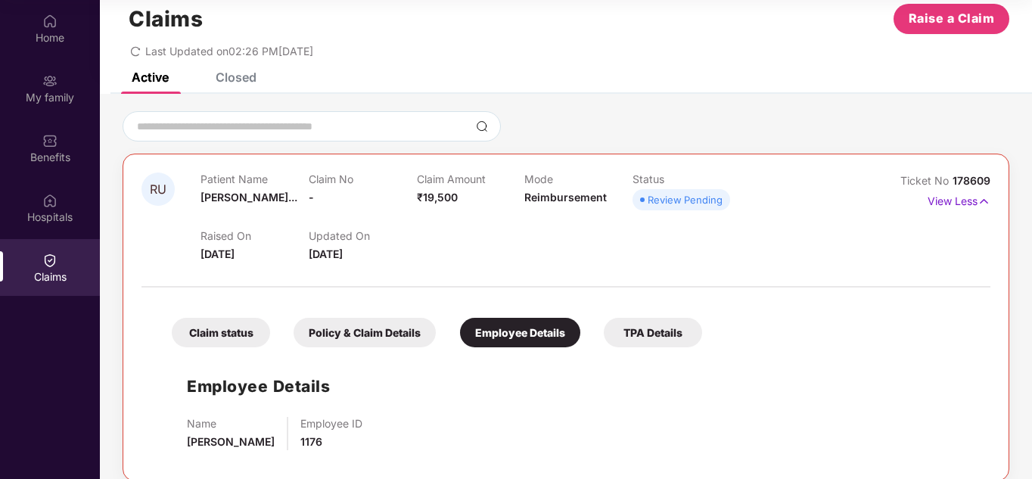
scroll to position [48, 0]
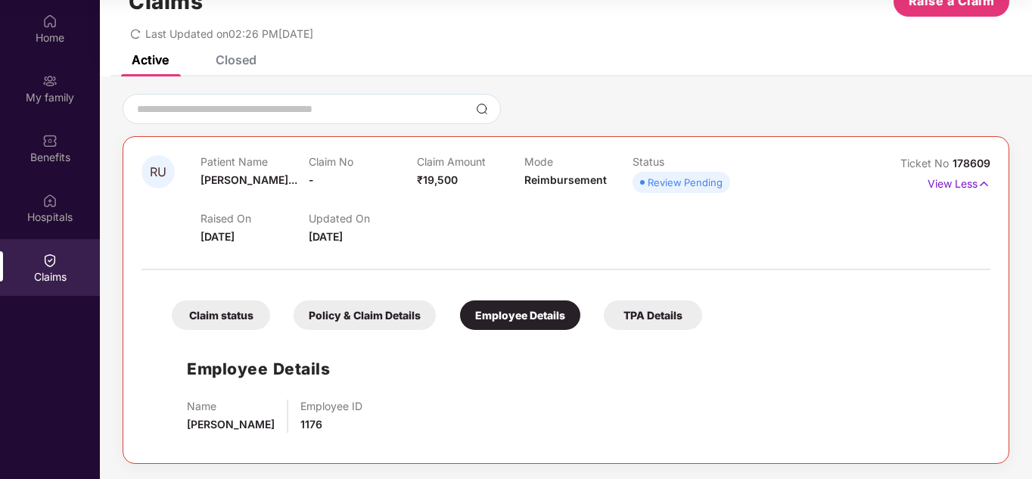
click at [627, 328] on div "TPA Details" at bounding box center [653, 314] width 98 height 29
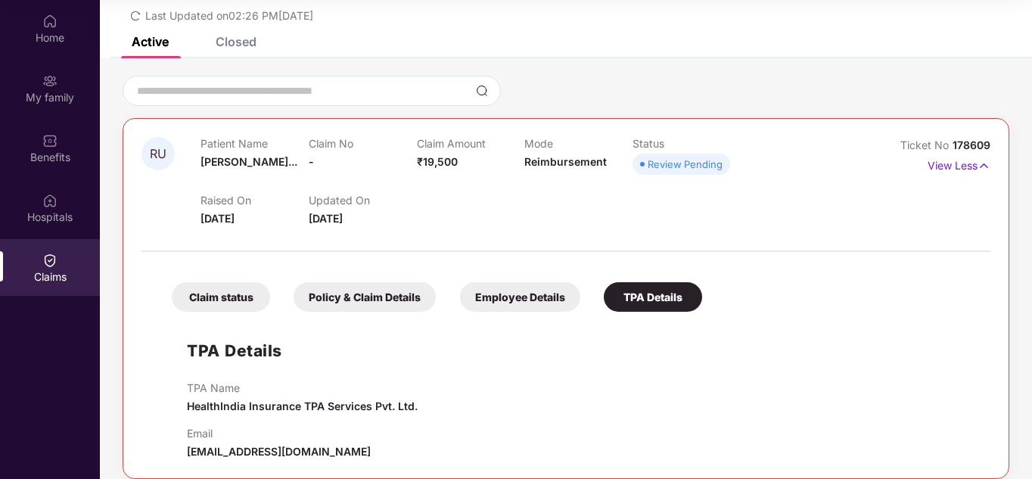
scroll to position [82, 0]
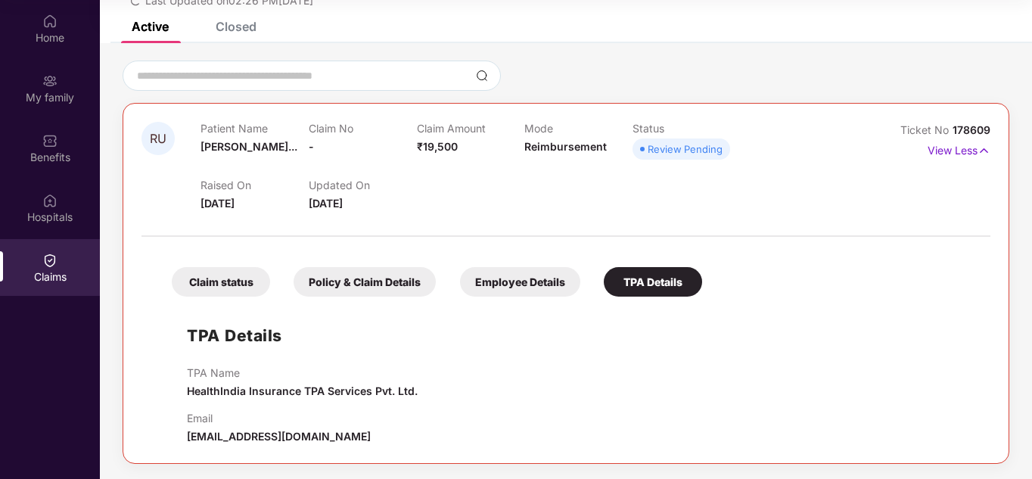
click at [240, 278] on div "Claim status" at bounding box center [221, 281] width 98 height 29
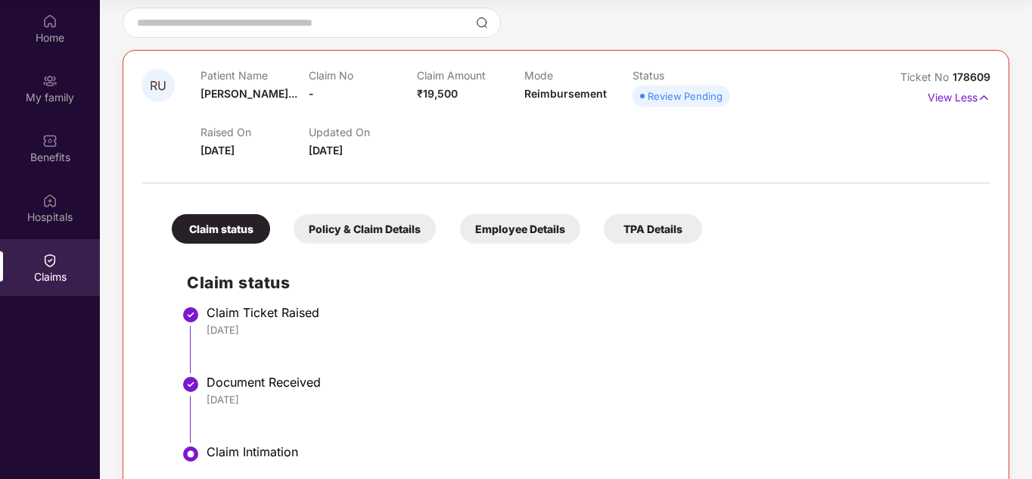
scroll to position [175, 0]
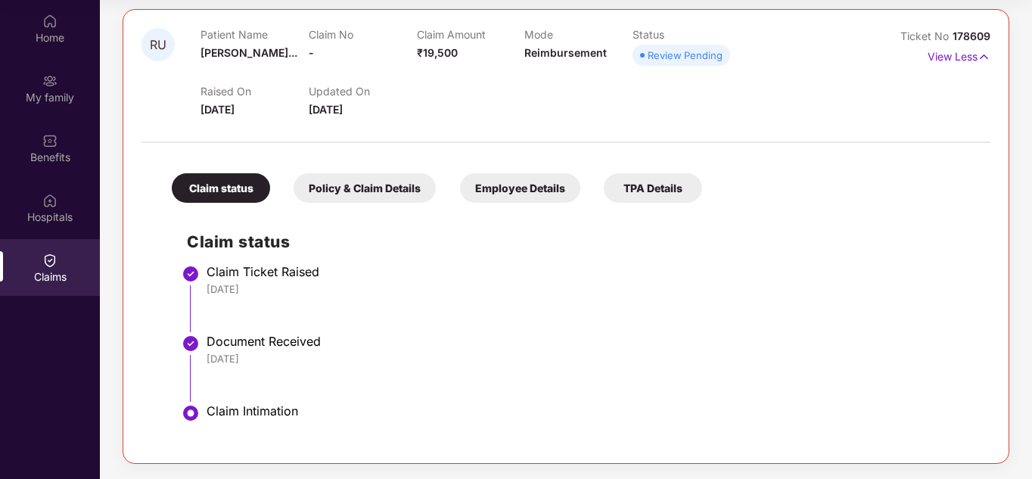
click at [54, 237] on div "Home My family Benefits Hospitals Claims" at bounding box center [50, 149] width 100 height 299
click at [54, 265] on img at bounding box center [49, 260] width 15 height 15
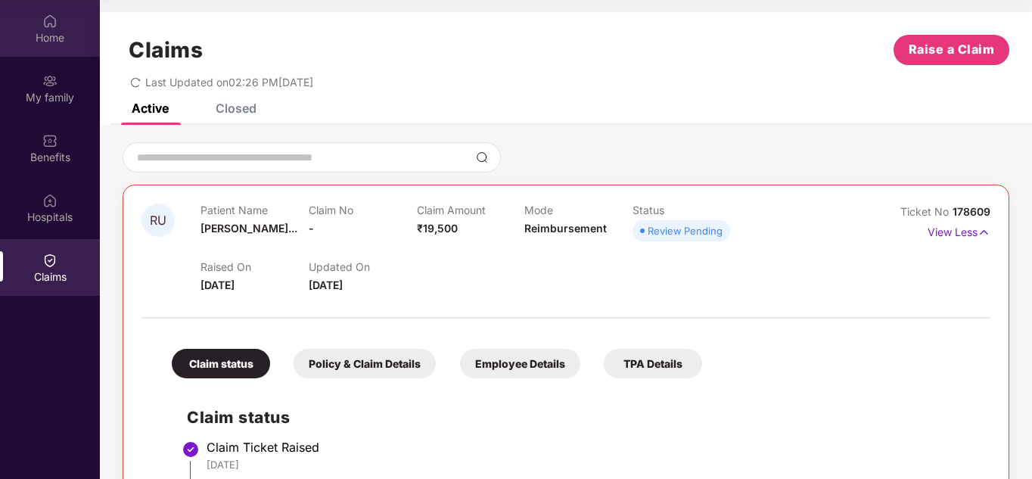
click at [48, 15] on img at bounding box center [49, 21] width 15 height 15
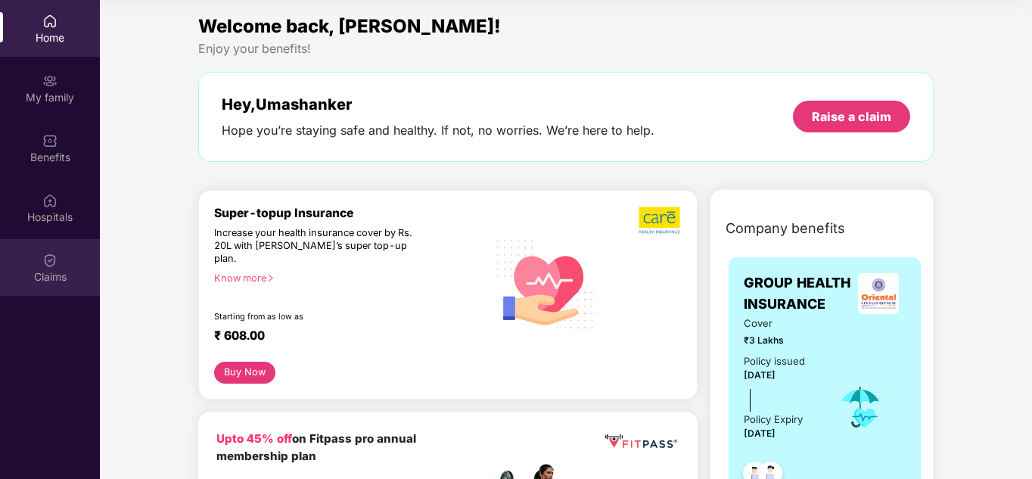
click at [43, 268] on div "Claims" at bounding box center [50, 267] width 100 height 57
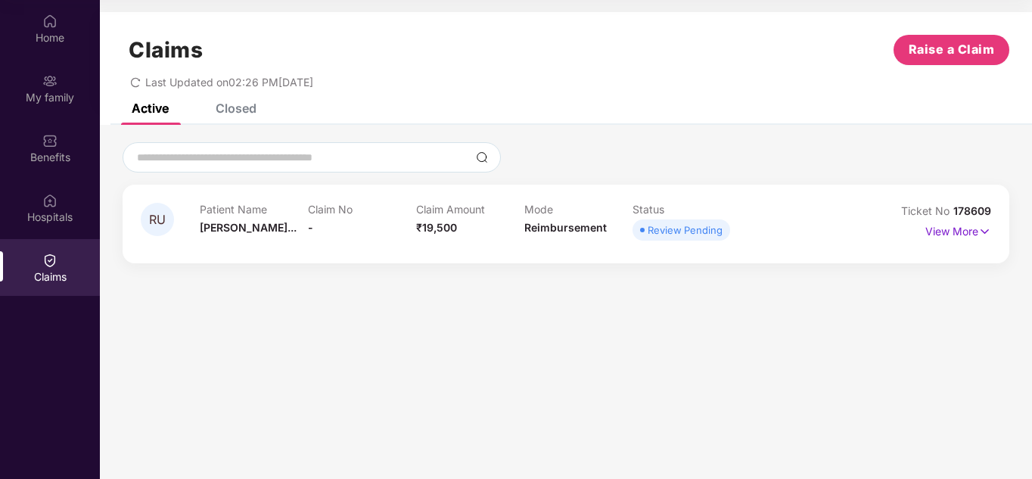
click at [685, 237] on div "Review Pending" at bounding box center [684, 229] width 75 height 15
click at [64, 39] on div "Home" at bounding box center [50, 37] width 100 height 15
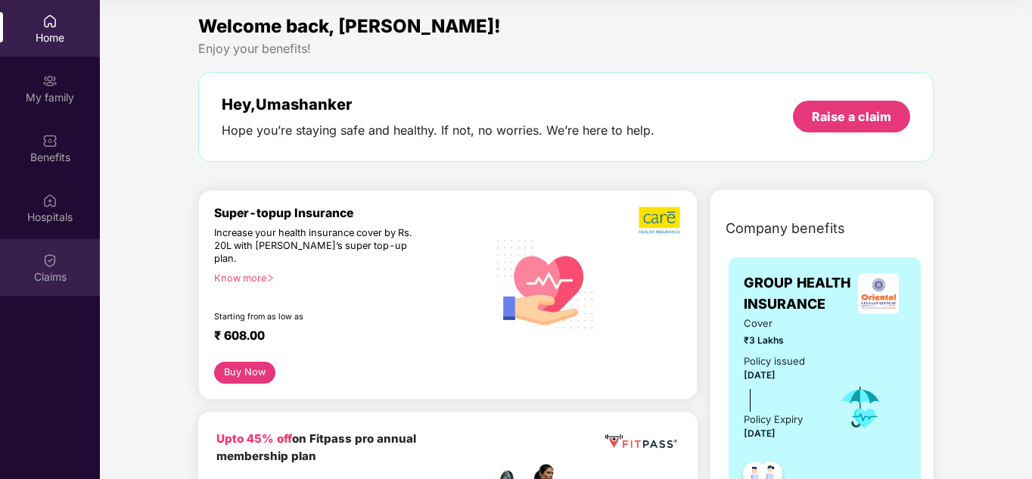
click at [44, 265] on img at bounding box center [49, 260] width 15 height 15
